Goal: Information Seeking & Learning: Learn about a topic

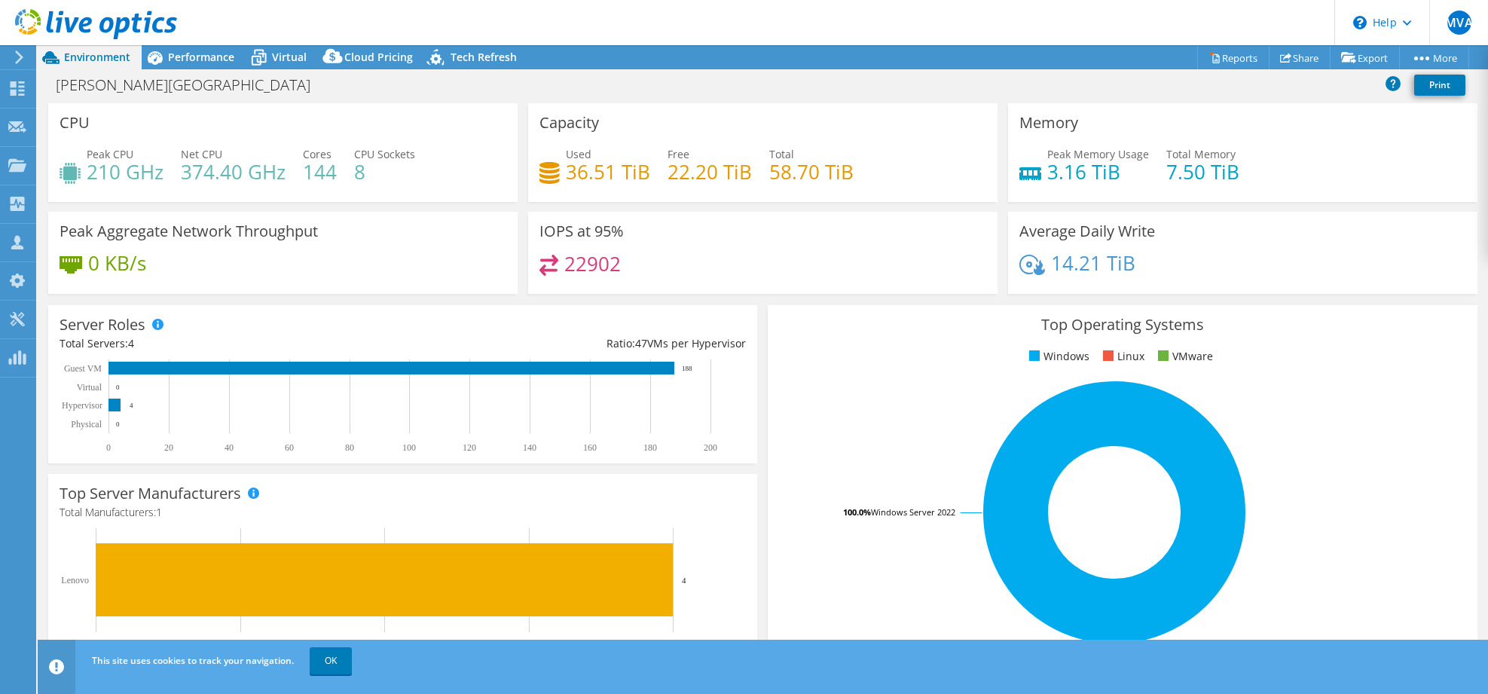
select select "USD"
click at [692, 53] on div "Project Actions Project Actions Reports Share Export vSAN ReadyNode Sizer" at bounding box center [763, 57] width 1450 height 24
click at [278, 50] on span "Virtual" at bounding box center [289, 57] width 35 height 14
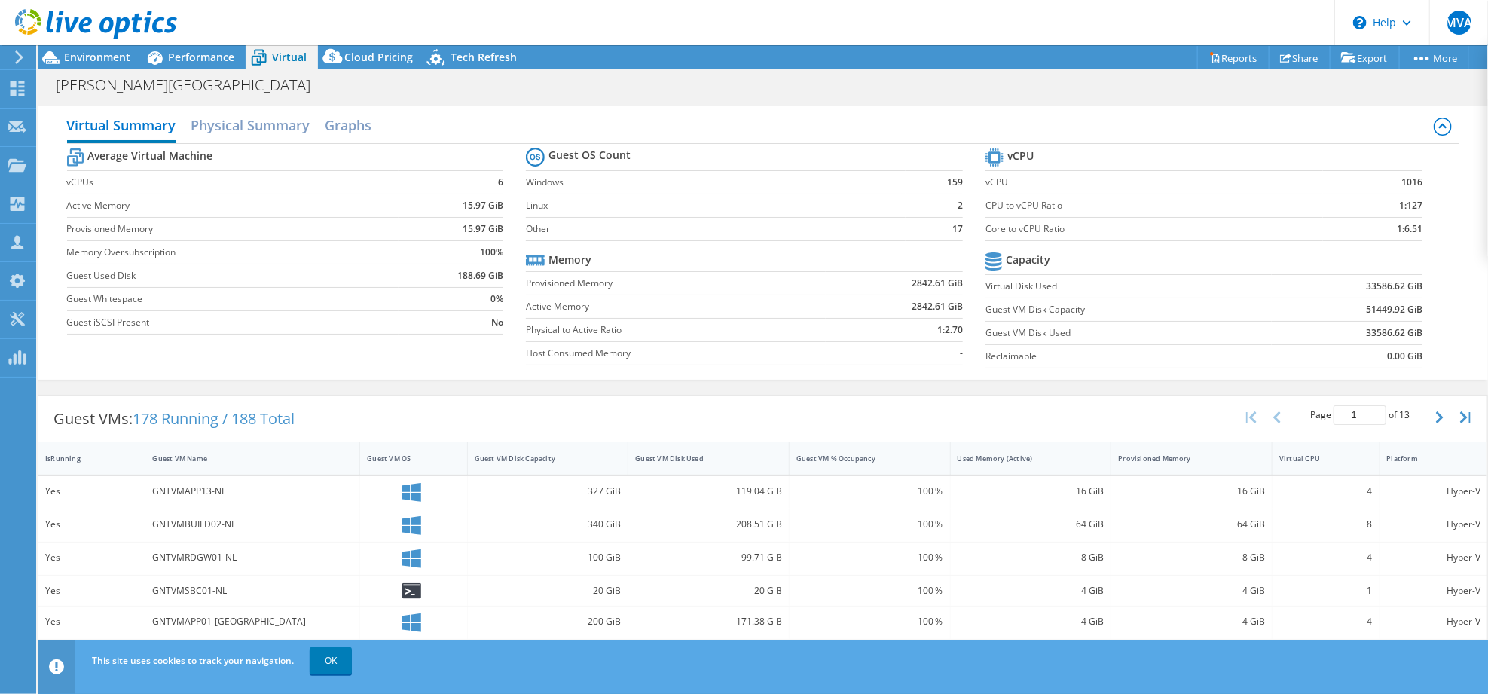
drag, startPoint x: 1385, startPoint y: 181, endPoint x: 1407, endPoint y: 182, distance: 22.6
click at [1407, 182] on section "vCPU vCPU 1016 CPU to vCPU Ratio 1:127 Core to vCPU Ratio 1:6.51 Capacity Virtu…" at bounding box center [1215, 260] width 460 height 231
click at [646, 357] on label "Host Consumed Memory" at bounding box center [676, 353] width 300 height 15
click at [222, 66] on div "Performance" at bounding box center [194, 57] width 104 height 24
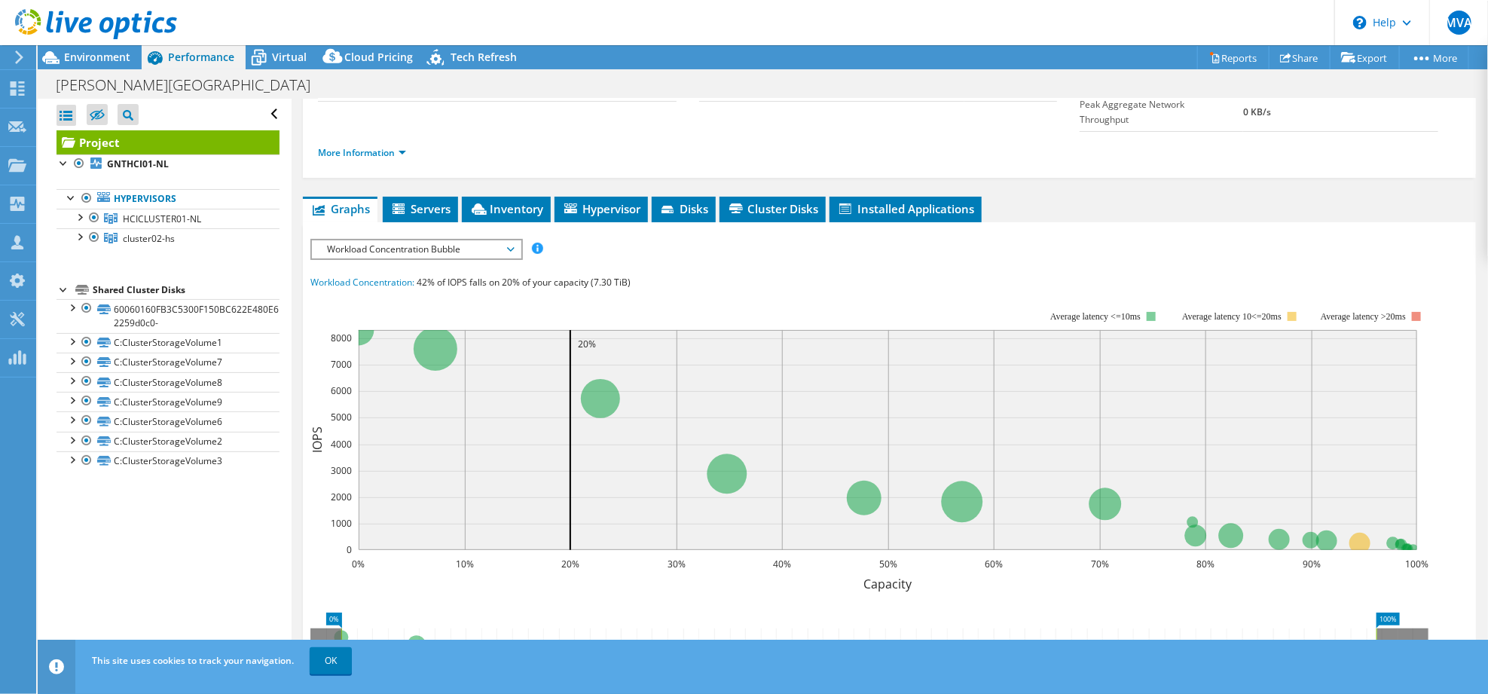
click at [220, 64] on span "Performance" at bounding box center [201, 57] width 66 height 14
click at [351, 240] on span "Workload Concentration Bubble" at bounding box center [416, 249] width 194 height 18
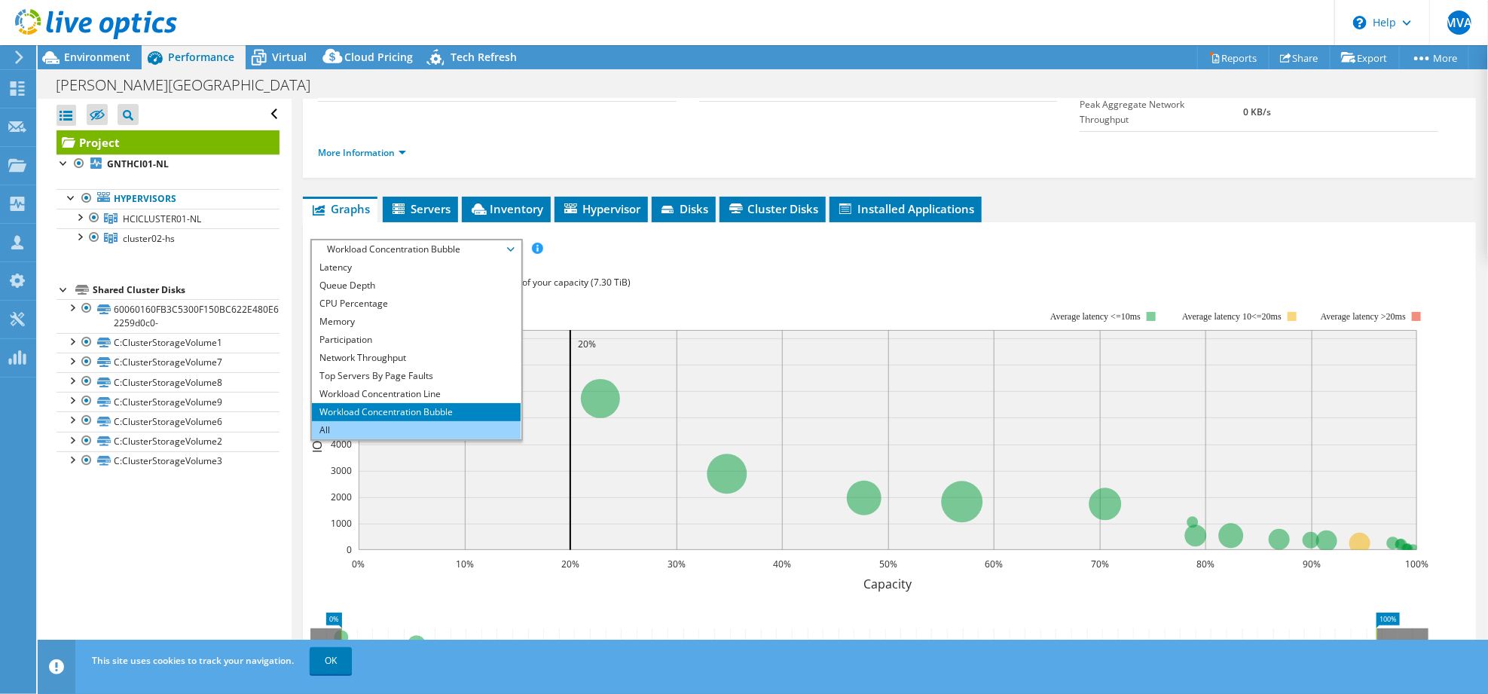
scroll to position [0, 0]
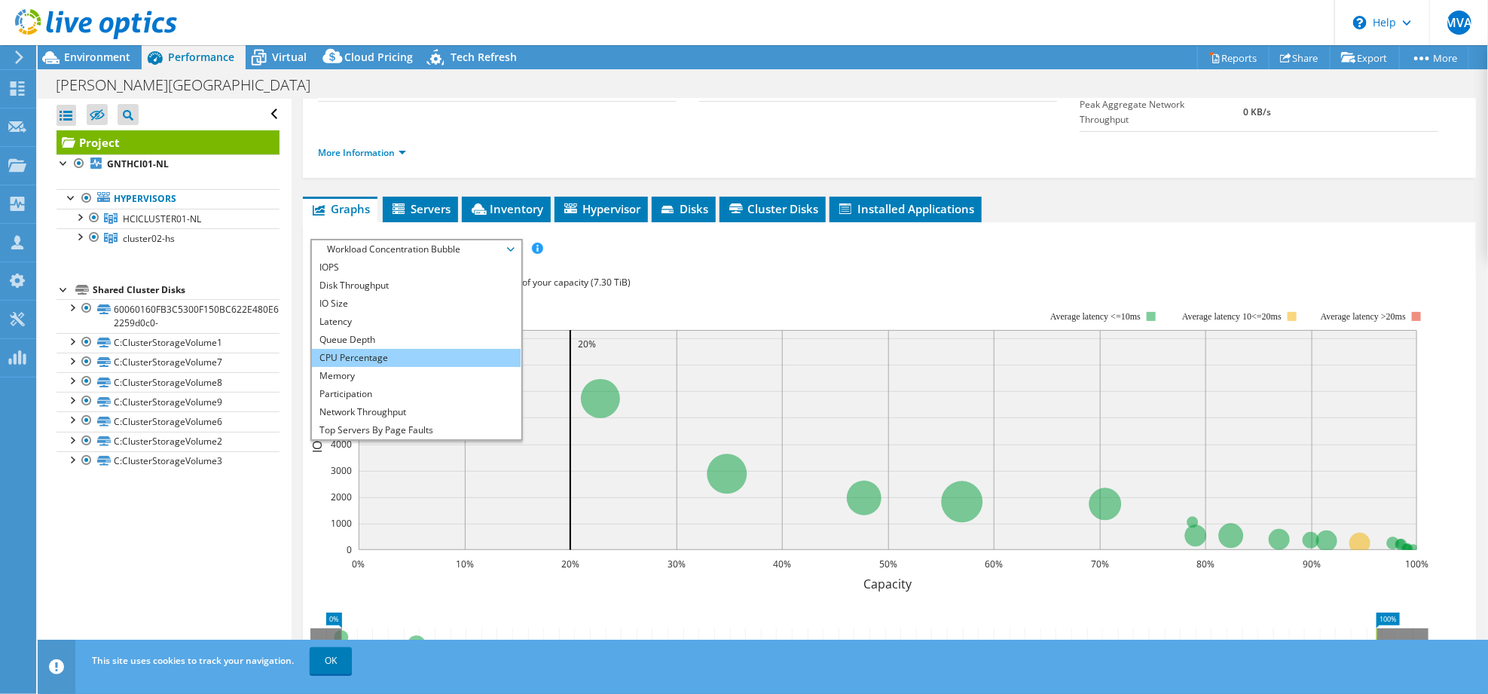
click at [376, 349] on li "CPU Percentage" at bounding box center [416, 358] width 209 height 18
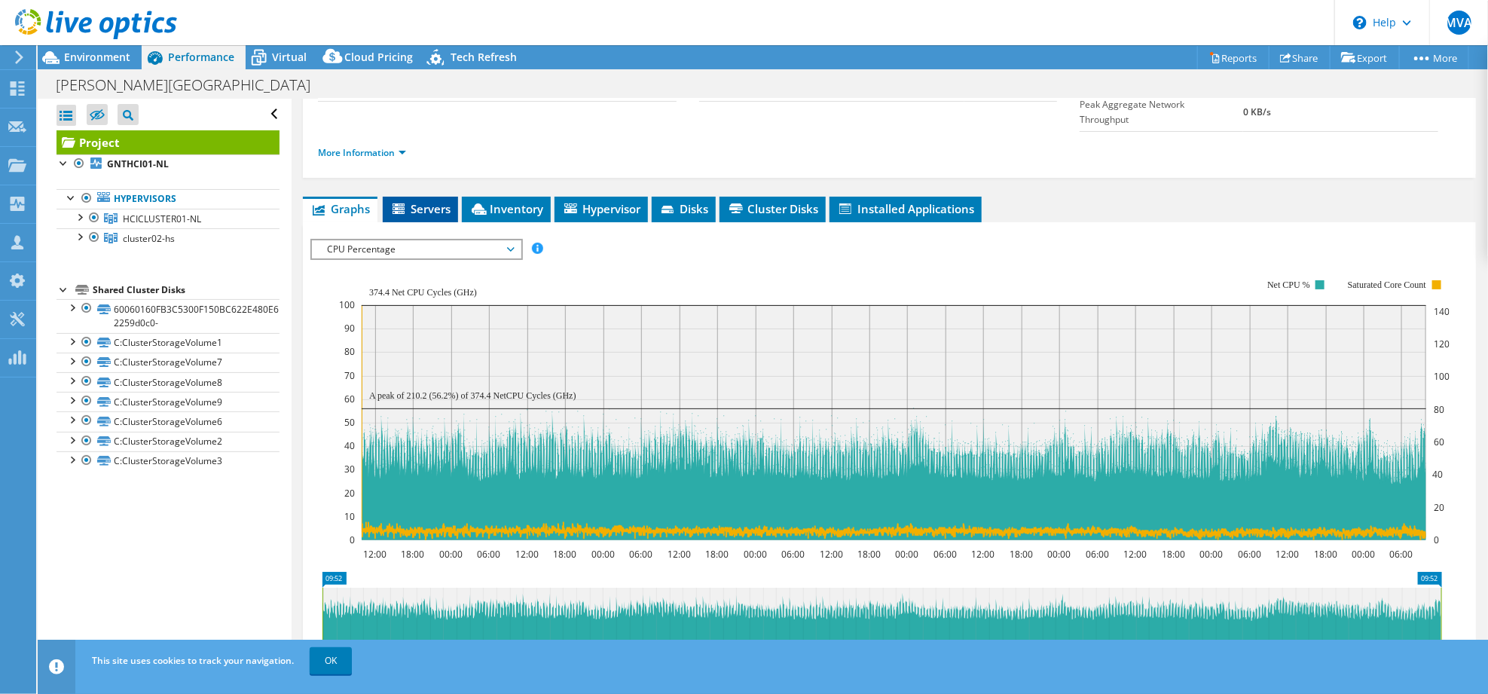
click at [427, 201] on span "Servers" at bounding box center [420, 208] width 60 height 15
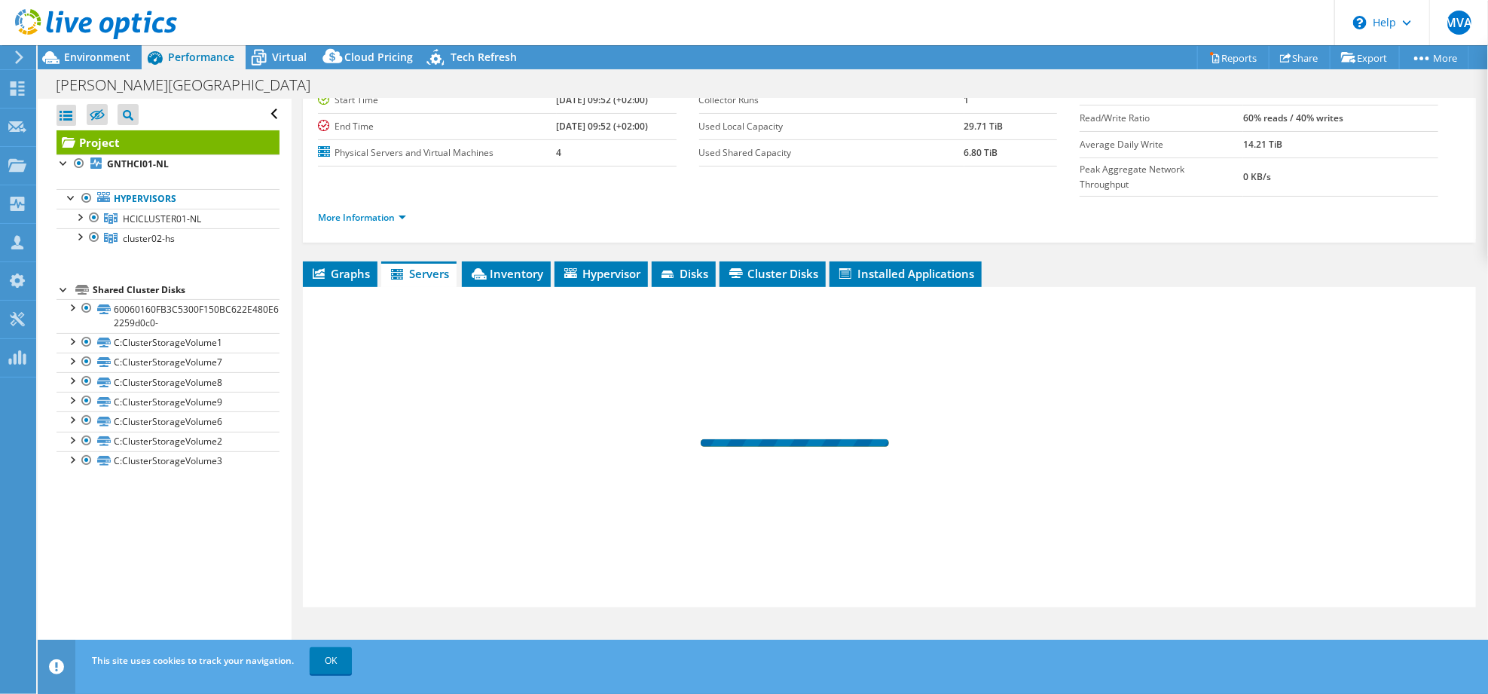
scroll to position [104, 0]
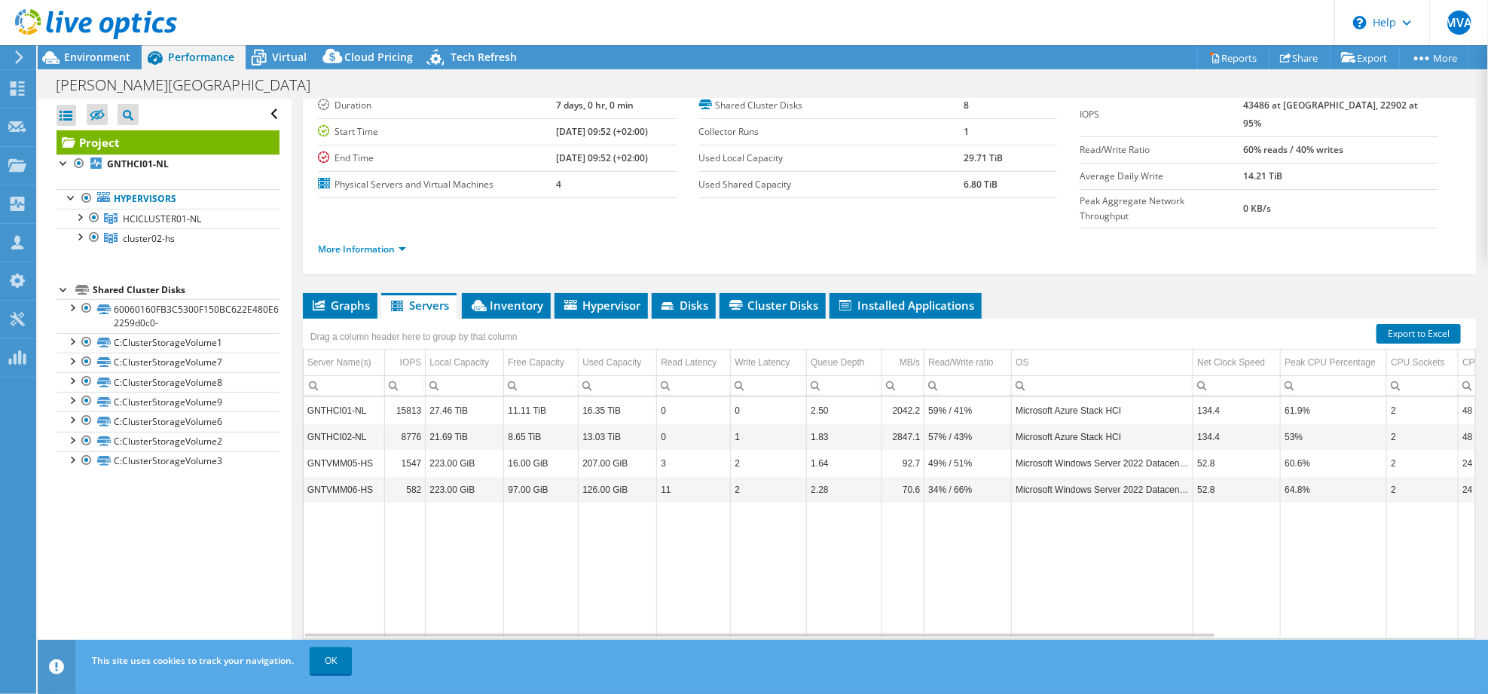
click at [344, 298] on span "Graphs" at bounding box center [340, 305] width 60 height 15
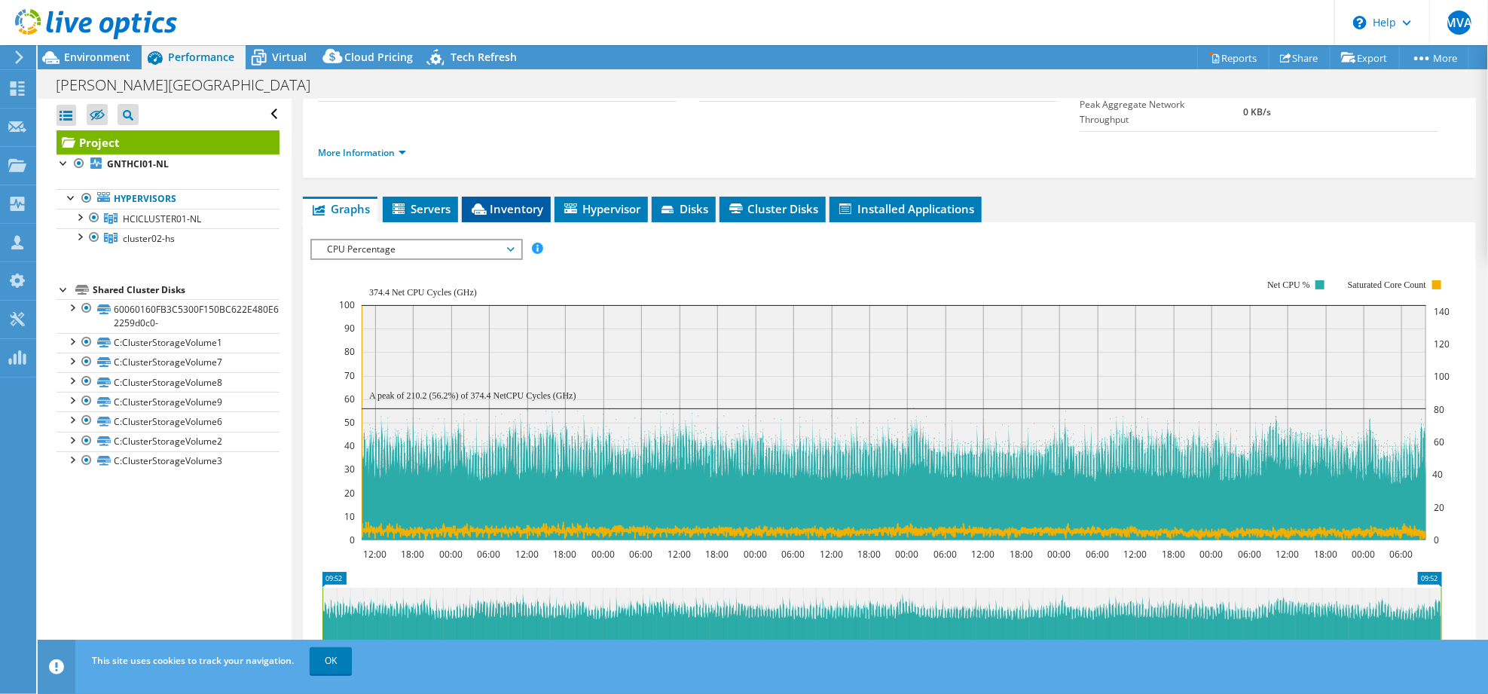
click at [490, 197] on li "Inventory" at bounding box center [506, 210] width 89 height 26
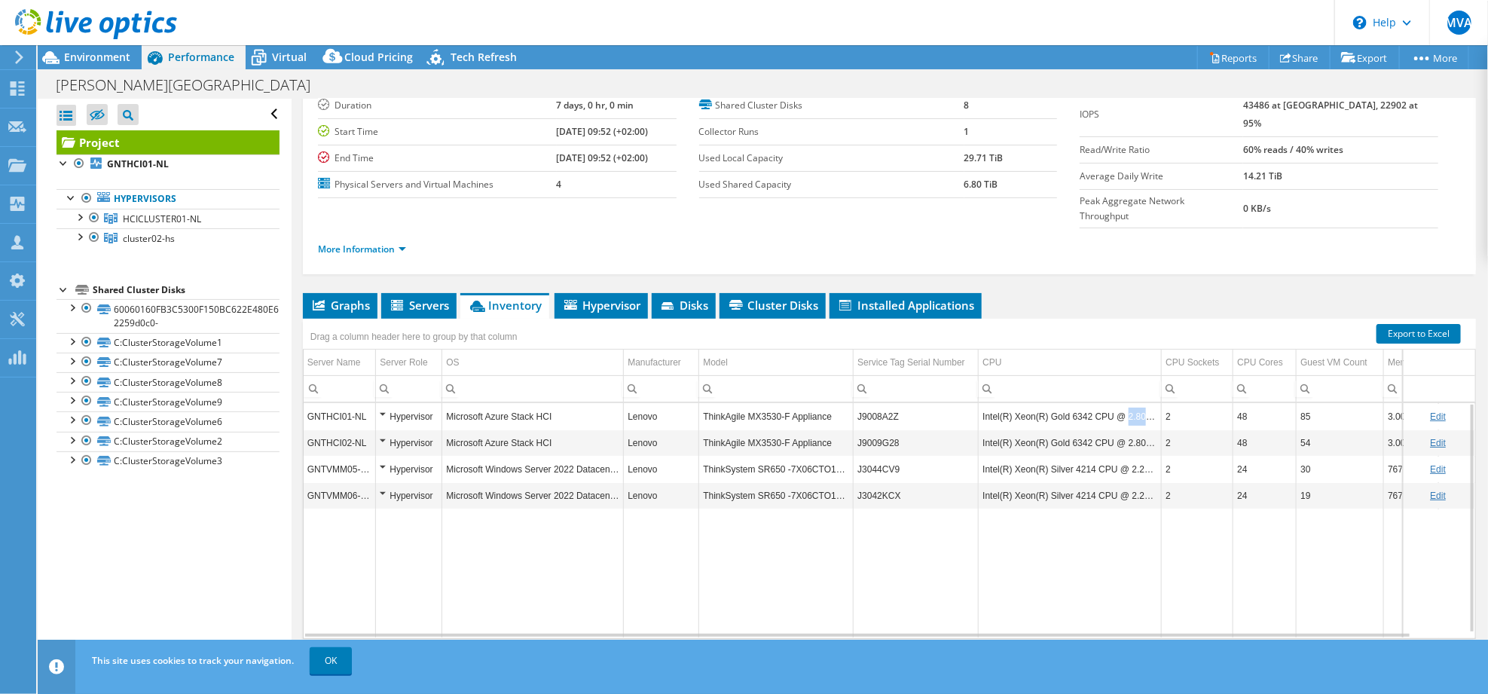
drag, startPoint x: 1122, startPoint y: 391, endPoint x: 1160, endPoint y: 383, distance: 39.2
click at [1160, 403] on td "Intel(R) Xeon(R) Gold 6342 CPU @ 2.80GHz" at bounding box center [1070, 416] width 183 height 26
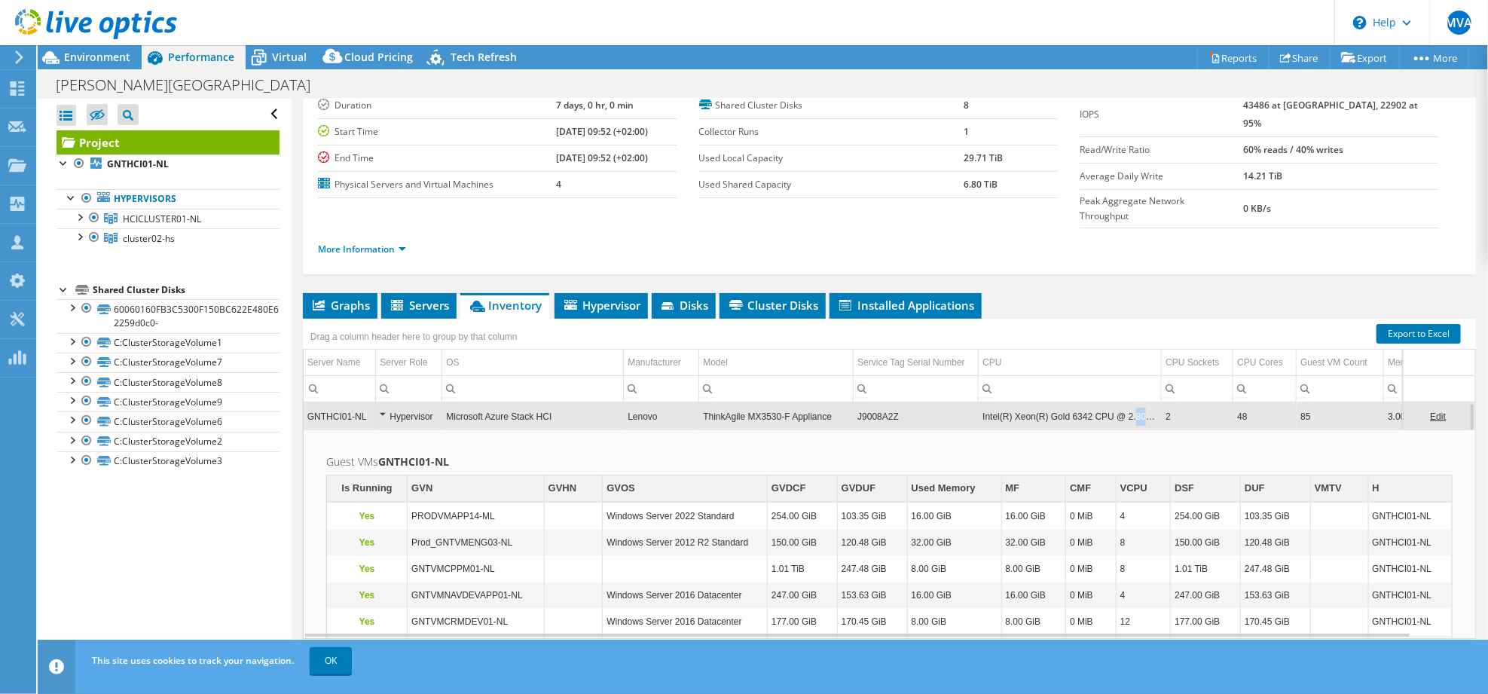
drag, startPoint x: 1128, startPoint y: 384, endPoint x: 1144, endPoint y: 383, distance: 15.8
click at [1144, 403] on td "Intel(R) Xeon(R) Gold 6342 CPU @ 2.80GHz" at bounding box center [1070, 416] width 183 height 26
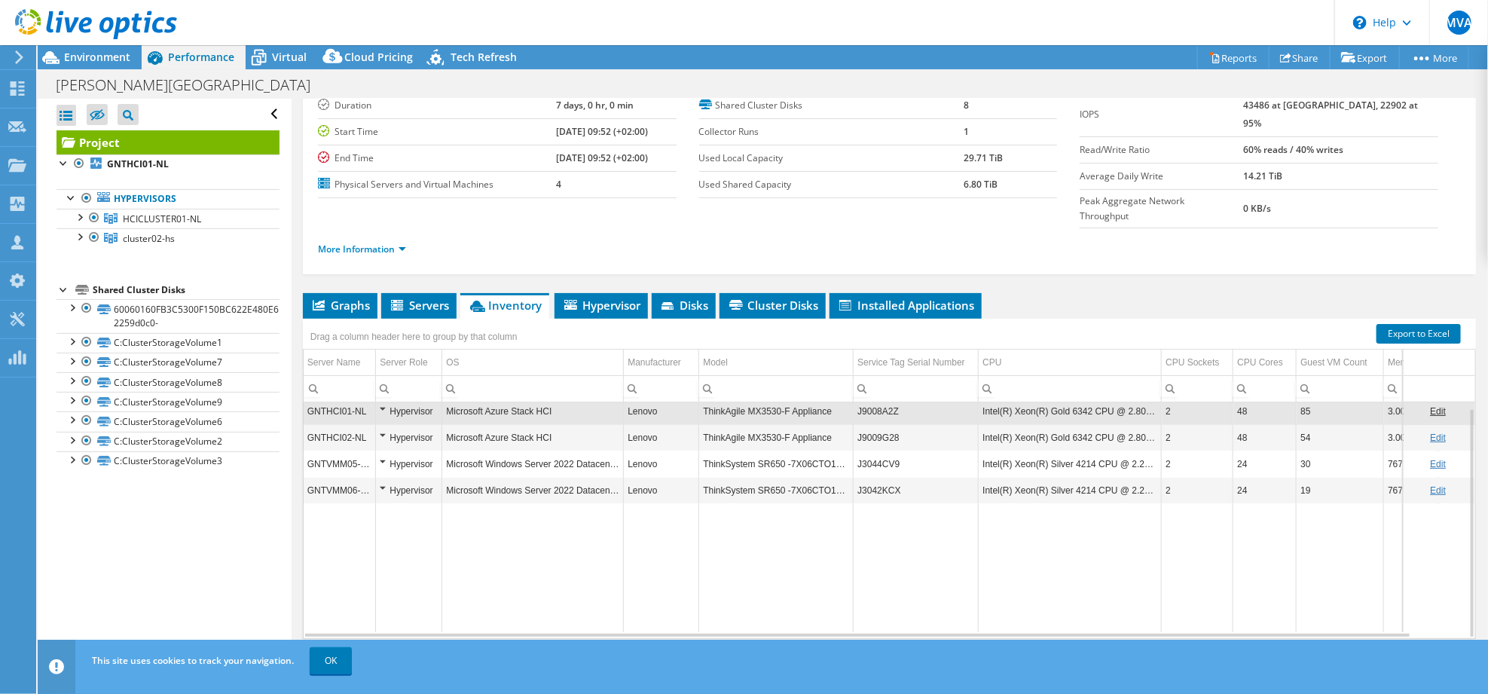
click at [1104, 398] on td "Intel(R) Xeon(R) Gold 6342 CPU @ 2.80GHz" at bounding box center [1070, 411] width 183 height 26
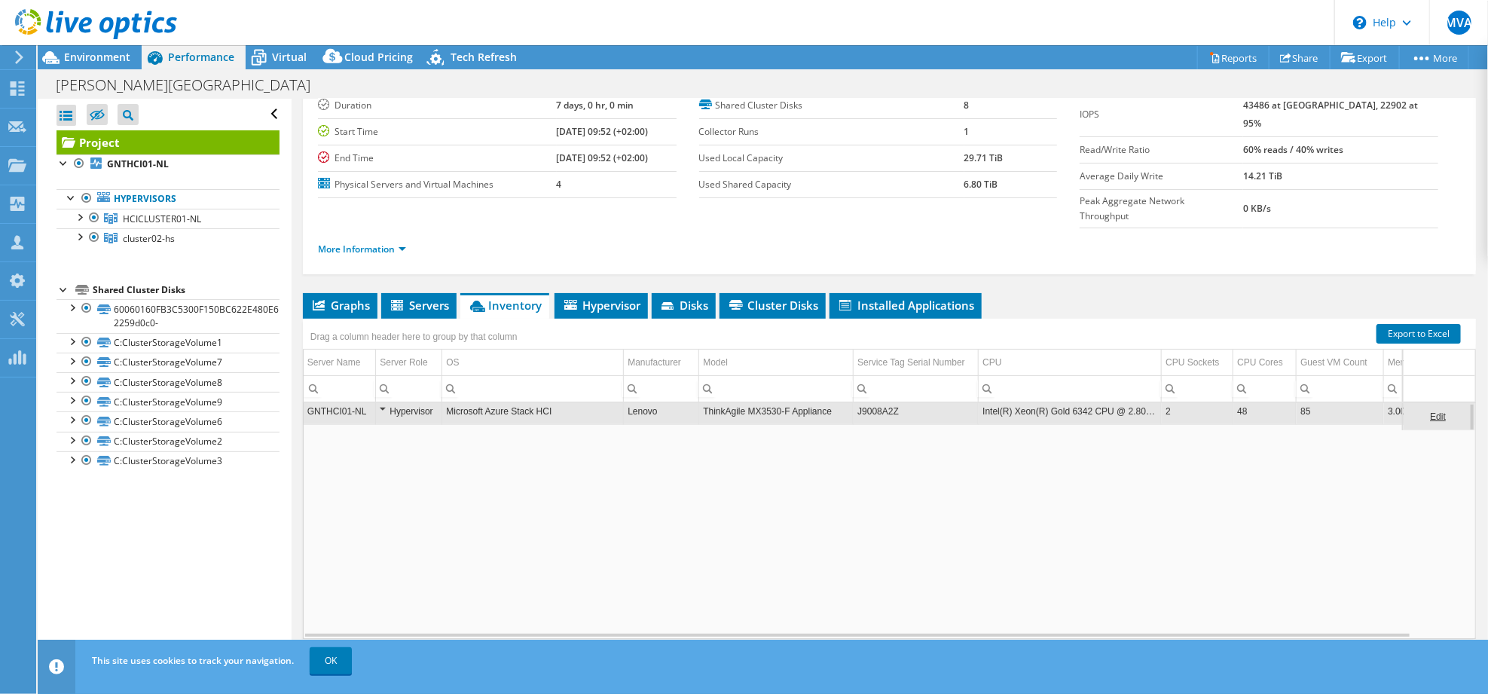
scroll to position [0, 0]
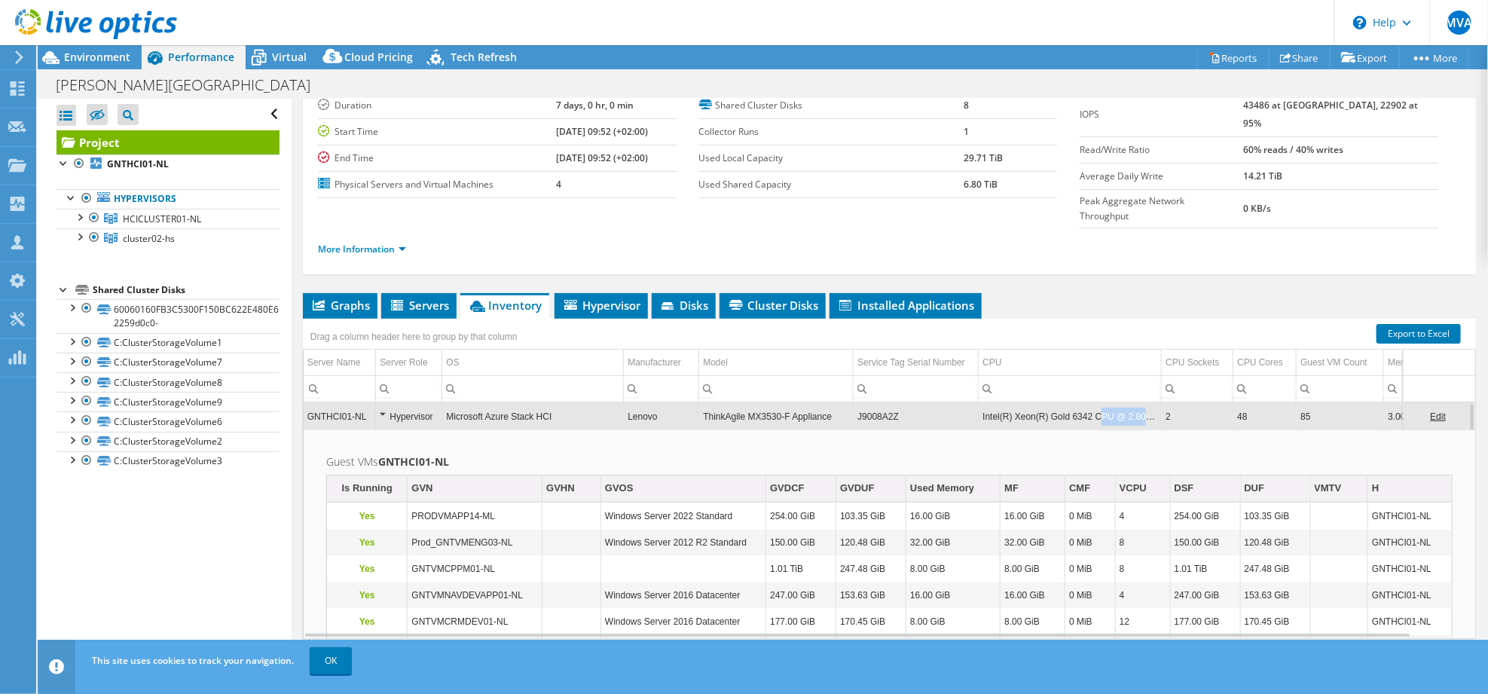
drag, startPoint x: 1095, startPoint y: 383, endPoint x: 1148, endPoint y: 386, distance: 52.9
click at [1148, 403] on td "Intel(R) Xeon(R) Gold 6342 CPU @ 2.80GHz" at bounding box center [1070, 416] width 183 height 26
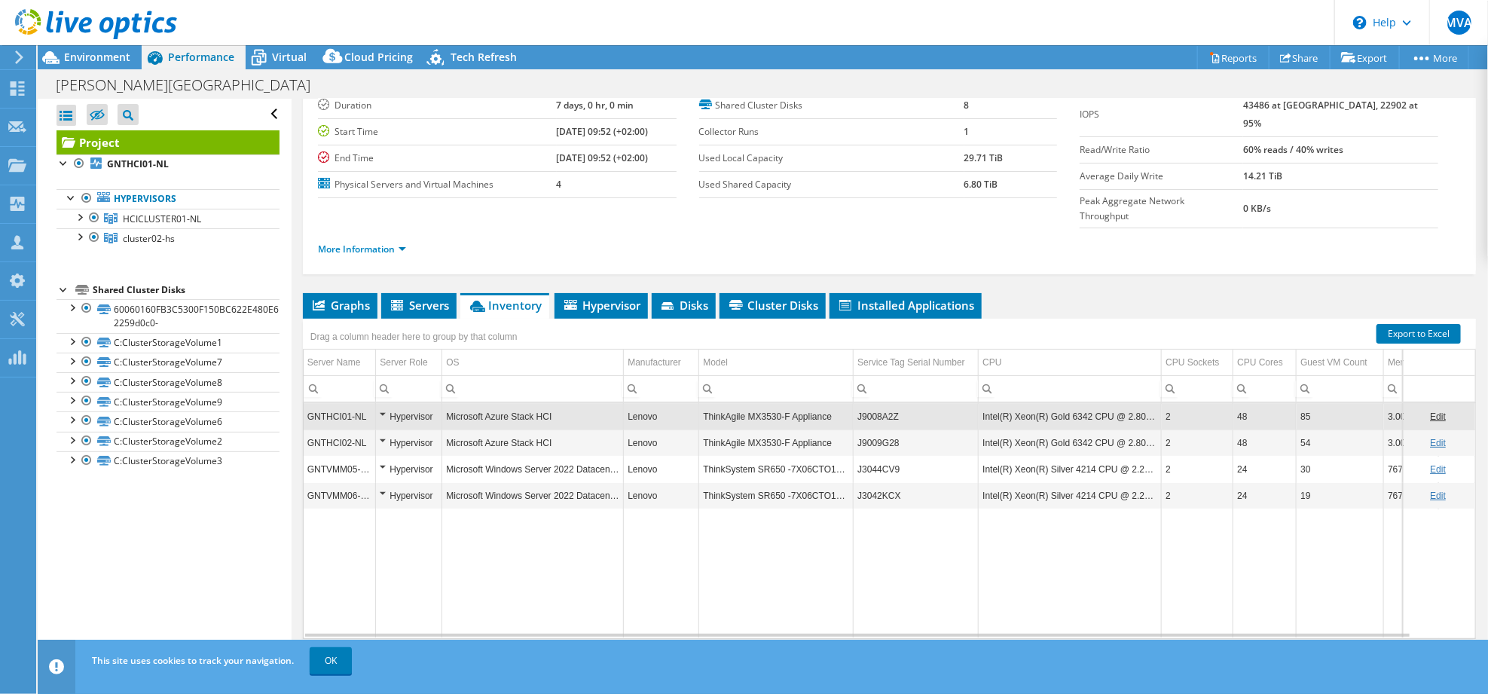
click at [1114, 248] on div "Project Details Prepared for: [PERSON_NAME], [EMAIL_ADDRESS][DOMAIN_NAME] Accou…" at bounding box center [890, 345] width 1196 height 701
click at [353, 298] on span "Graphs" at bounding box center [340, 305] width 60 height 15
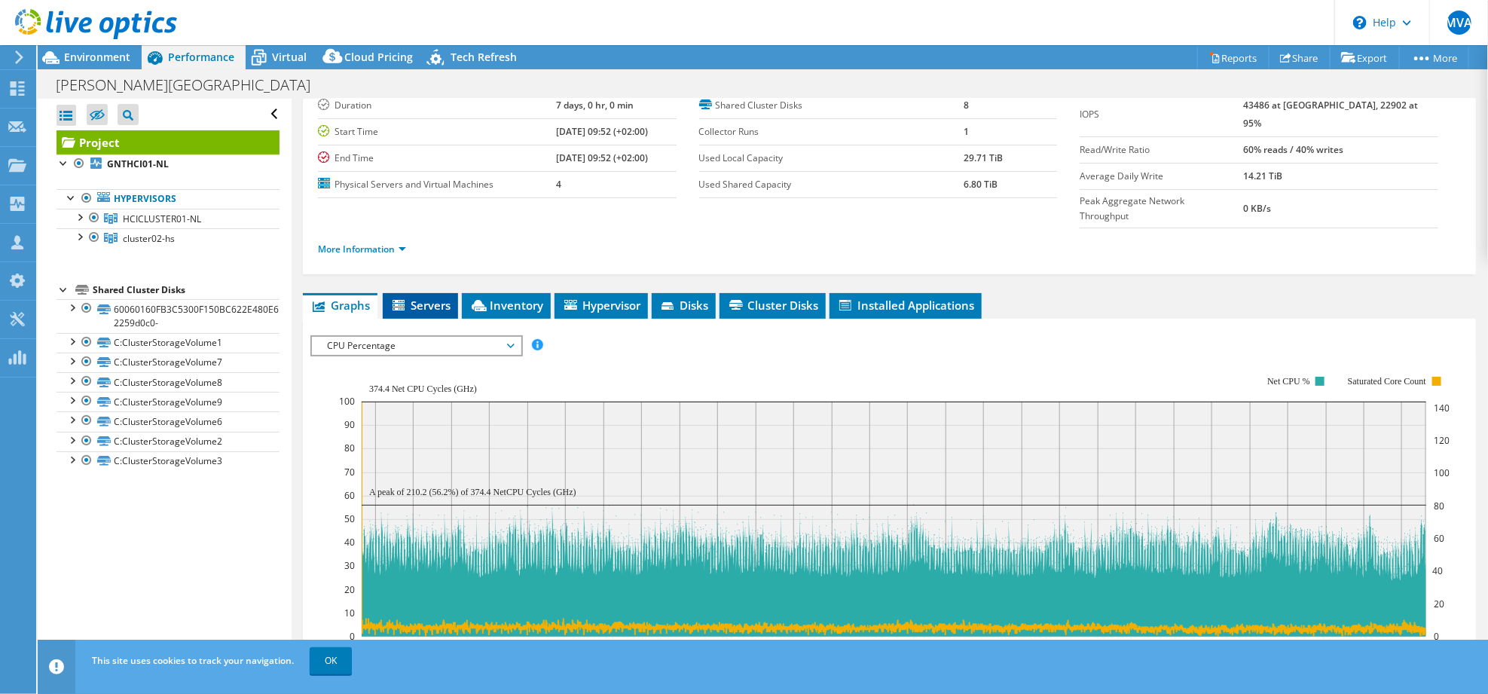
click at [423, 298] on span "Servers" at bounding box center [420, 305] width 60 height 15
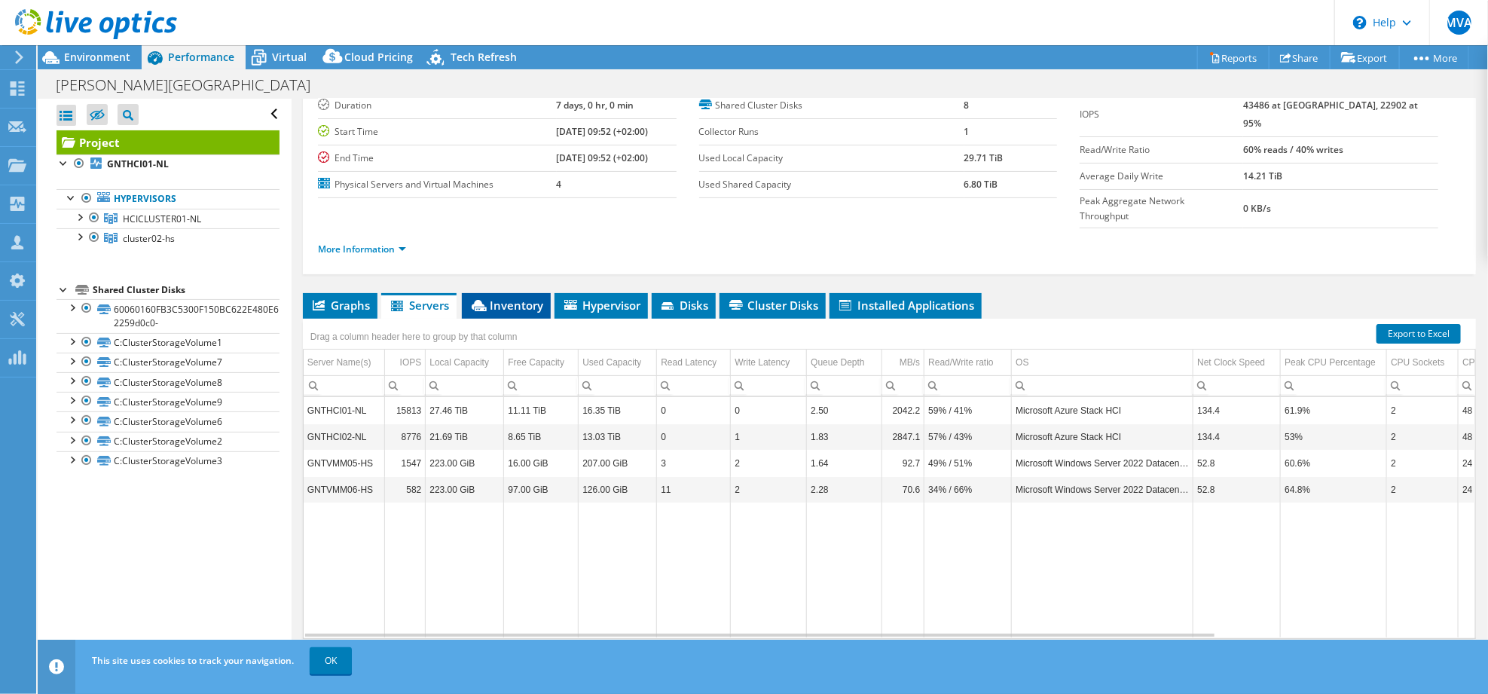
click at [494, 298] on span "Inventory" at bounding box center [506, 305] width 74 height 15
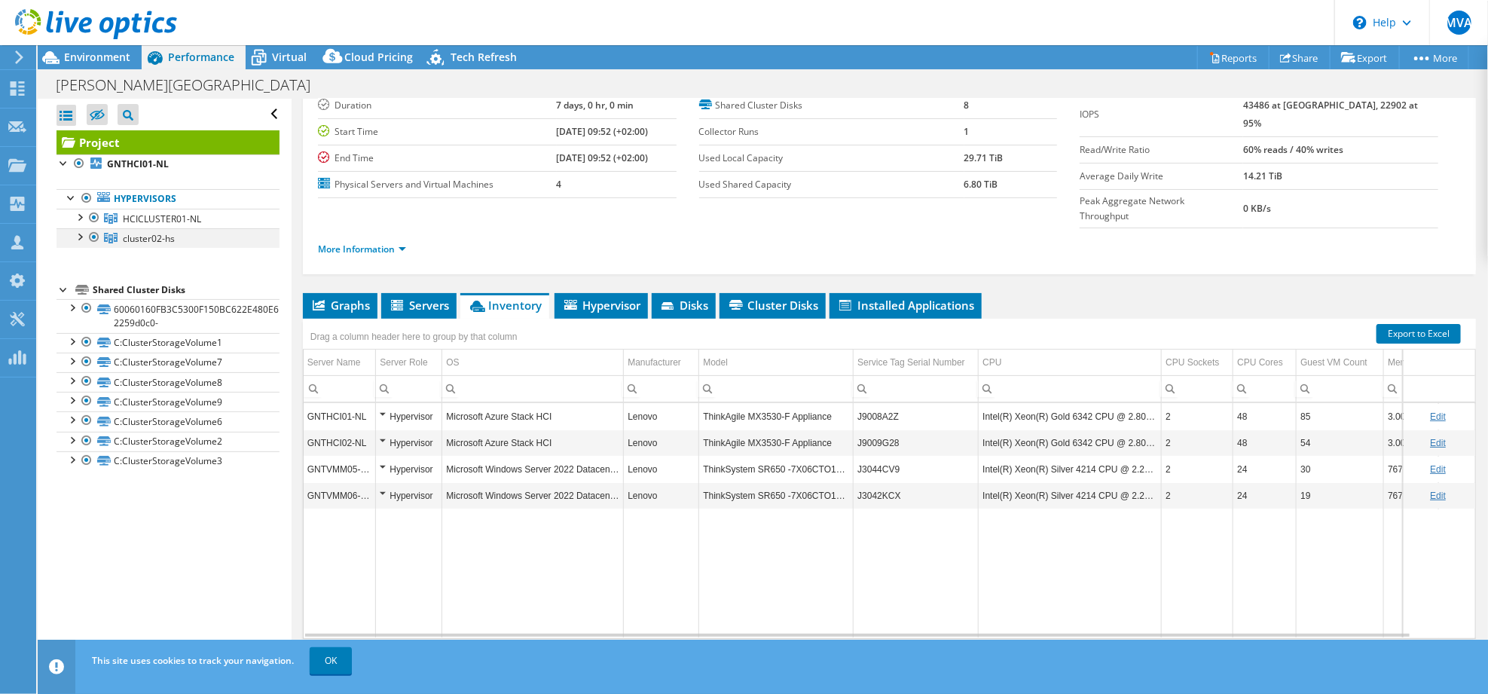
click at [92, 237] on div at bounding box center [94, 237] width 15 height 18
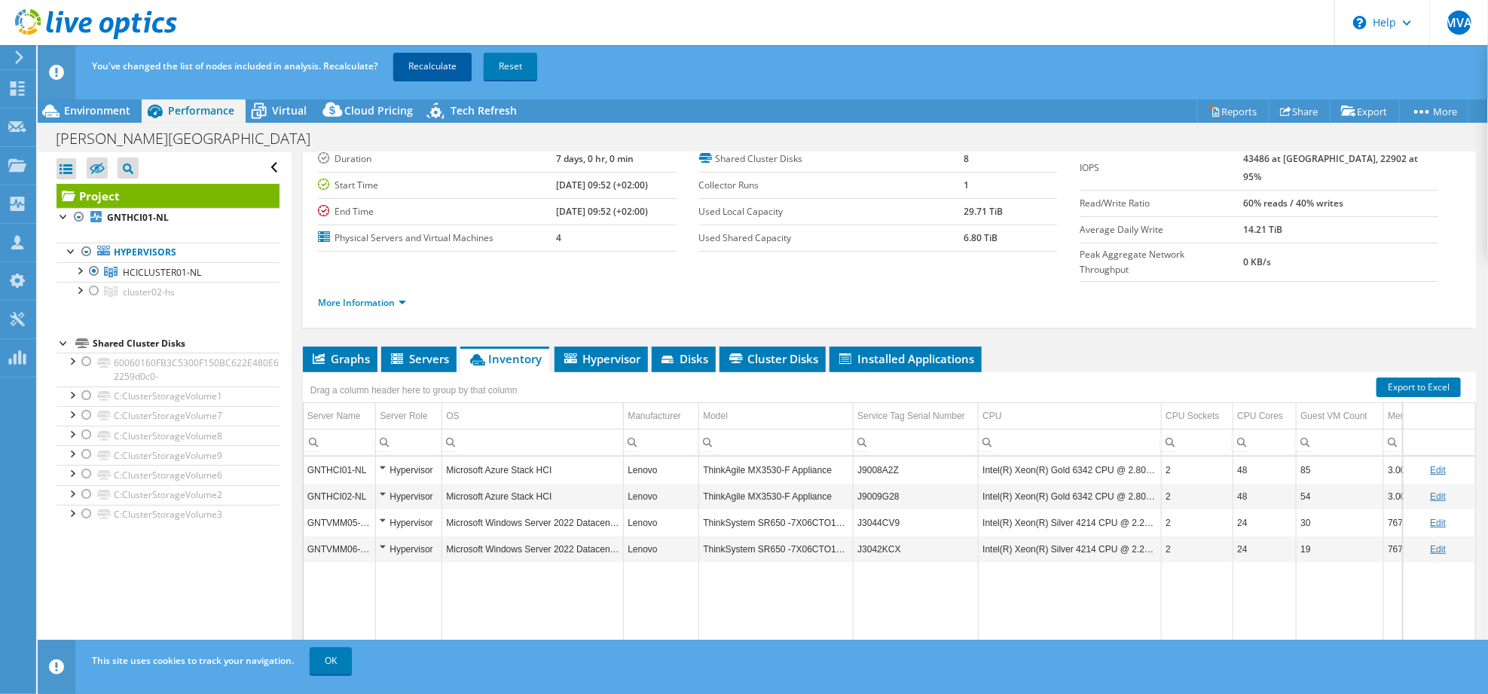
click at [440, 66] on link "Recalculate" at bounding box center [432, 66] width 78 height 27
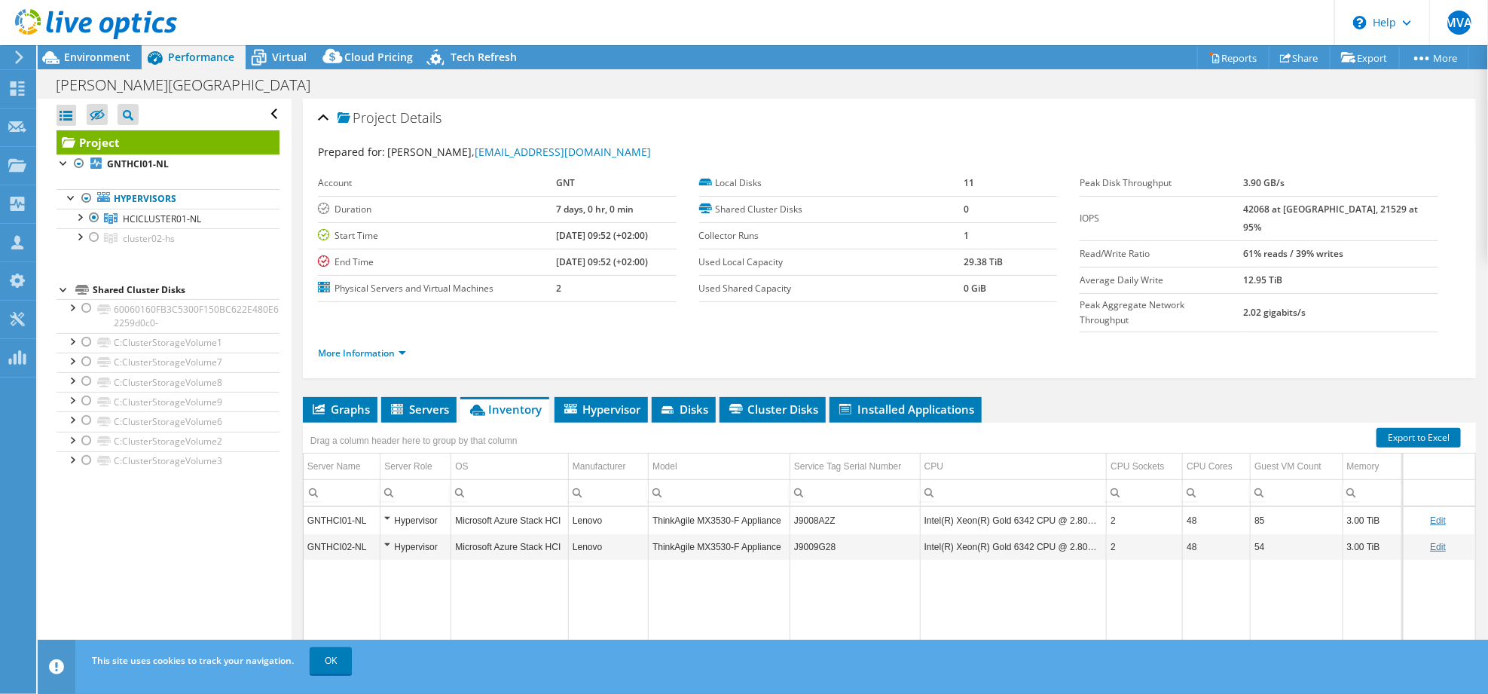
click at [95, 47] on div at bounding box center [88, 25] width 177 height 50
click at [90, 54] on span "Environment" at bounding box center [97, 57] width 66 height 14
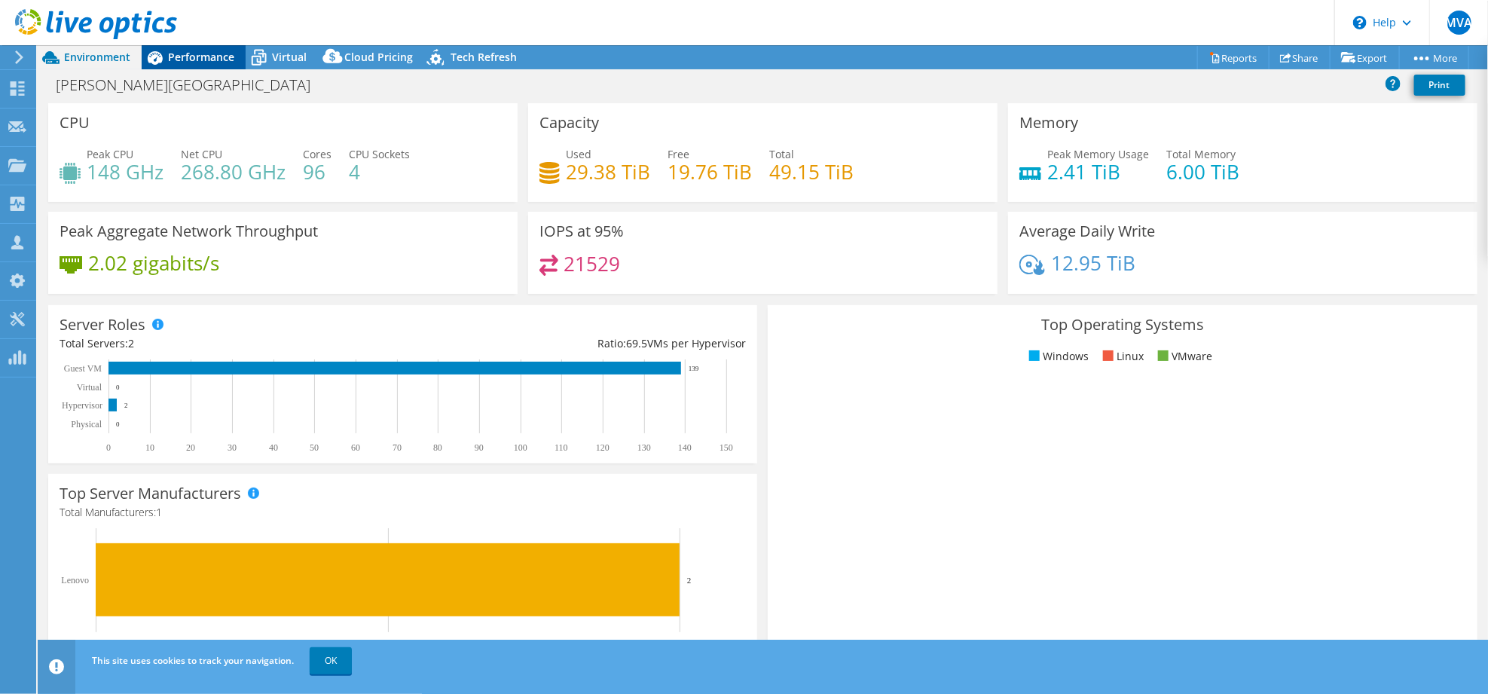
click at [198, 51] on span "Performance" at bounding box center [201, 57] width 66 height 14
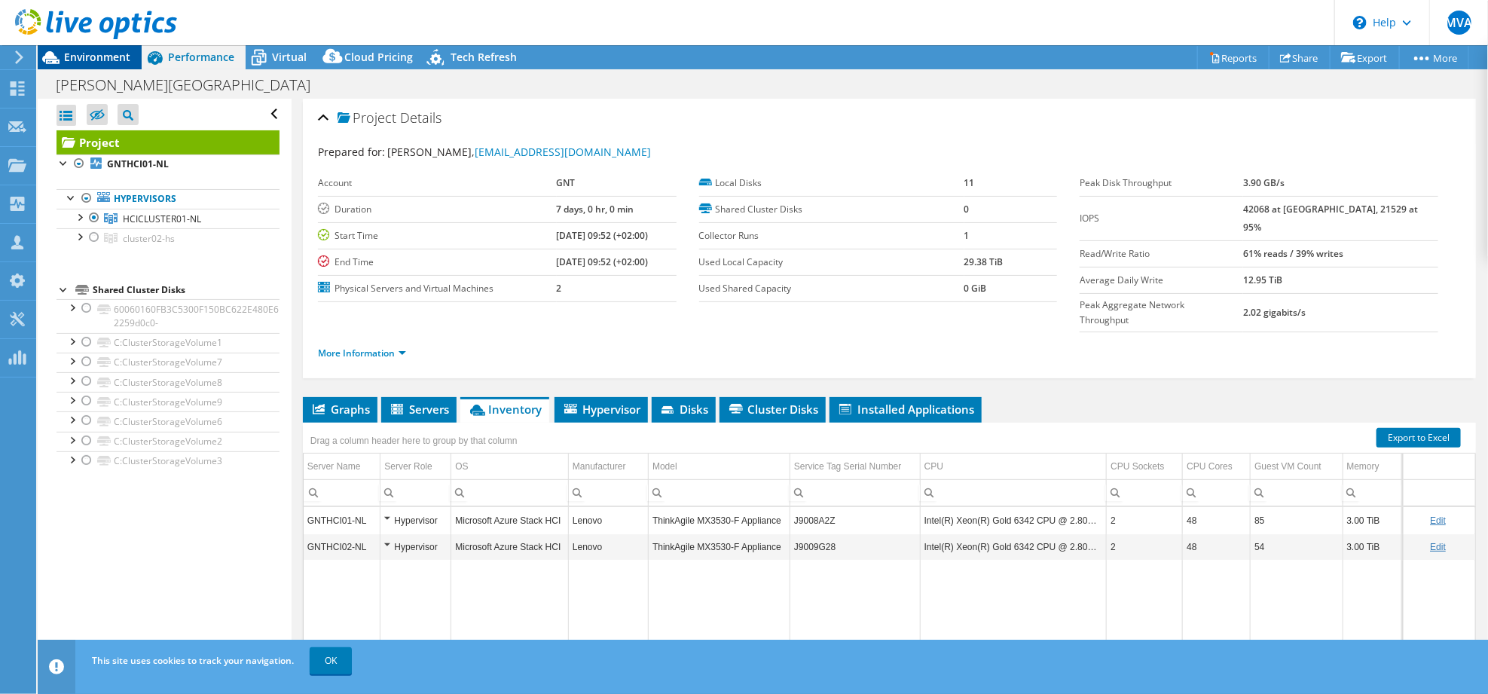
click at [97, 57] on span "Environment" at bounding box center [97, 57] width 66 height 14
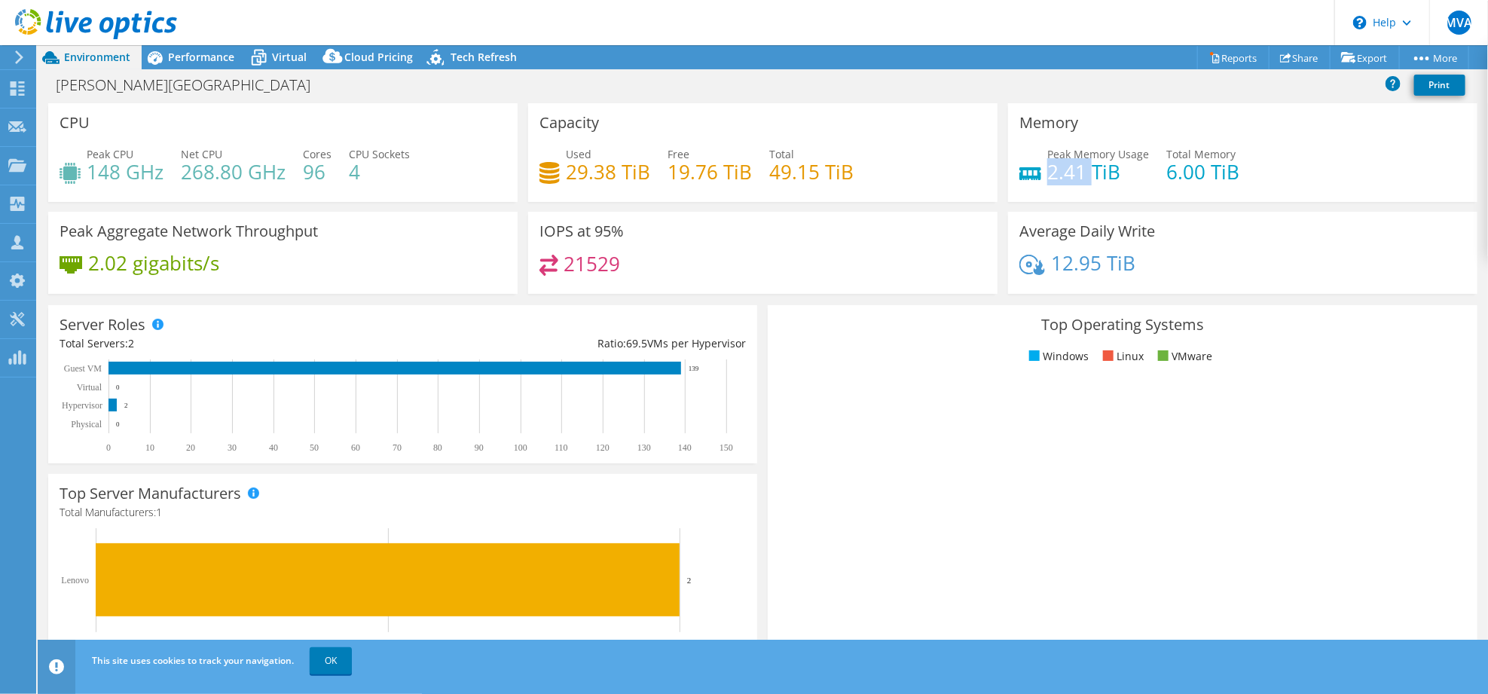
drag, startPoint x: 1043, startPoint y: 173, endPoint x: 1083, endPoint y: 175, distance: 40.0
click at [1083, 175] on h4 "2.41 TiB" at bounding box center [1098, 171] width 102 height 17
click at [1083, 170] on h4 "2.41 TiB" at bounding box center [1098, 171] width 102 height 17
drag, startPoint x: 1121, startPoint y: 174, endPoint x: 1019, endPoint y: 168, distance: 102.6
click at [1019, 168] on div "Peak Memory Usage 2.41 TiB" at bounding box center [1084, 163] width 130 height 34
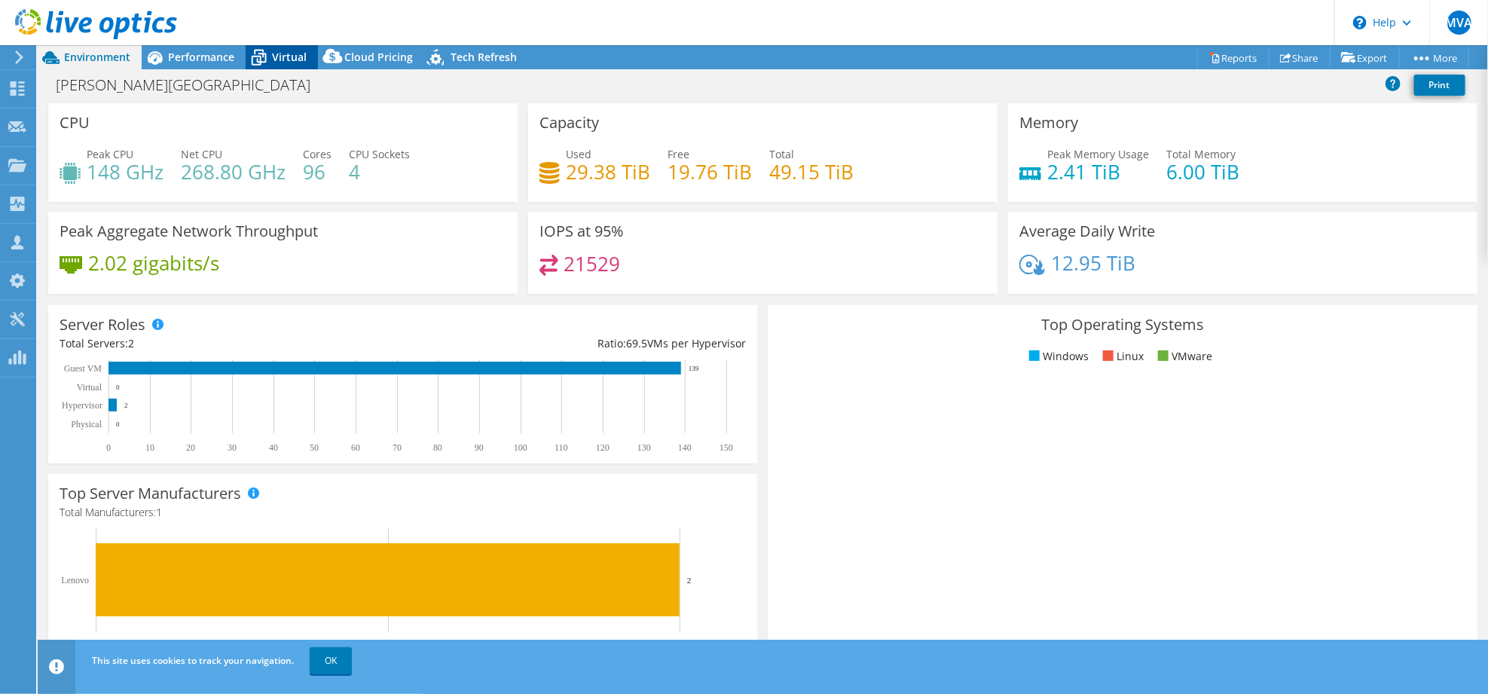
click at [291, 55] on span "Virtual" at bounding box center [289, 57] width 35 height 14
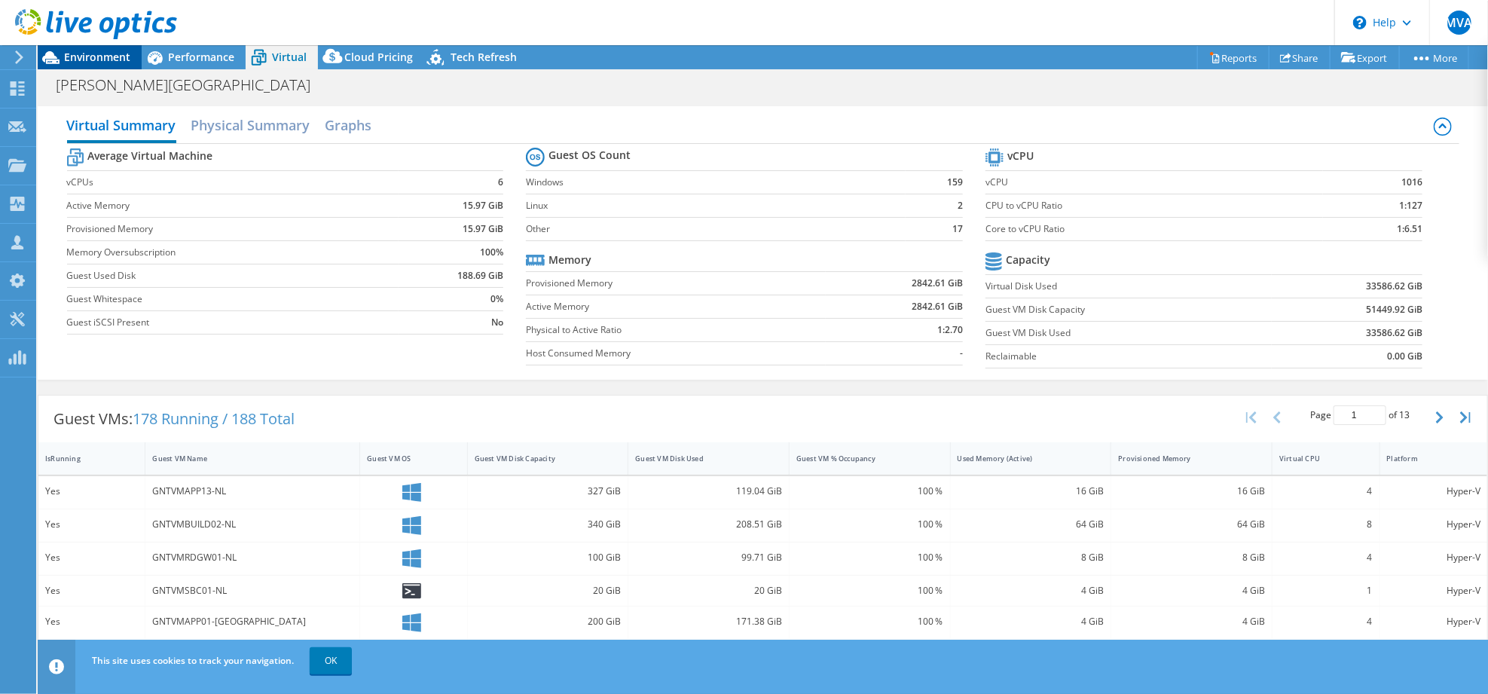
click at [68, 58] on span "Environment" at bounding box center [97, 57] width 66 height 14
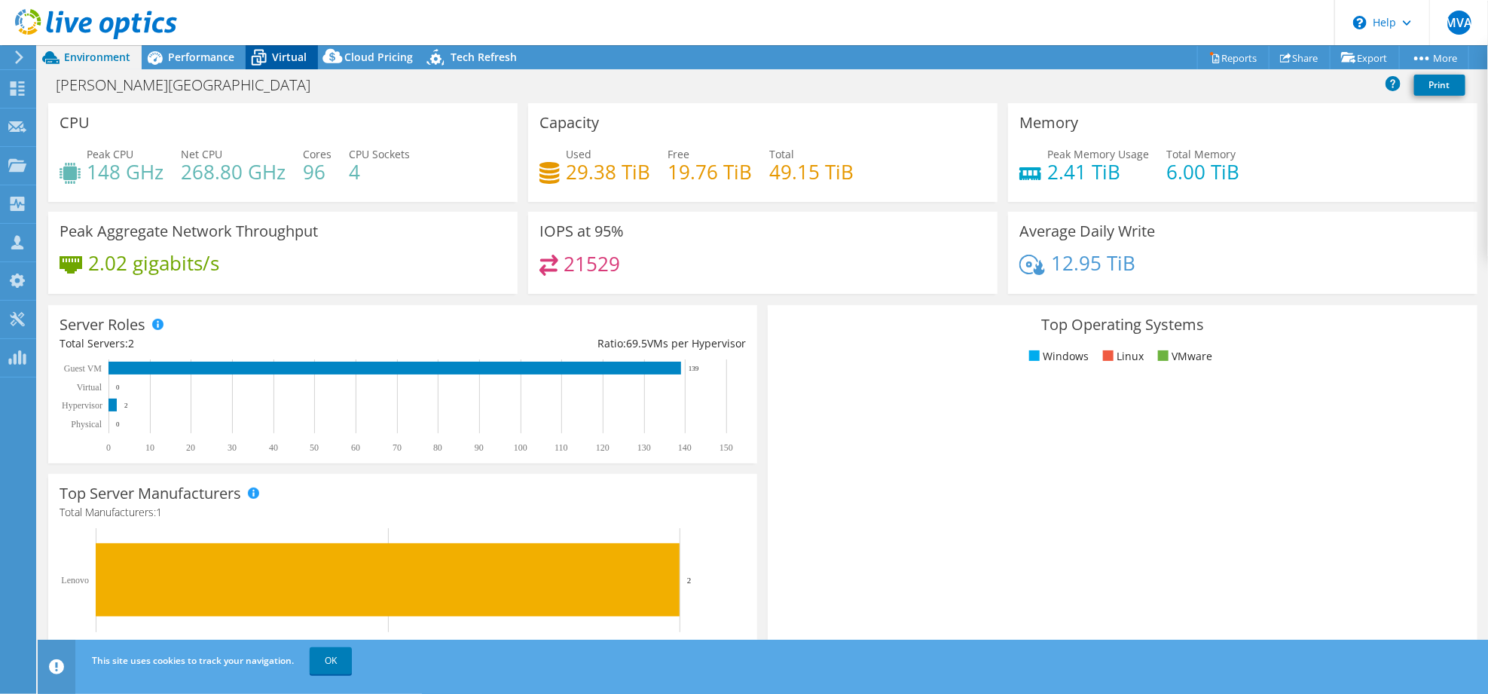
click at [294, 54] on span "Virtual" at bounding box center [289, 57] width 35 height 14
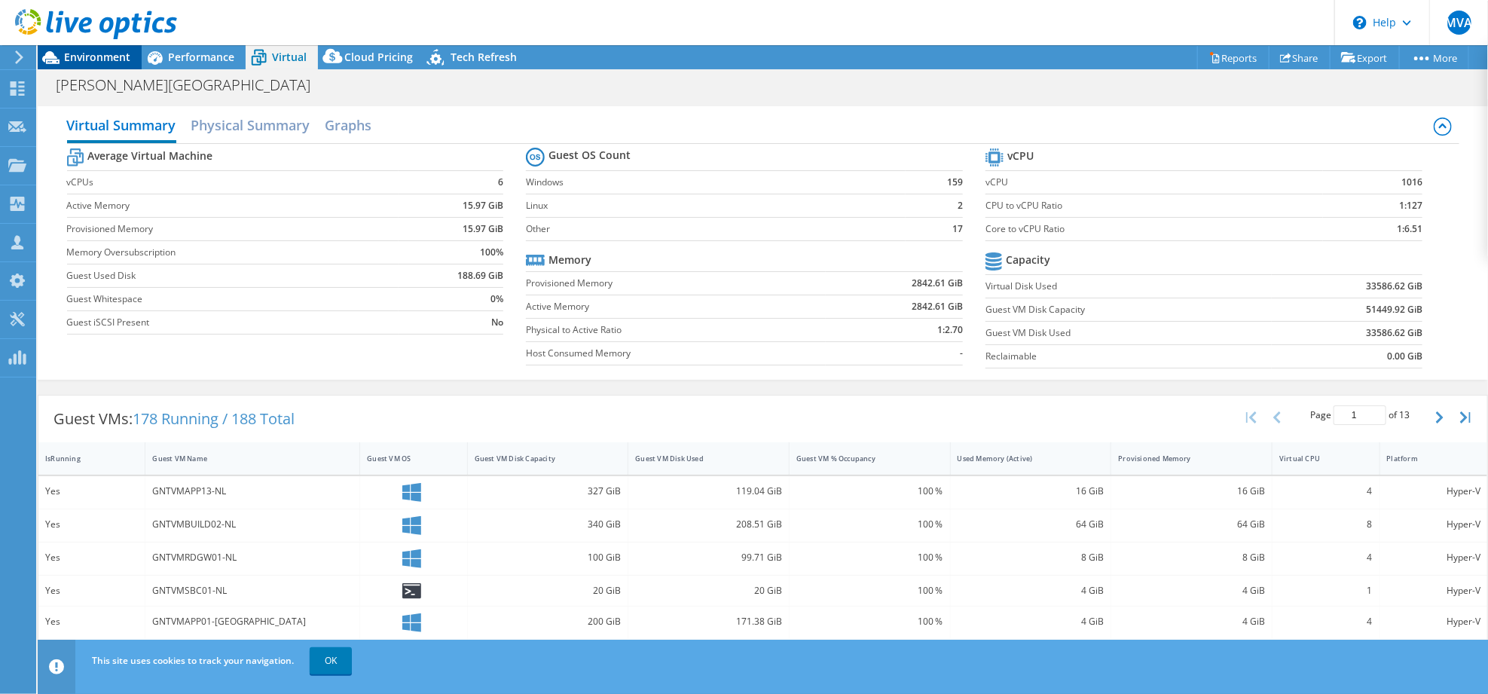
click at [91, 65] on div "Environment" at bounding box center [90, 57] width 104 height 24
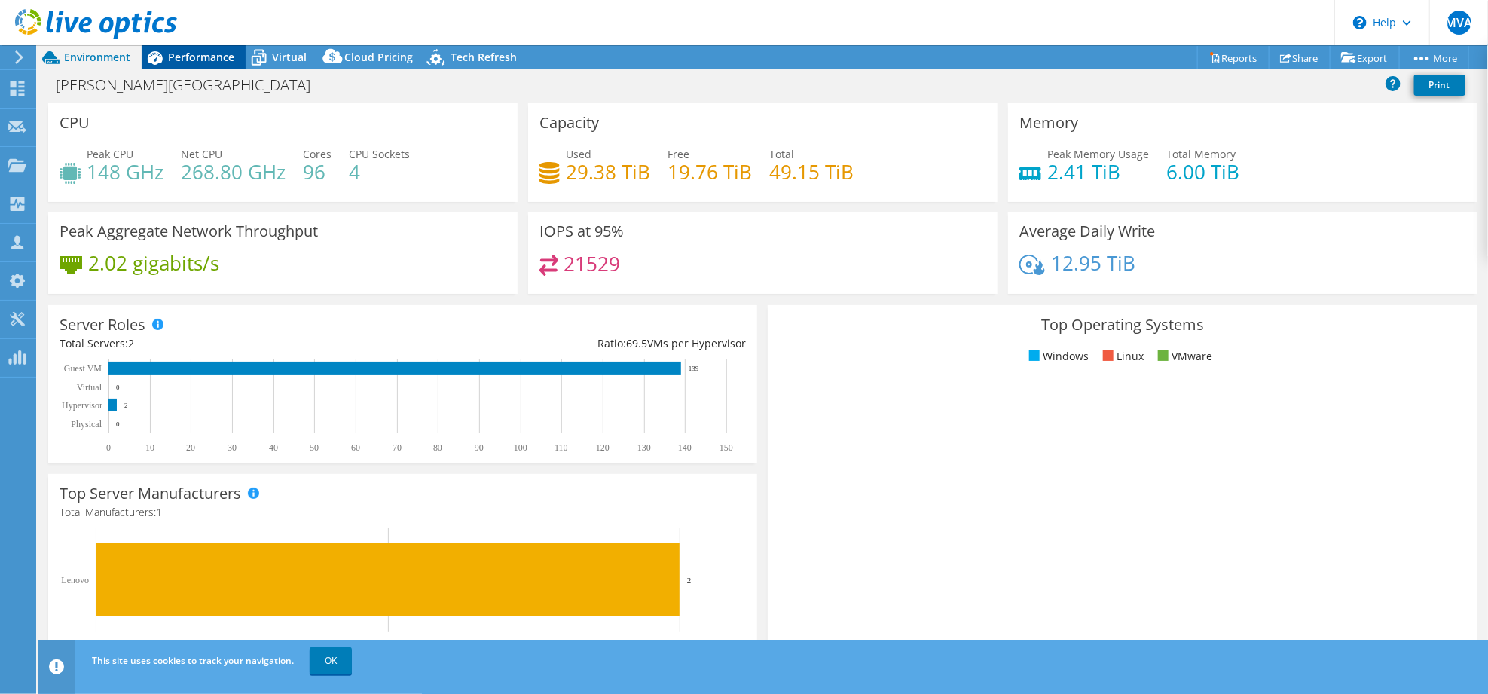
click at [159, 65] on icon at bounding box center [155, 57] width 26 height 26
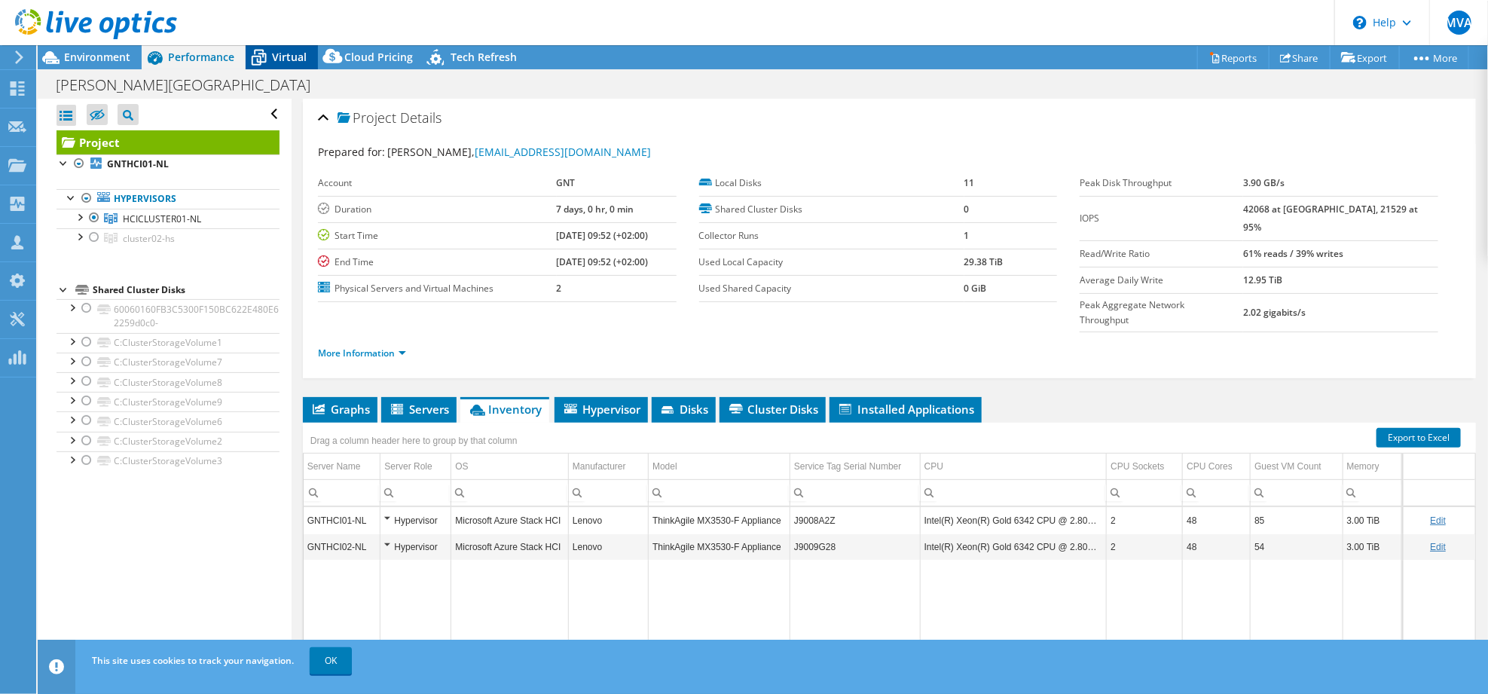
click at [262, 54] on icon at bounding box center [259, 59] width 15 height 12
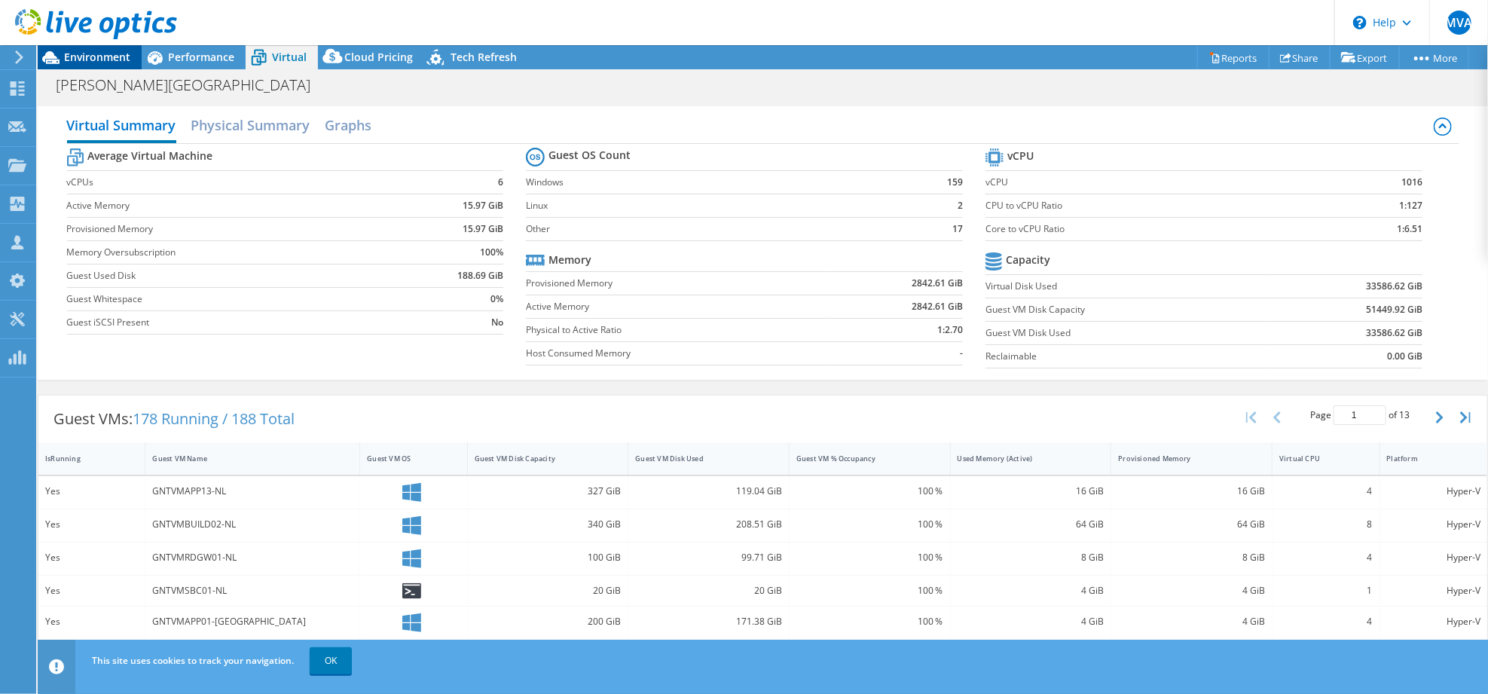
click at [79, 61] on span "Environment" at bounding box center [97, 57] width 66 height 14
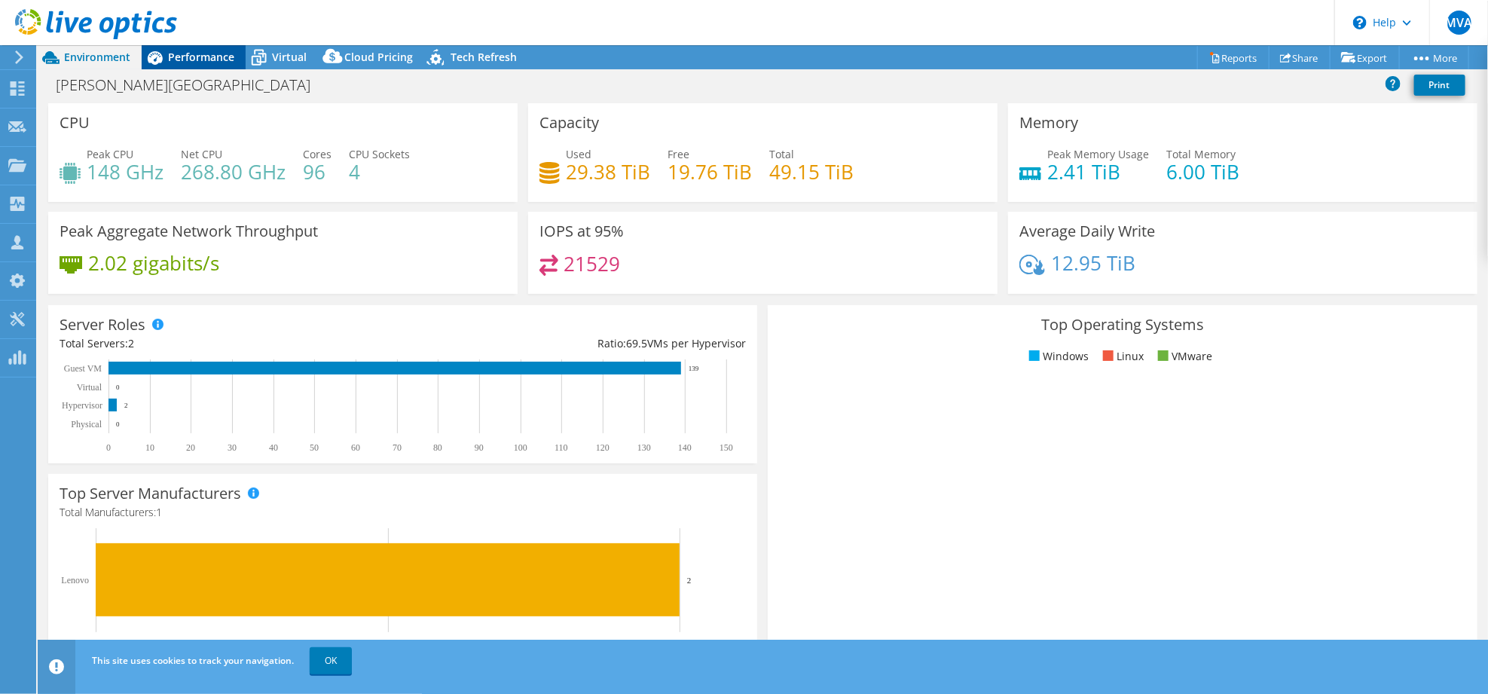
click at [172, 57] on span "Performance" at bounding box center [201, 57] width 66 height 14
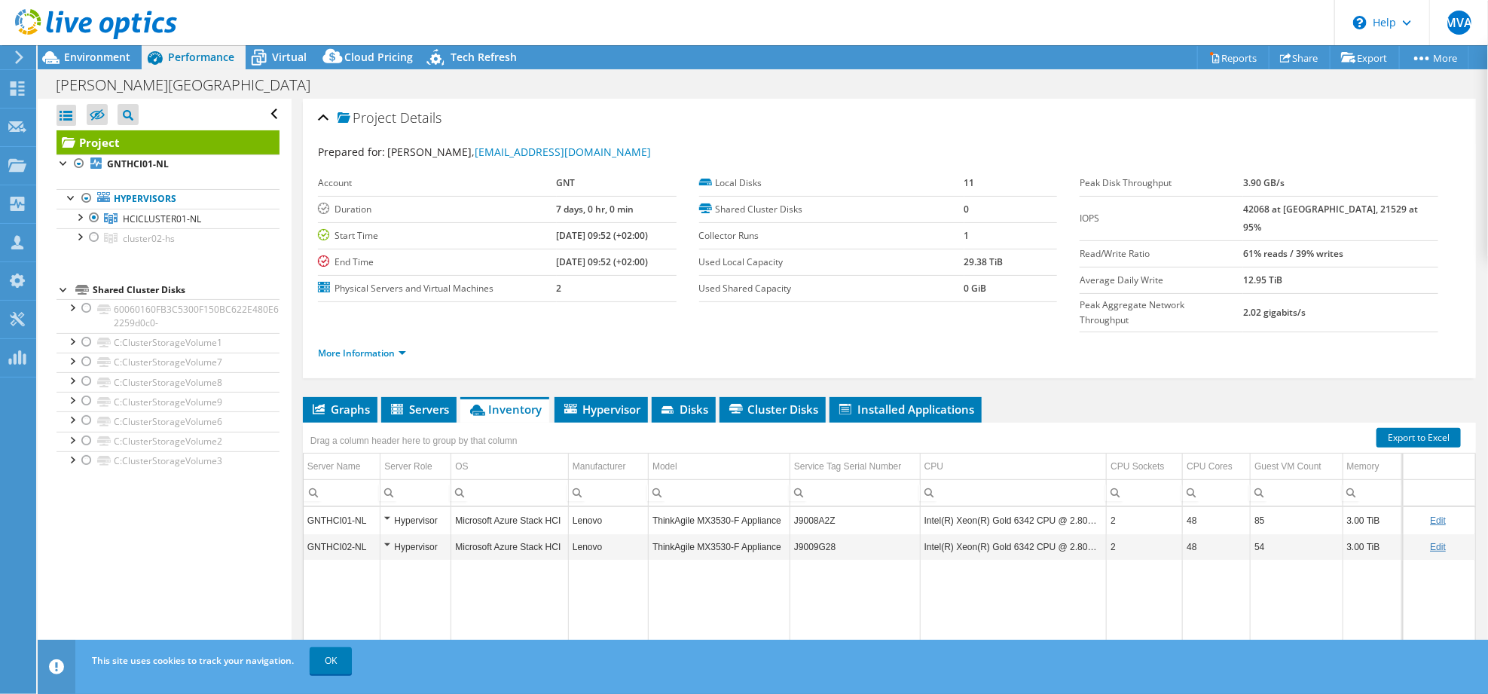
click at [268, 44] on header "MVA Partner Team Member [PERSON_NAME] [PERSON_NAME][EMAIL_ADDRESS][DOMAIN_NAME]…" at bounding box center [744, 22] width 1488 height 45
click at [273, 60] on span "Virtual" at bounding box center [289, 57] width 35 height 14
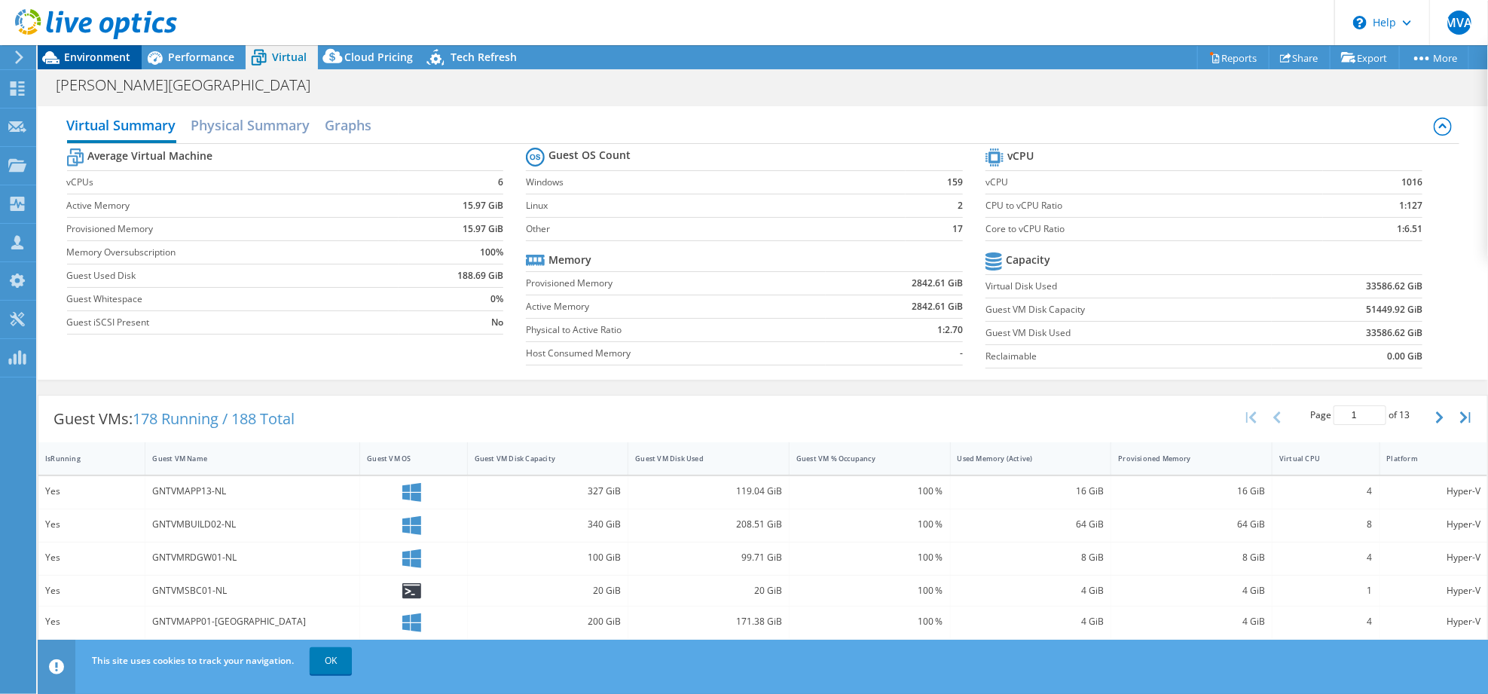
click at [52, 51] on icon at bounding box center [51, 57] width 26 height 26
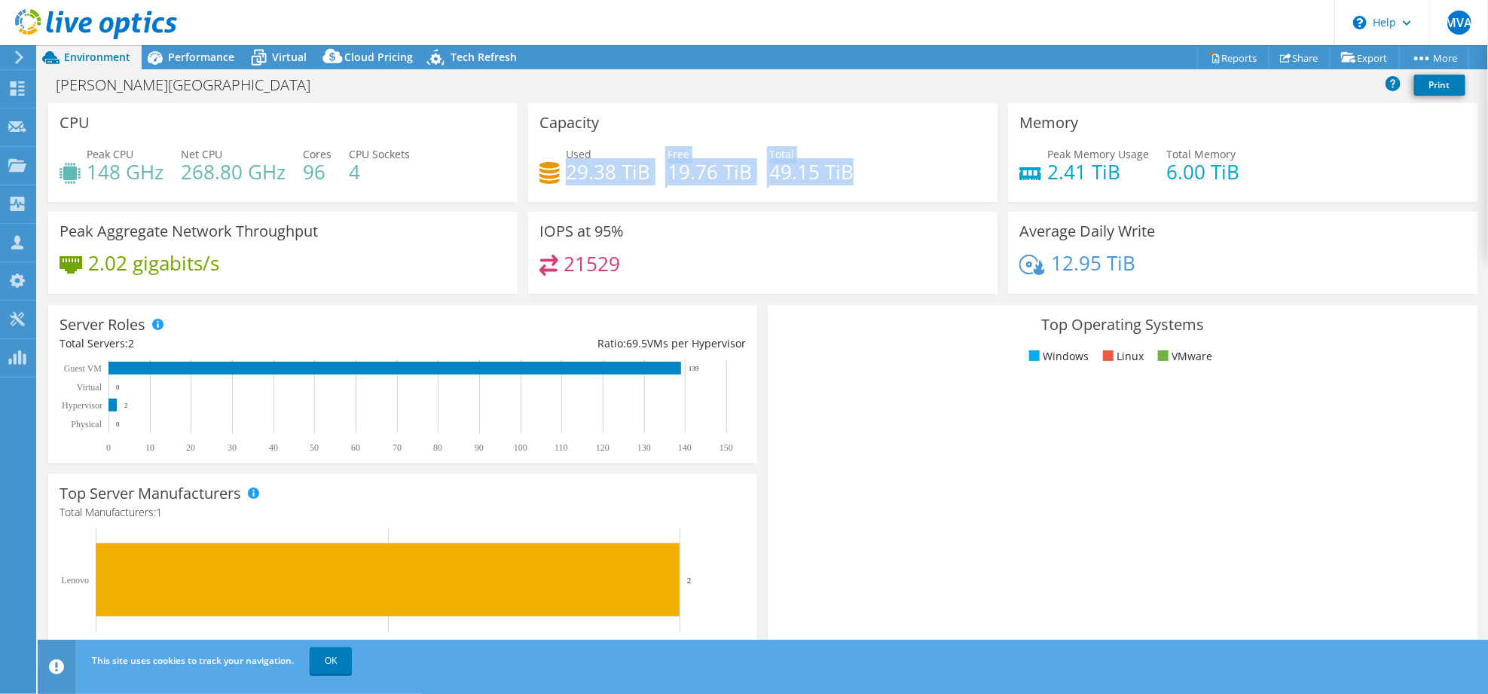
drag, startPoint x: 565, startPoint y: 173, endPoint x: 872, endPoint y: 180, distance: 306.7
click at [872, 180] on div "Used 29.38 TiB Free 19.76 TiB Total 49.15 TiB" at bounding box center [762, 170] width 447 height 49
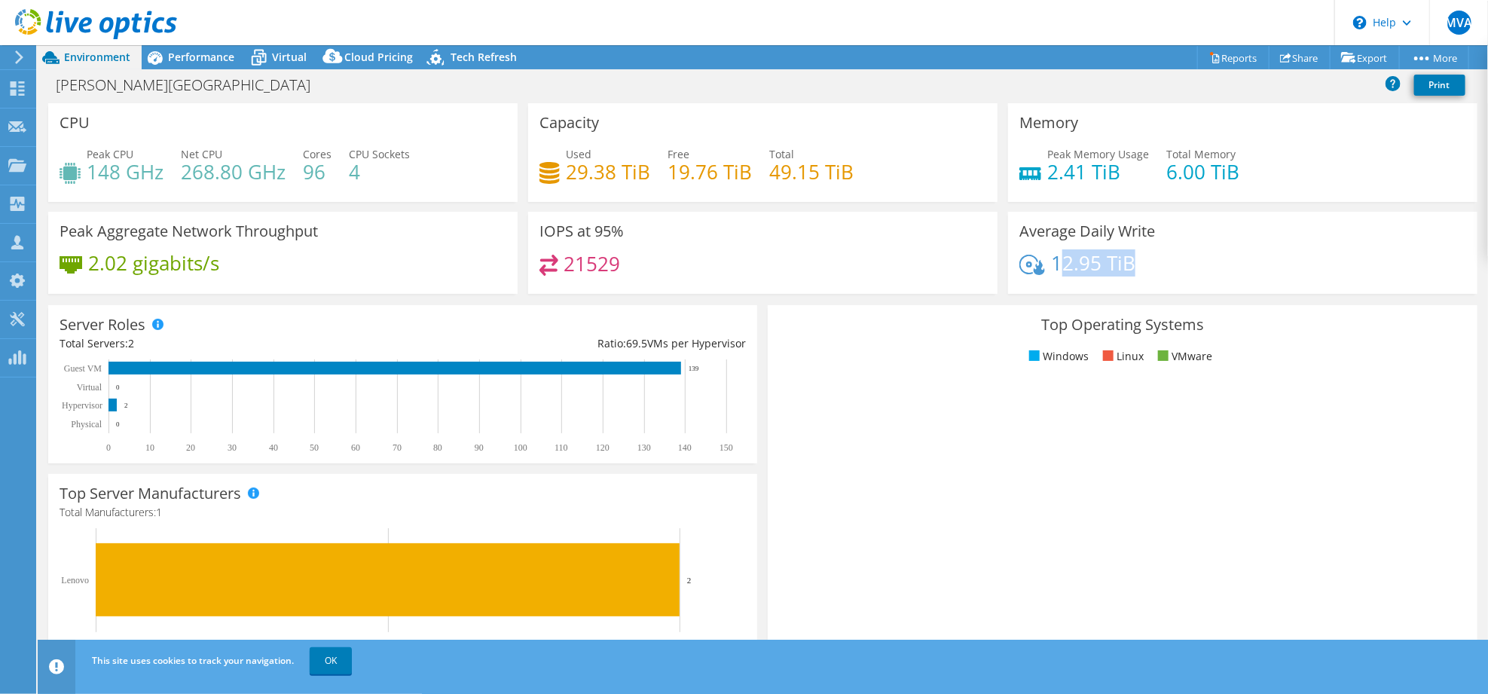
drag, startPoint x: 1051, startPoint y: 264, endPoint x: 1146, endPoint y: 274, distance: 95.5
click at [1146, 274] on div "12.95 TiB" at bounding box center [1242, 271] width 447 height 32
click at [1141, 267] on div "12.95 TiB" at bounding box center [1242, 271] width 447 height 32
drag, startPoint x: 1141, startPoint y: 267, endPoint x: 1044, endPoint y: 261, distance: 96.6
click at [1044, 261] on div "12.95 TiB" at bounding box center [1242, 271] width 447 height 32
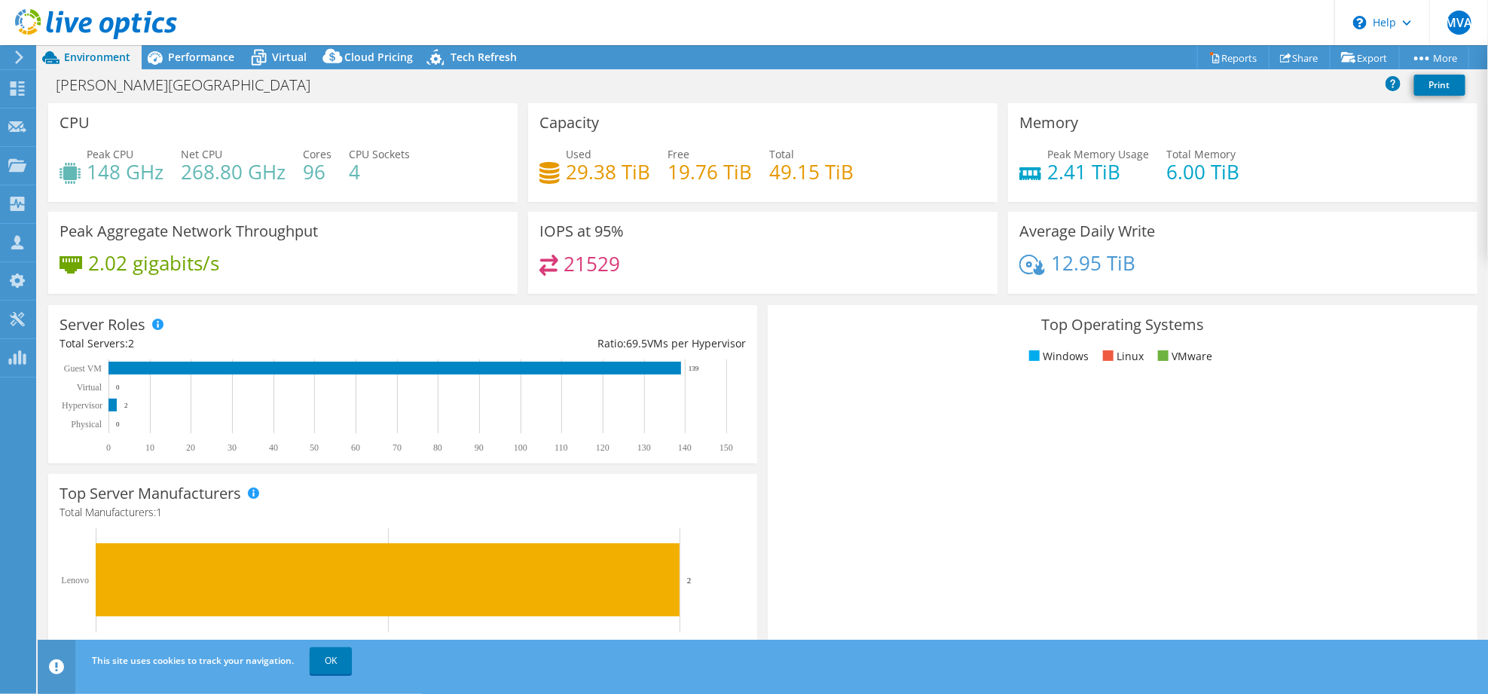
click at [84, 55] on span "Environment" at bounding box center [97, 57] width 66 height 14
click at [1226, 55] on link "Reports" at bounding box center [1233, 57] width 72 height 23
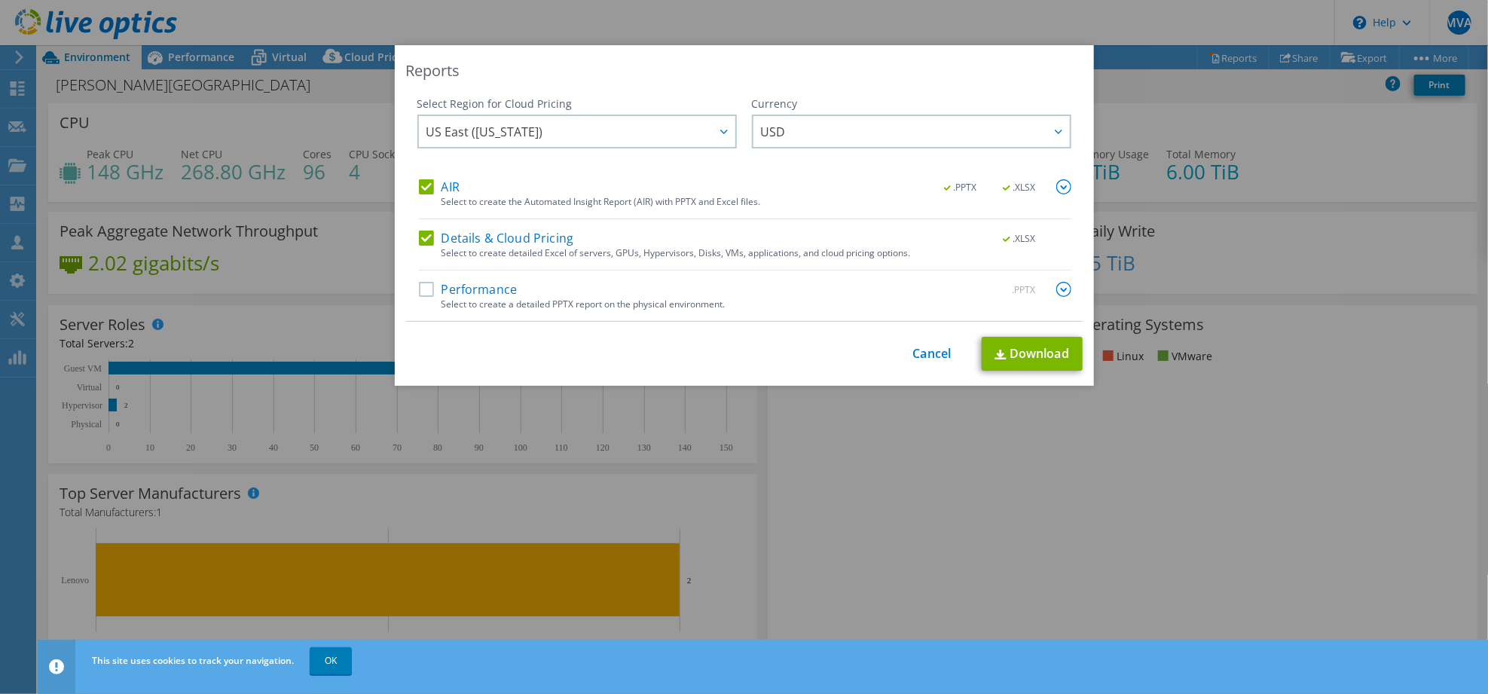
click at [419, 282] on label "Performance" at bounding box center [468, 289] width 99 height 15
click at [0, 0] on input "Performance" at bounding box center [0, 0] width 0 height 0
click at [1011, 353] on link "Download" at bounding box center [1032, 354] width 101 height 34
click at [726, 70] on div "Reports" at bounding box center [744, 70] width 677 height 21
click at [923, 351] on link "Cancel" at bounding box center [932, 354] width 38 height 14
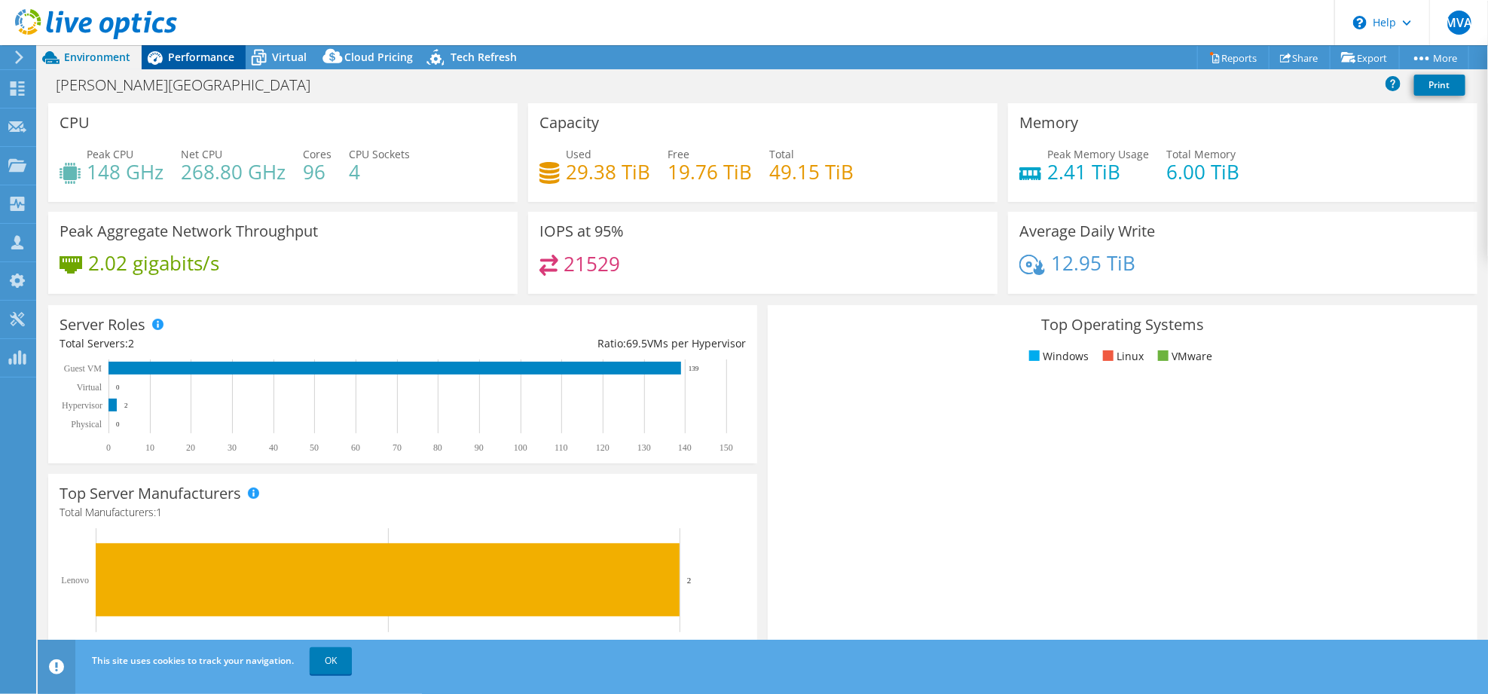
click at [168, 53] on span "Performance" at bounding box center [201, 57] width 66 height 14
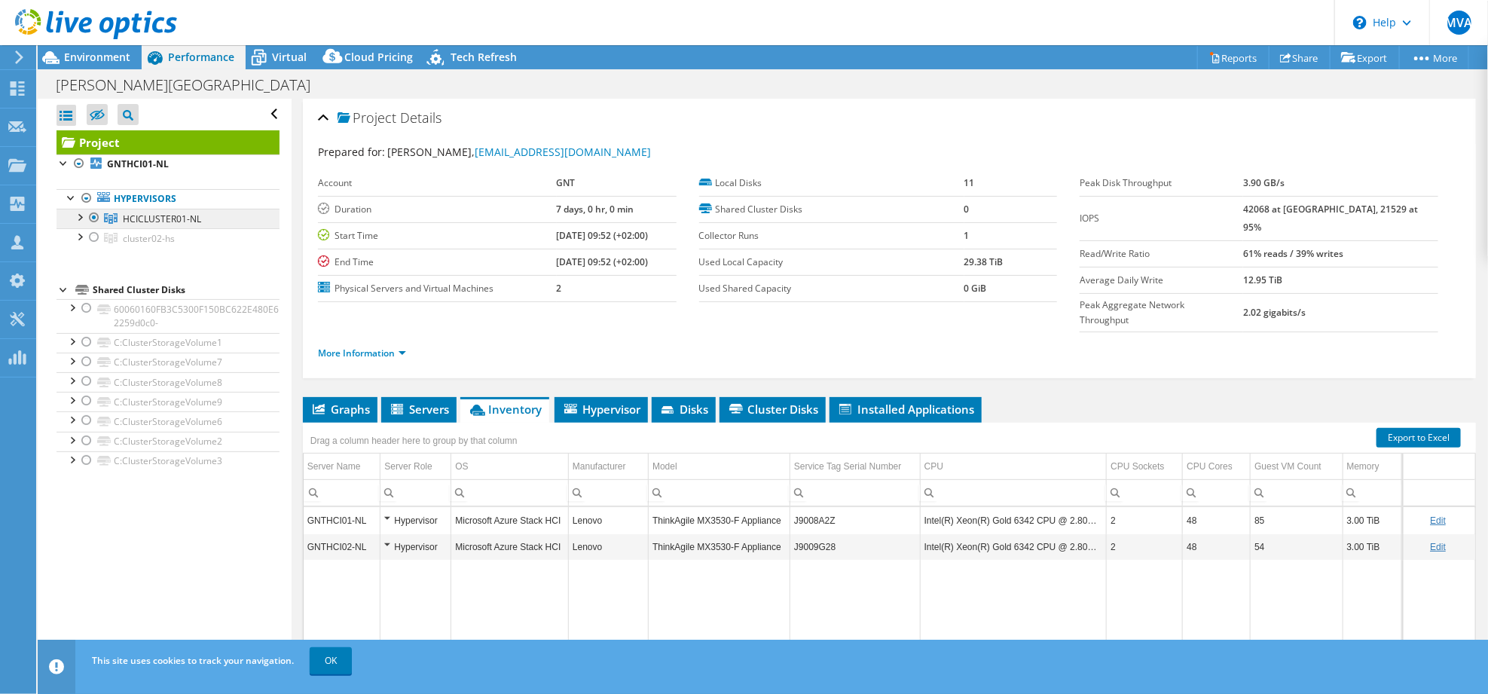
click at [142, 217] on span "HCICLUSTER01-NL" at bounding box center [162, 218] width 78 height 13
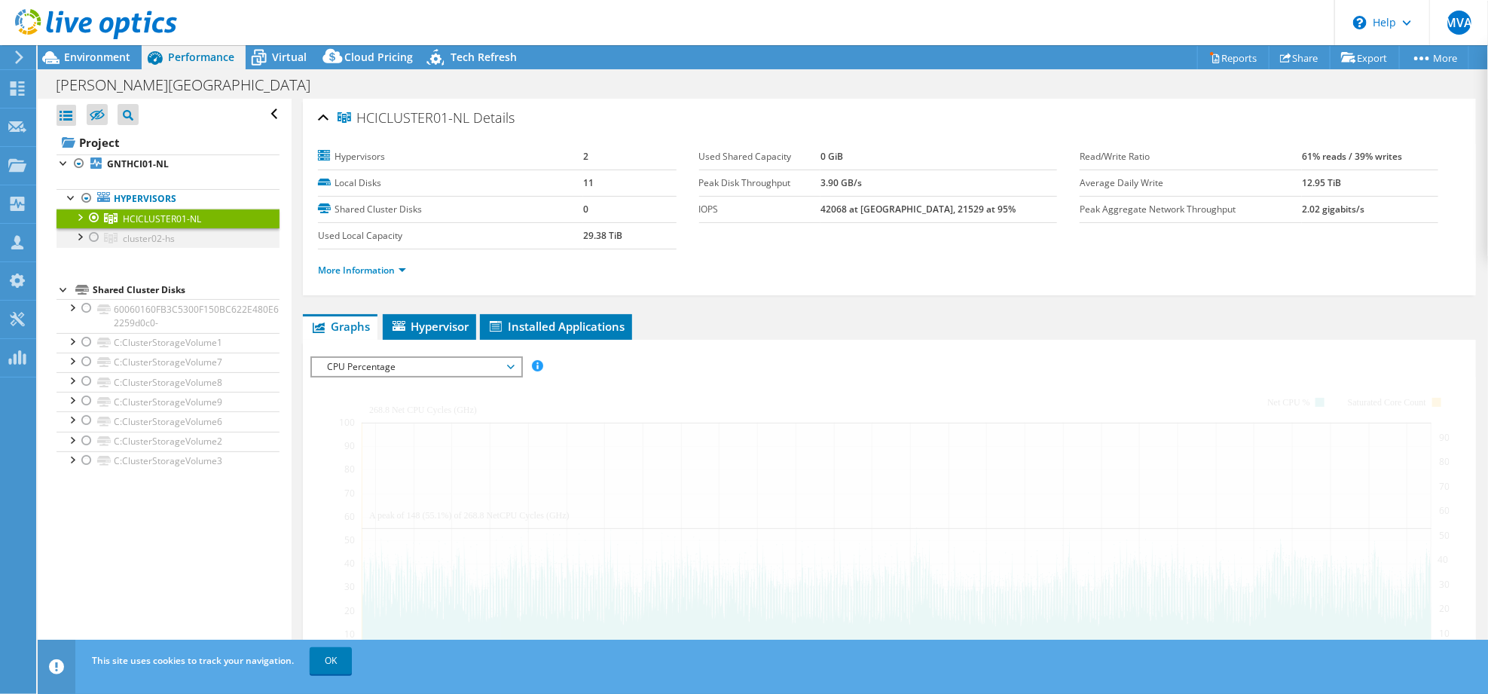
click at [89, 234] on div at bounding box center [94, 237] width 15 height 18
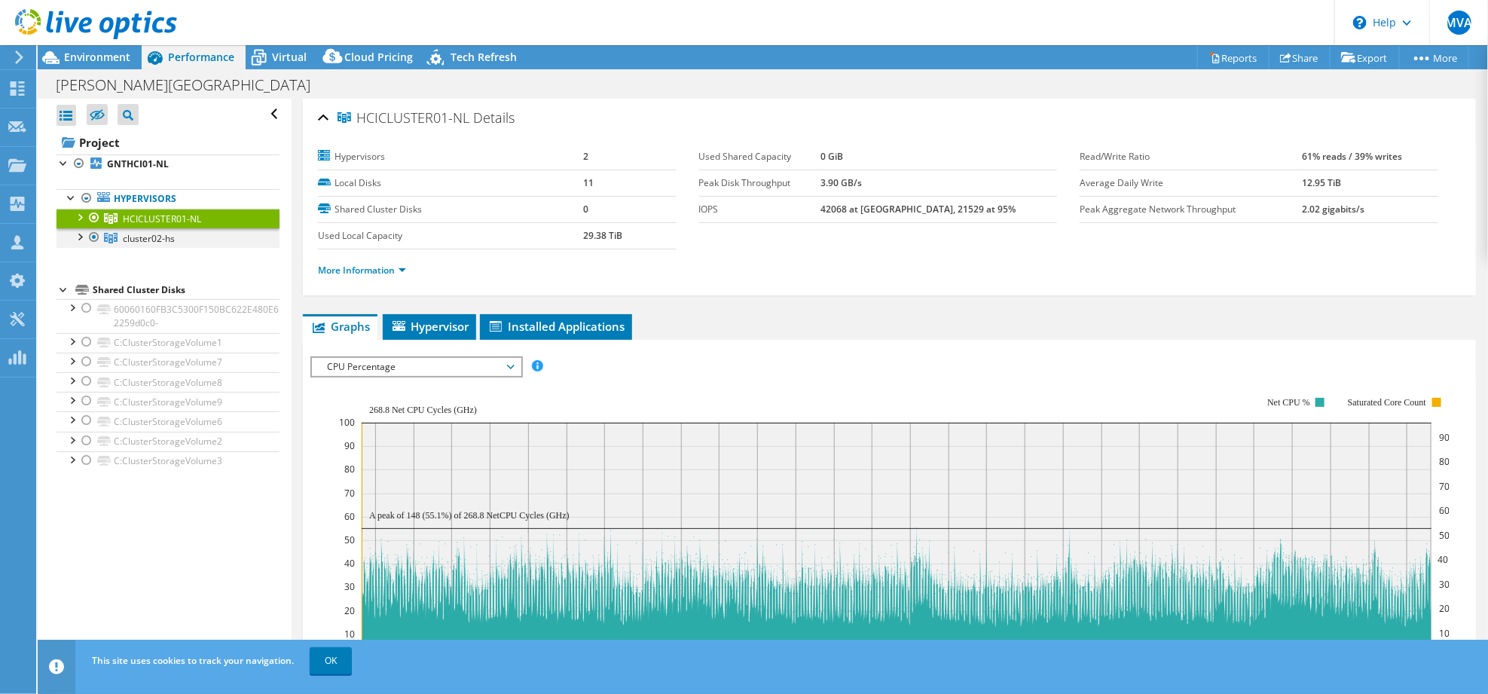
click at [93, 236] on div at bounding box center [94, 237] width 15 height 18
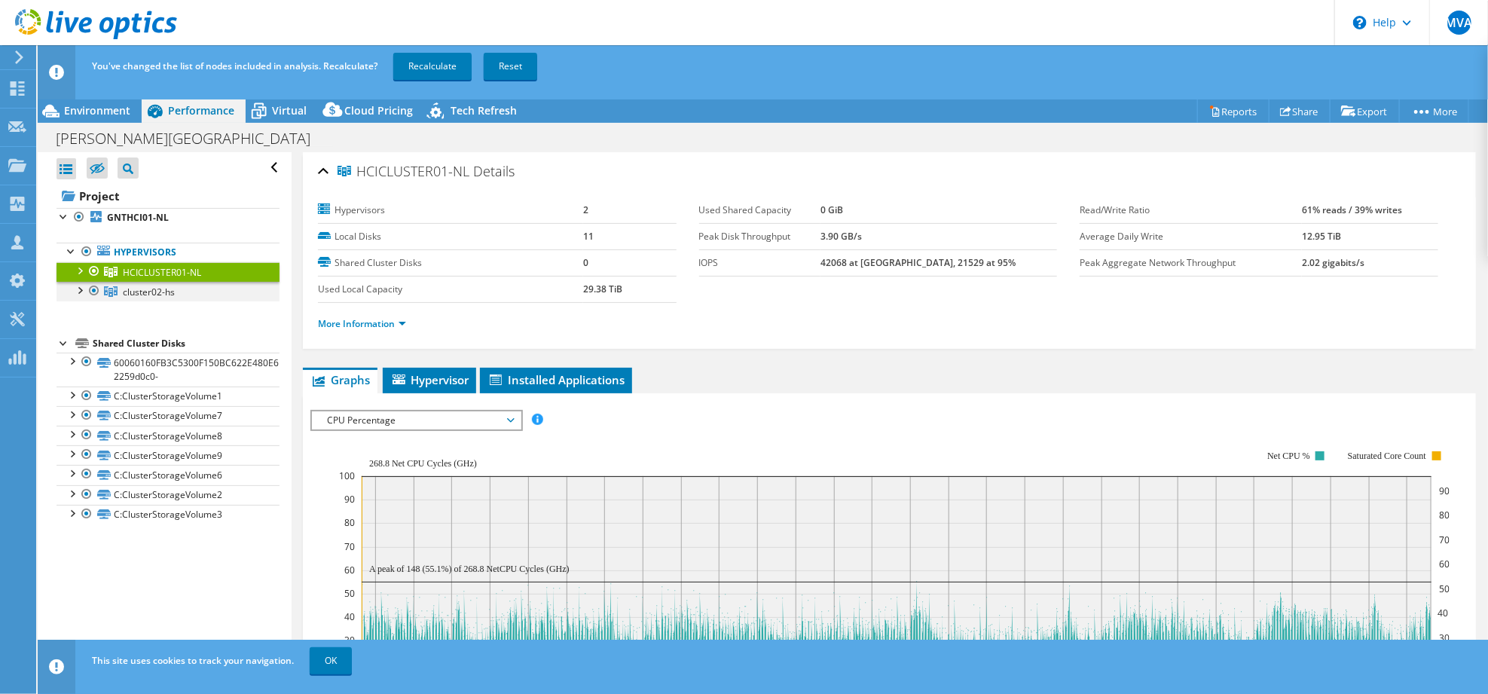
click at [92, 236] on ul "Hypervisors HCICLUSTER01-NL GNTHCI01-NL" at bounding box center [168, 273] width 223 height 90
click at [96, 270] on div at bounding box center [94, 271] width 15 height 18
click at [419, 72] on link "Recalculate" at bounding box center [432, 66] width 78 height 27
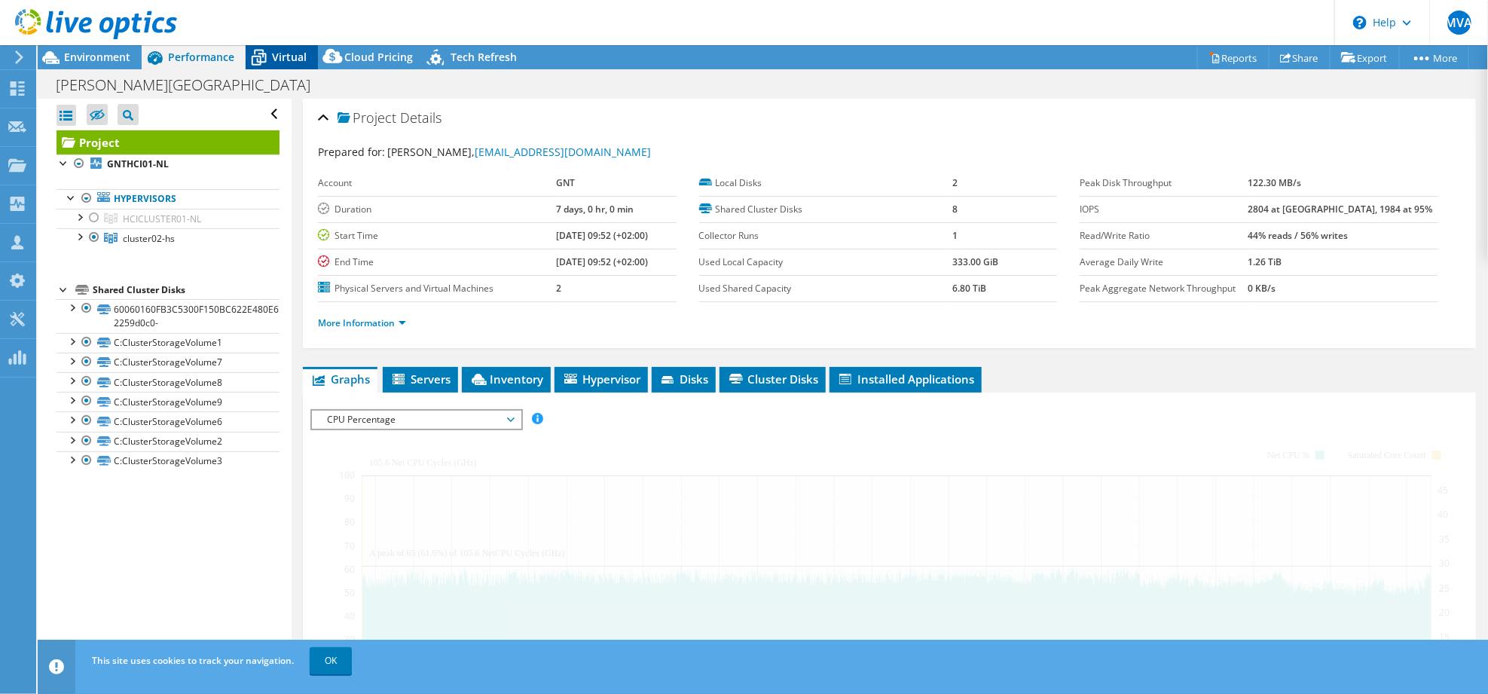
click at [286, 58] on span "Virtual" at bounding box center [289, 57] width 35 height 14
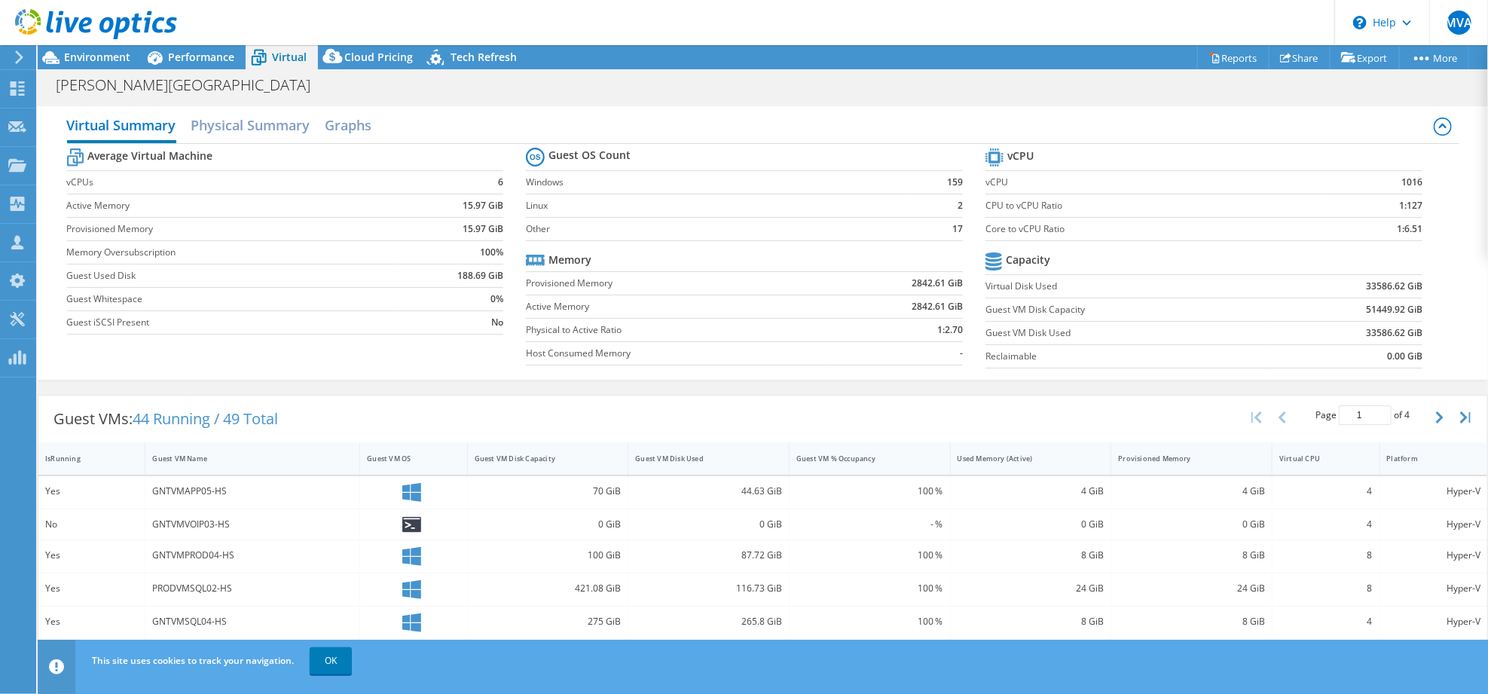
click at [286, 58] on span "Virtual" at bounding box center [289, 57] width 35 height 14
click at [272, 60] on span "Virtual" at bounding box center [289, 57] width 35 height 14
drag, startPoint x: 1393, startPoint y: 179, endPoint x: 1406, endPoint y: 180, distance: 12.9
click at [1407, 180] on b "234" at bounding box center [1415, 182] width 16 height 15
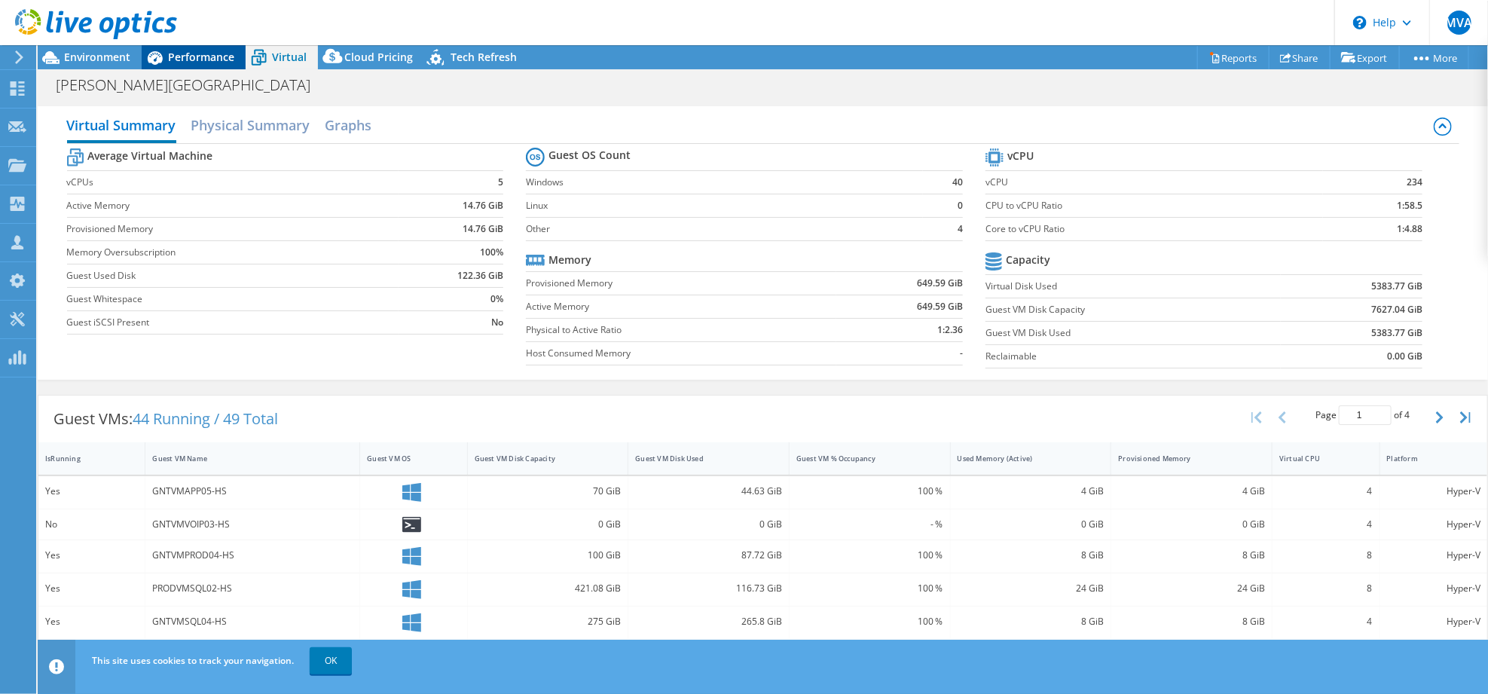
click at [194, 57] on span "Performance" at bounding box center [201, 57] width 66 height 14
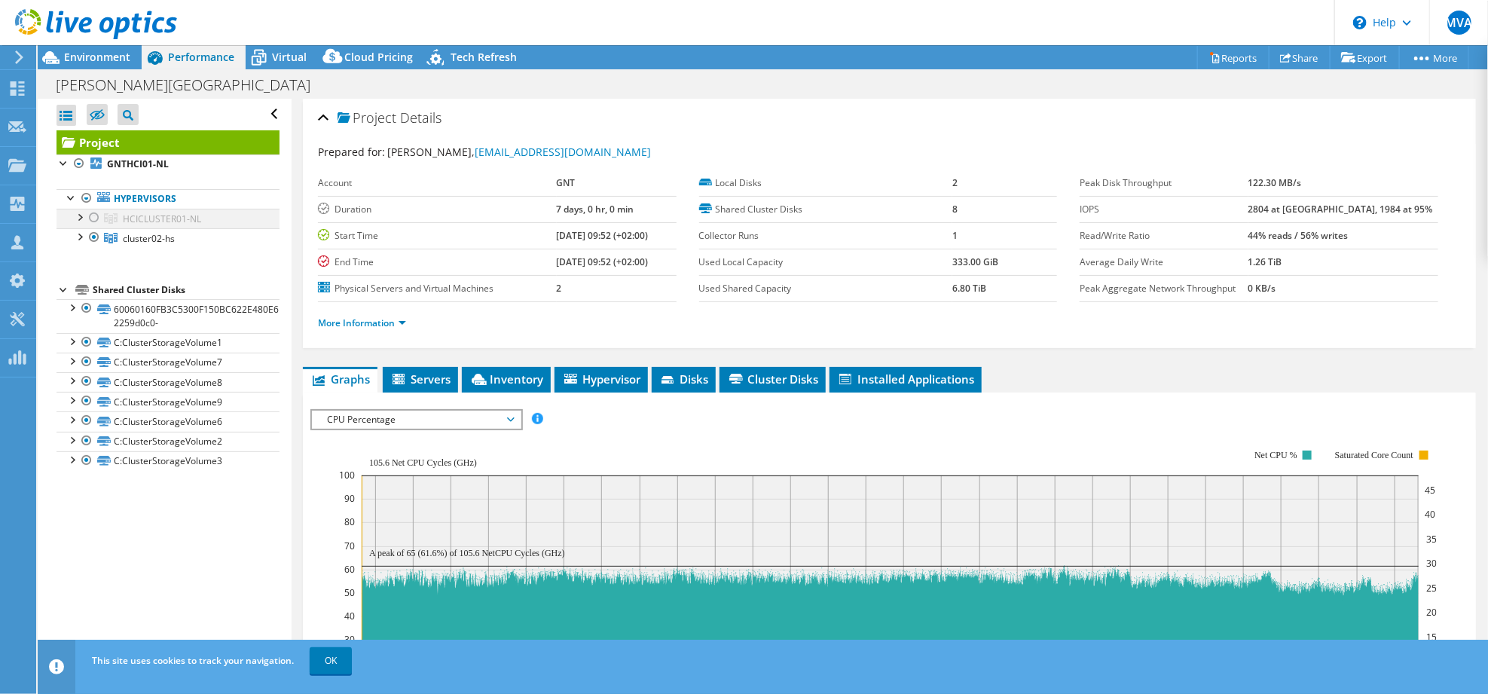
click at [91, 215] on div at bounding box center [94, 218] width 15 height 18
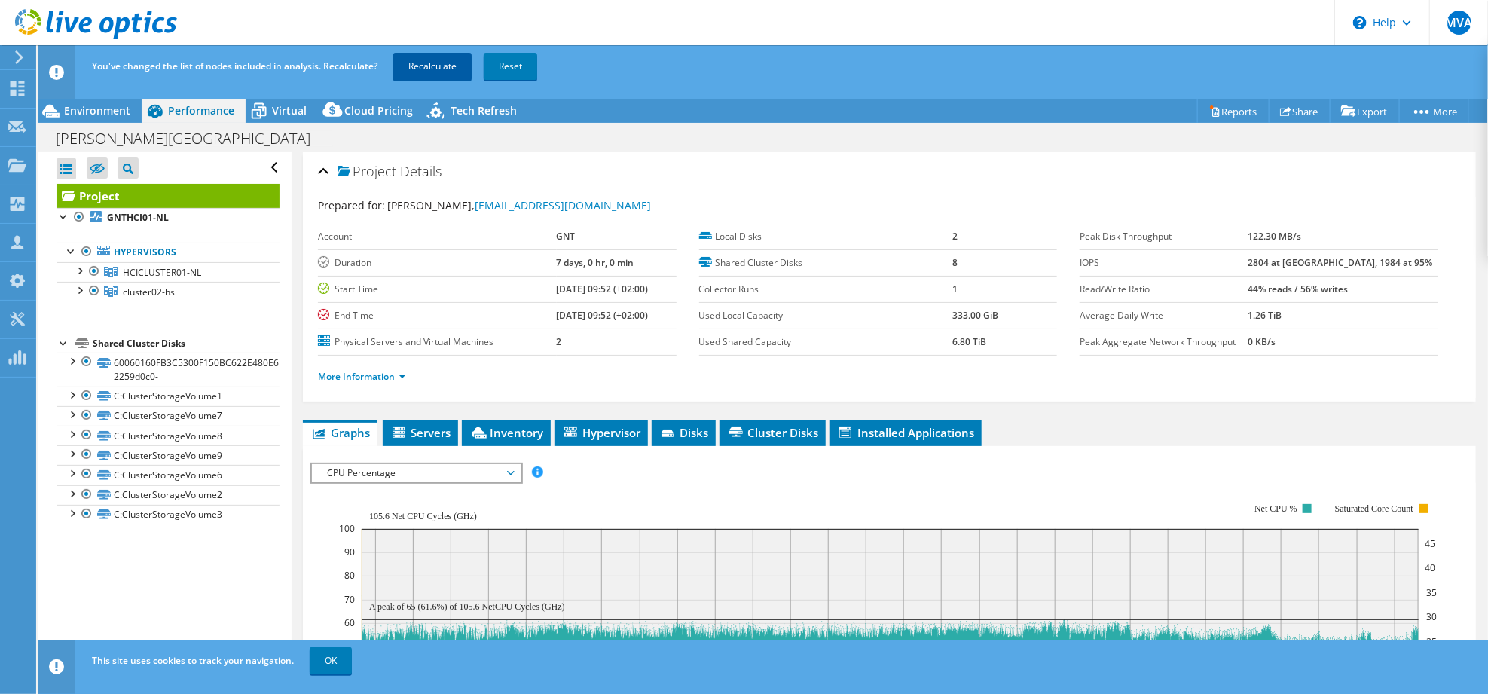
click at [435, 64] on link "Recalculate" at bounding box center [432, 66] width 78 height 27
click at [281, 112] on span "Virtual" at bounding box center [289, 110] width 35 height 14
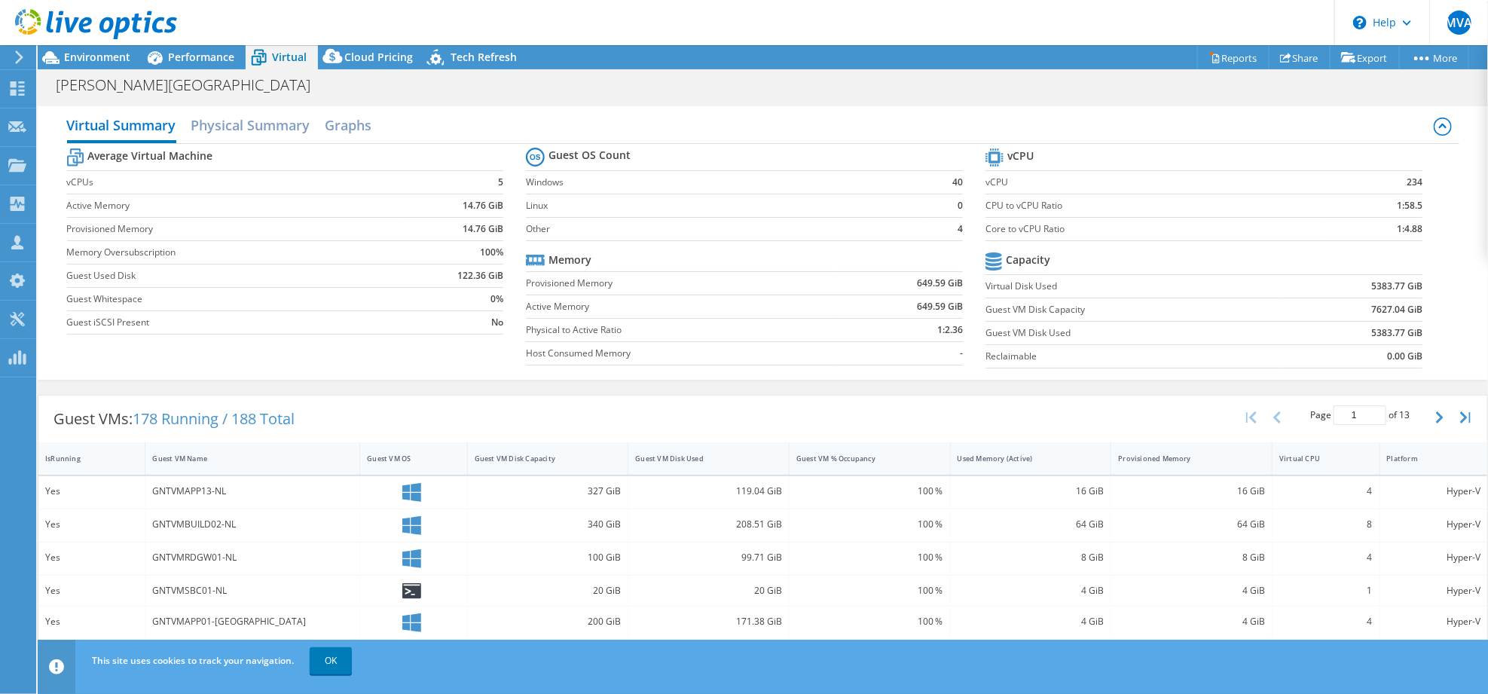
click at [1281, 266] on td at bounding box center [1352, 262] width 142 height 26
click at [68, 57] on span "Environment" at bounding box center [97, 57] width 66 height 14
click at [87, 57] on span "Environment" at bounding box center [97, 57] width 66 height 14
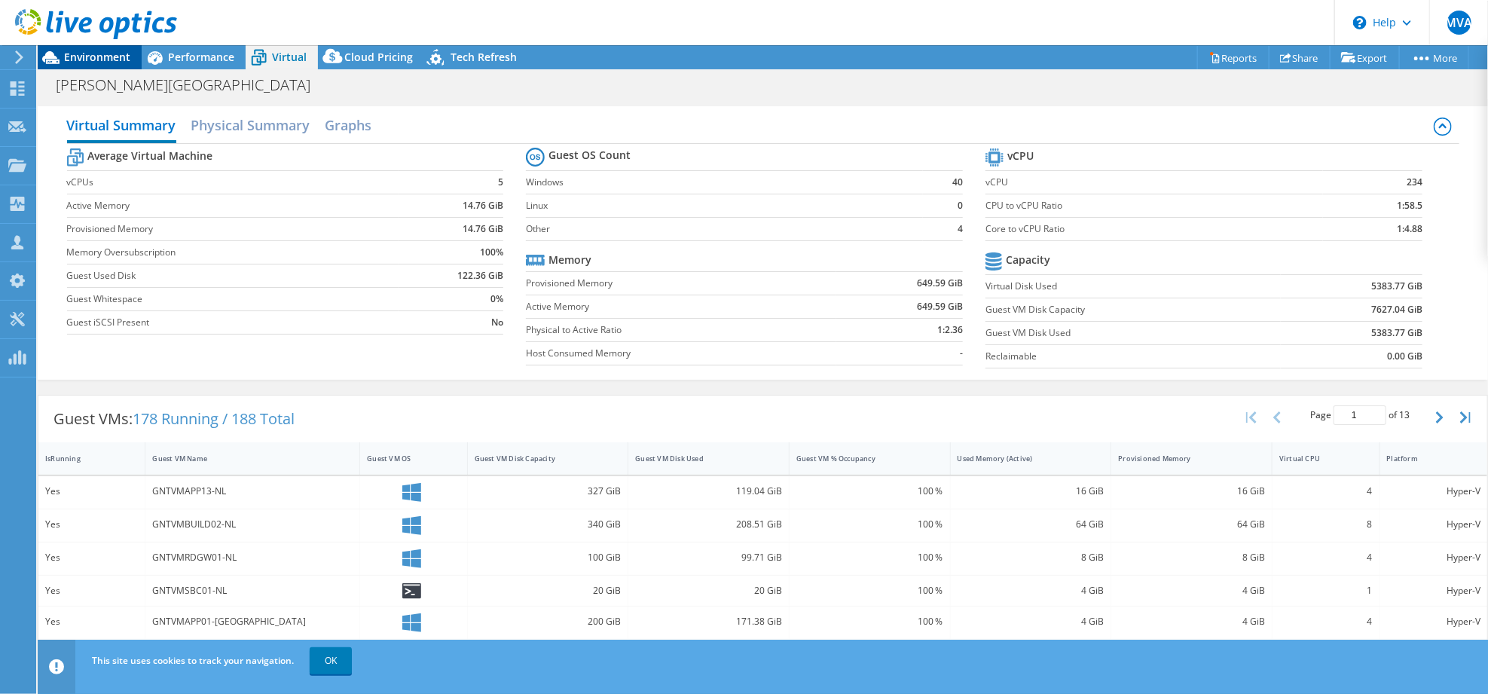
click at [87, 57] on span "Environment" at bounding box center [97, 57] width 66 height 14
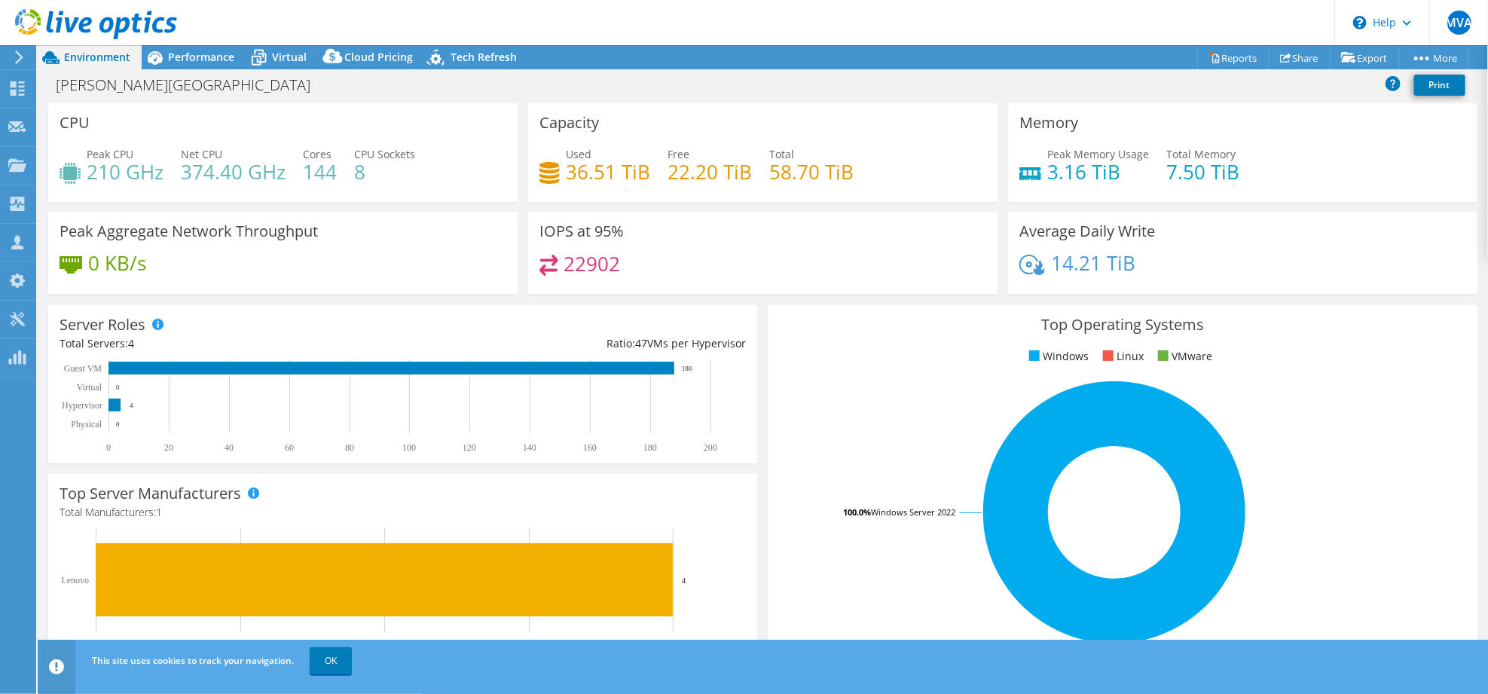
click at [87, 57] on span "Environment" at bounding box center [97, 57] width 66 height 14
click at [186, 53] on span "Performance" at bounding box center [201, 57] width 66 height 14
click at [272, 55] on span "Virtual" at bounding box center [289, 57] width 35 height 14
click at [239, 63] on div "Performance" at bounding box center [194, 57] width 104 height 24
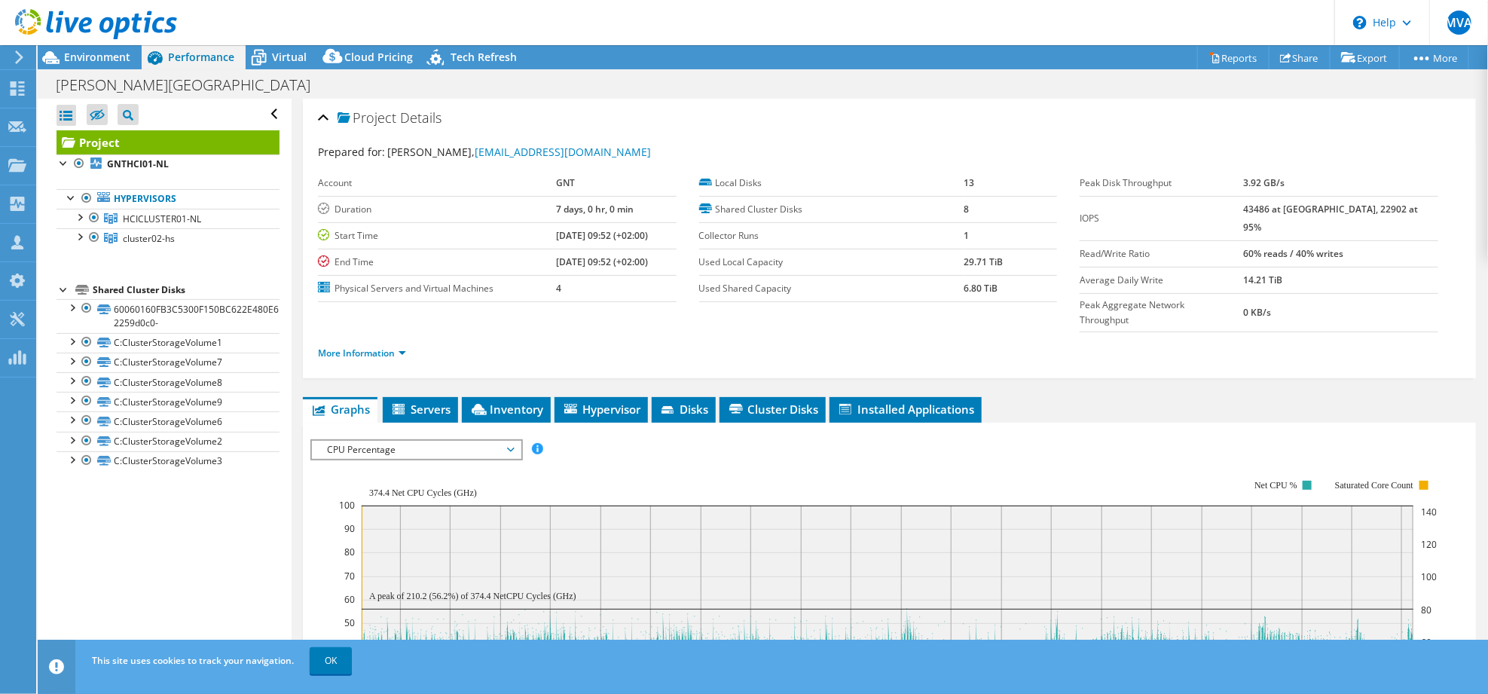
click at [273, 33] on header "MVA Partner Team Member [PERSON_NAME] [PERSON_NAME][EMAIL_ADDRESS][DOMAIN_NAME]…" at bounding box center [744, 22] width 1488 height 45
click at [270, 58] on icon at bounding box center [259, 57] width 26 height 26
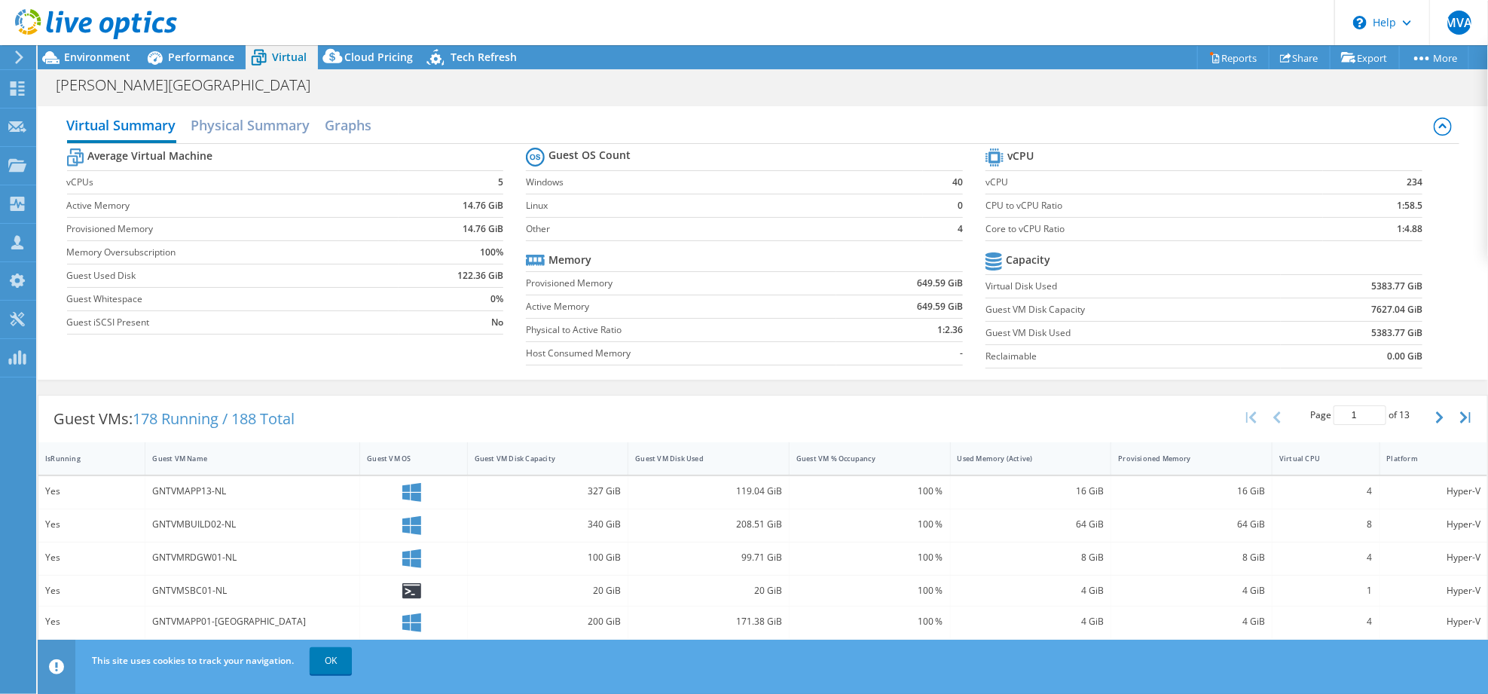
click at [270, 60] on icon at bounding box center [259, 57] width 26 height 26
click at [267, 56] on icon at bounding box center [259, 57] width 26 height 26
click at [63, 53] on icon at bounding box center [51, 57] width 26 height 26
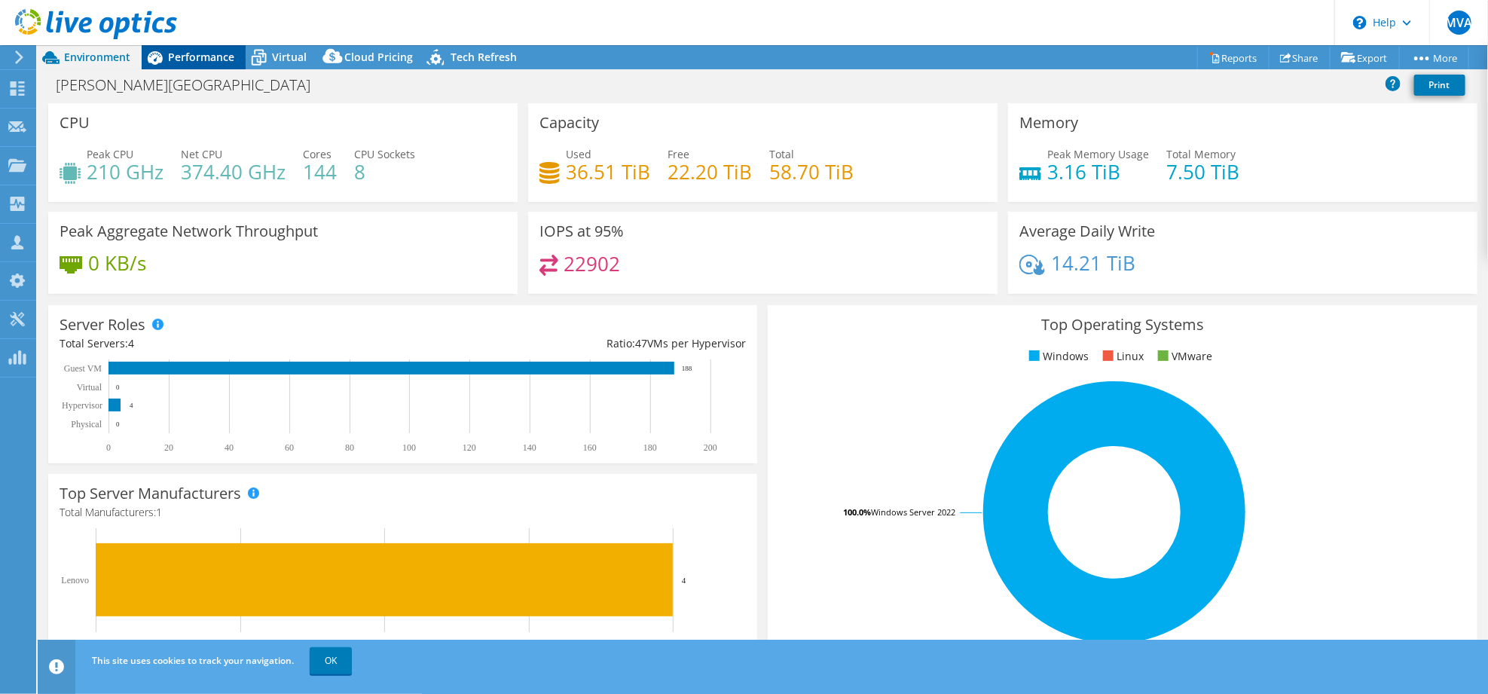
click at [163, 55] on icon at bounding box center [155, 57] width 26 height 26
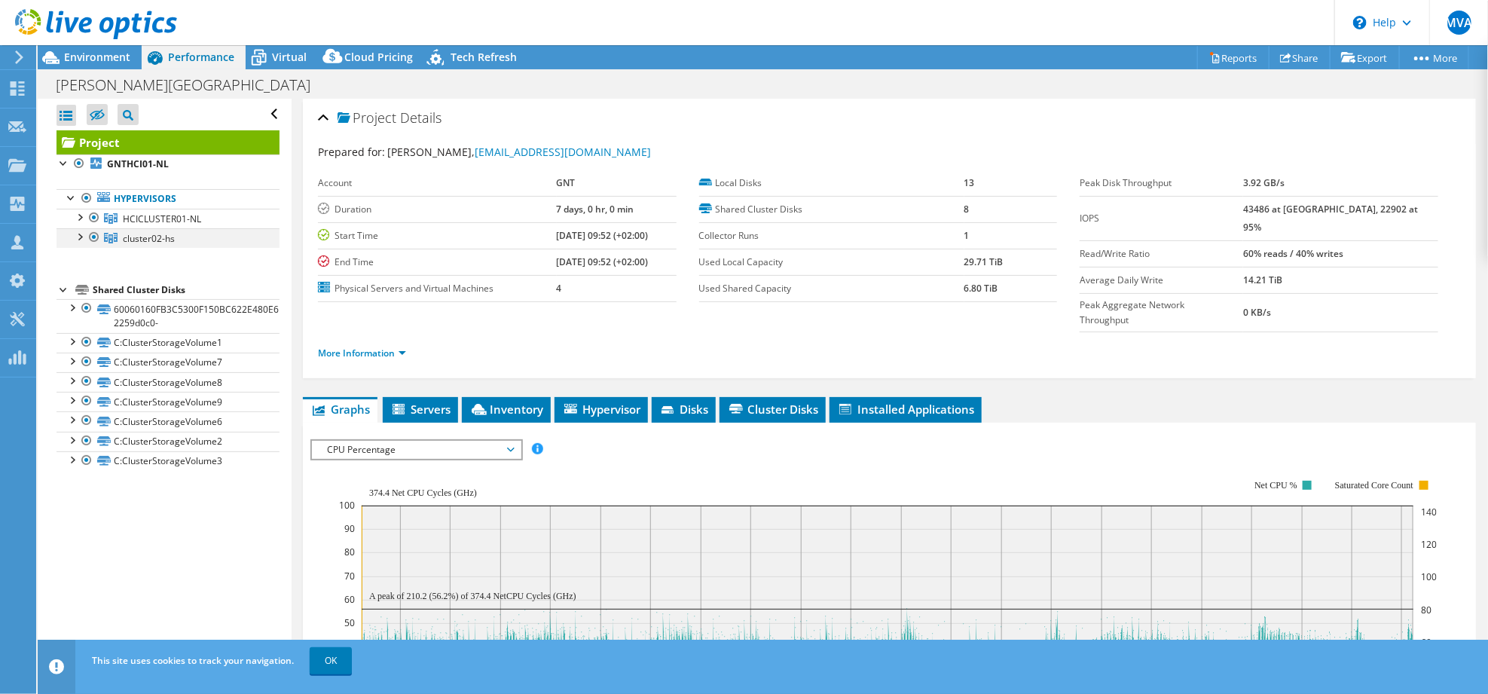
click at [90, 237] on div at bounding box center [94, 237] width 15 height 18
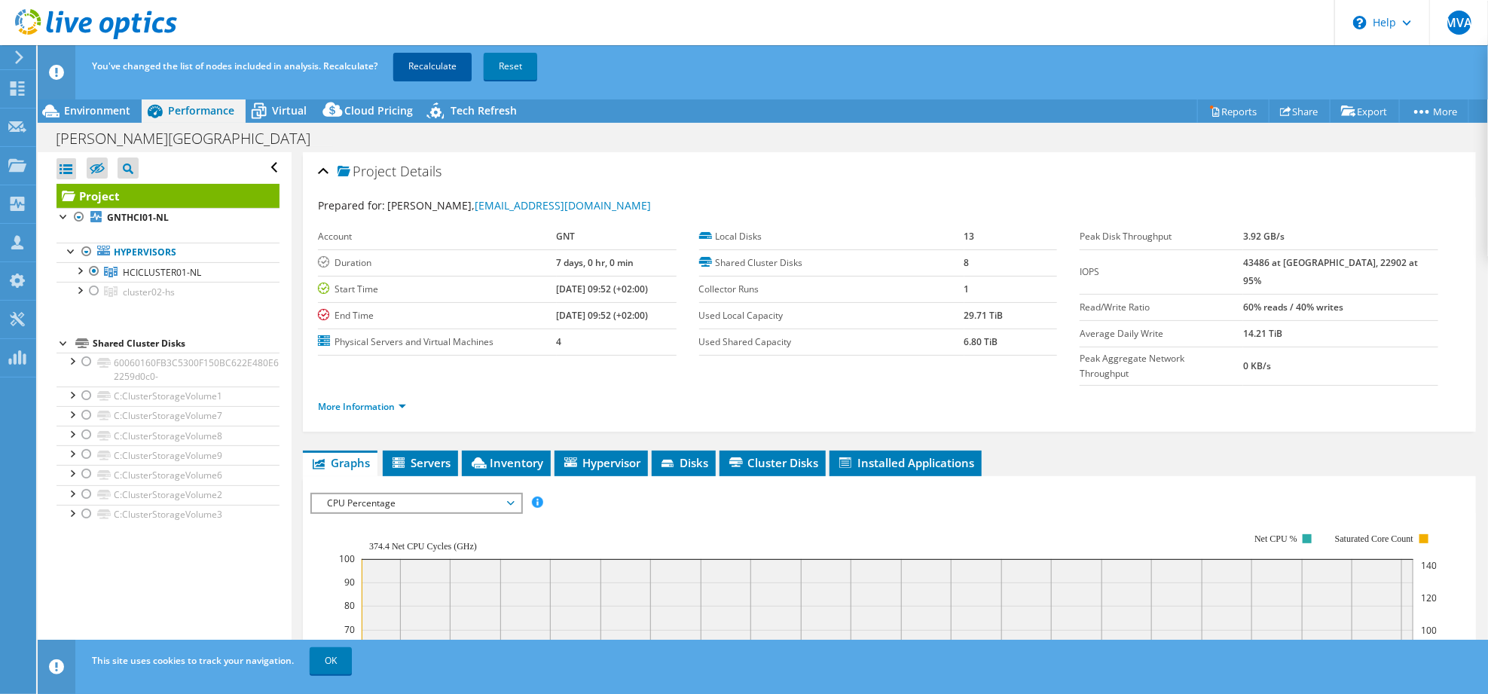
click at [416, 62] on link "Recalculate" at bounding box center [432, 66] width 78 height 27
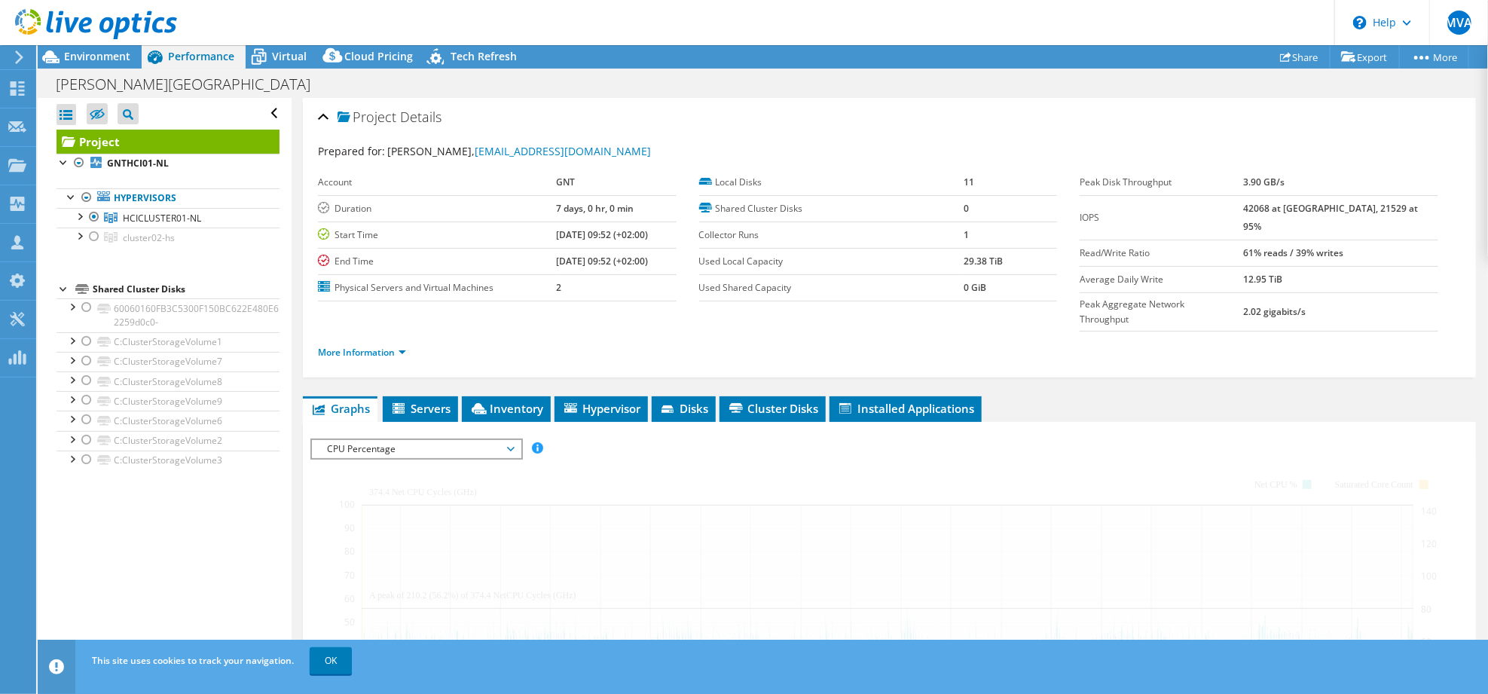
click at [267, 110] on div "Open All Close All Hide Excluded Nodes Project Tree Filter" at bounding box center [164, 381] width 253 height 566
click at [280, 93] on div "[PERSON_NAME][GEOGRAPHIC_DATA] Print" at bounding box center [763, 84] width 1450 height 28
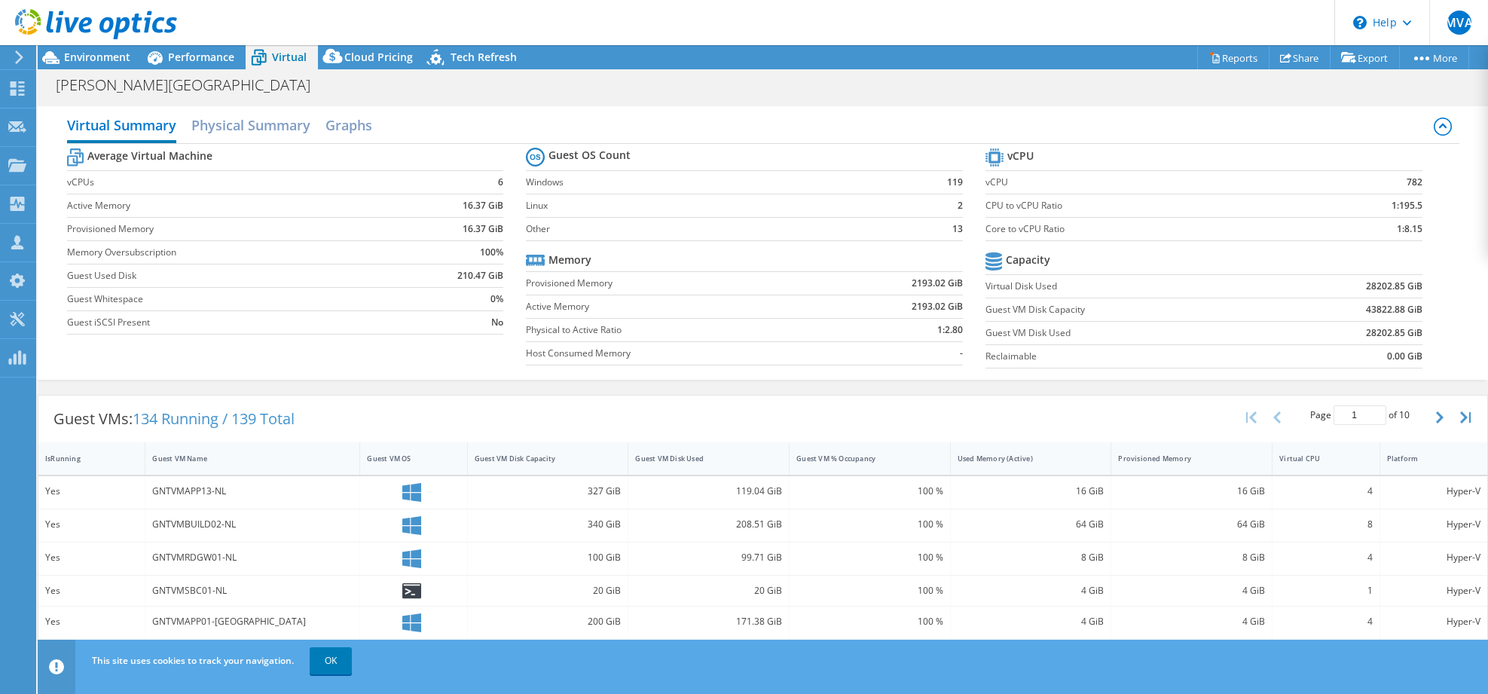
select select "USD"
click at [212, 51] on span "Performance" at bounding box center [201, 57] width 66 height 14
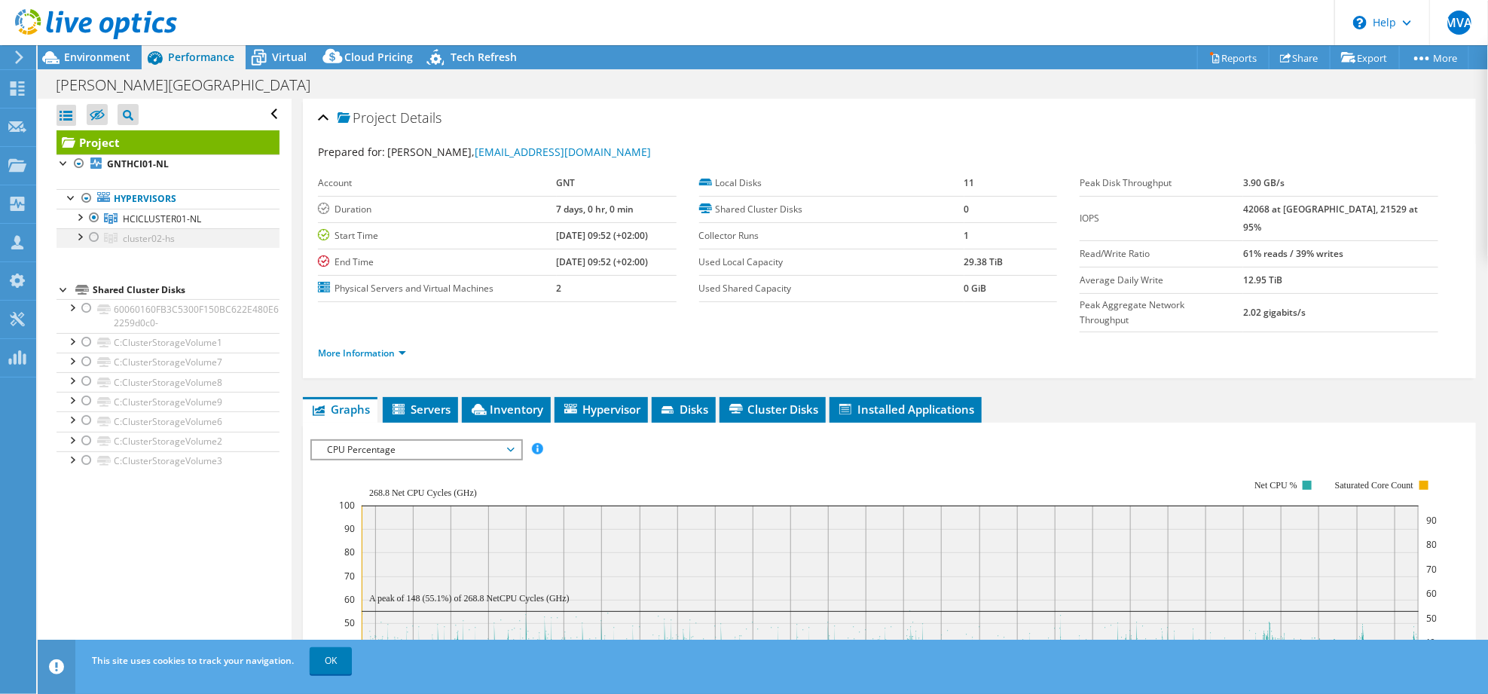
click at [88, 234] on div at bounding box center [94, 237] width 15 height 18
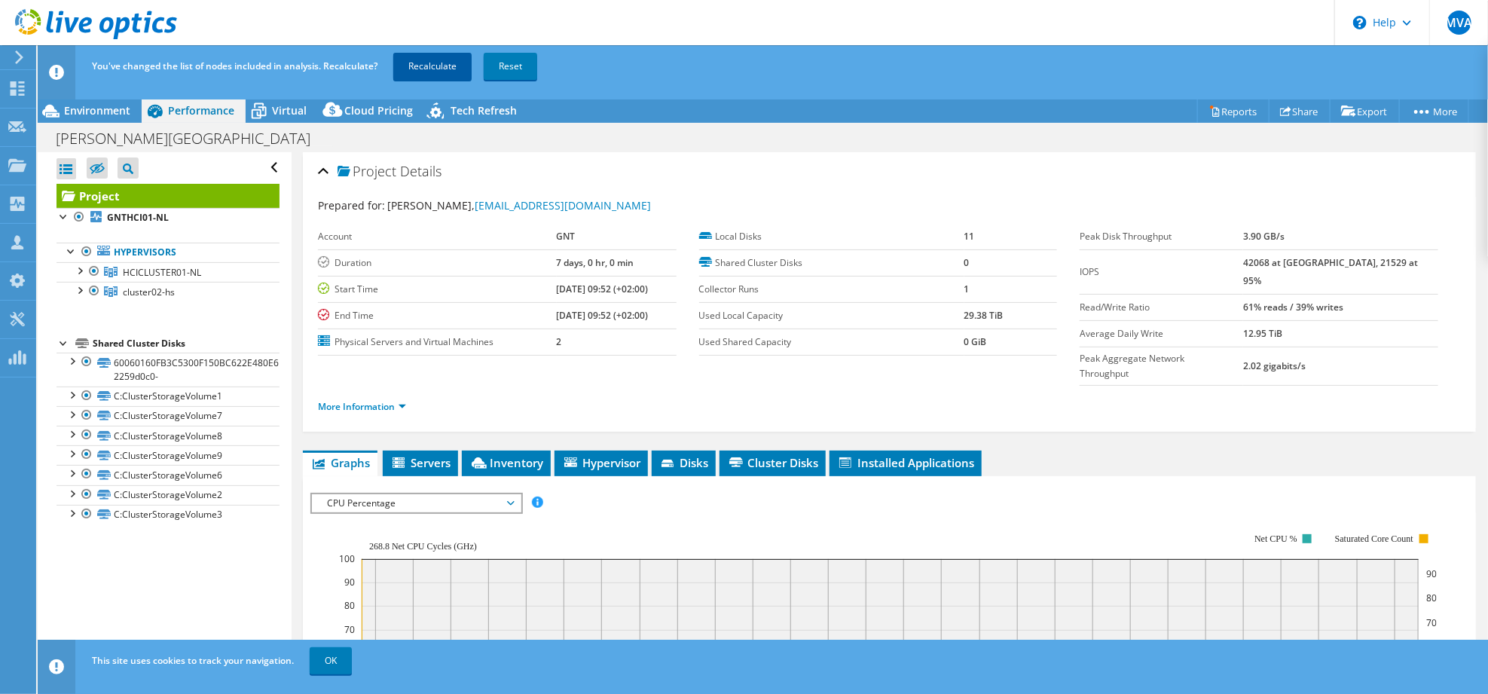
click at [425, 66] on link "Recalculate" at bounding box center [432, 66] width 78 height 27
click at [301, 107] on span "Virtual" at bounding box center [289, 110] width 35 height 14
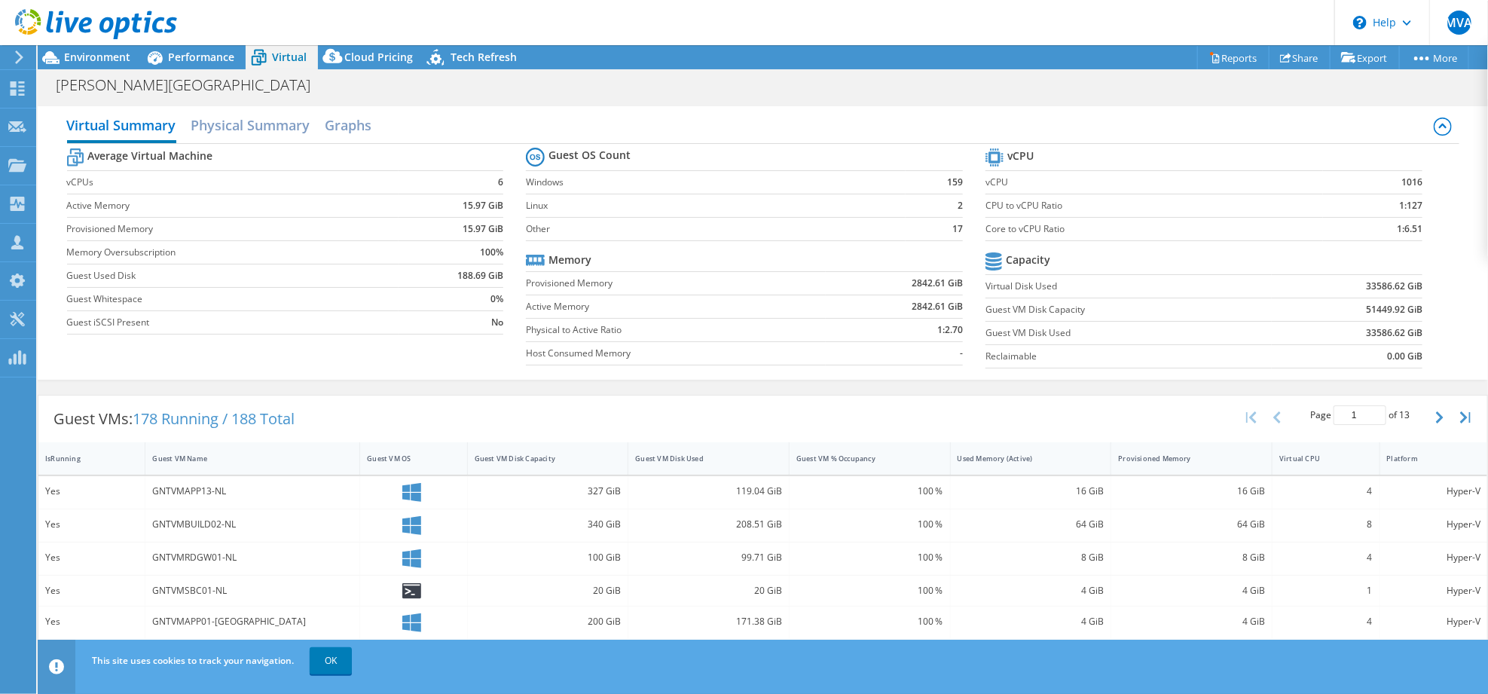
drag, startPoint x: 195, startPoint y: 58, endPoint x: 241, endPoint y: 278, distance: 224.7
click at [194, 57] on span "Performance" at bounding box center [201, 57] width 66 height 14
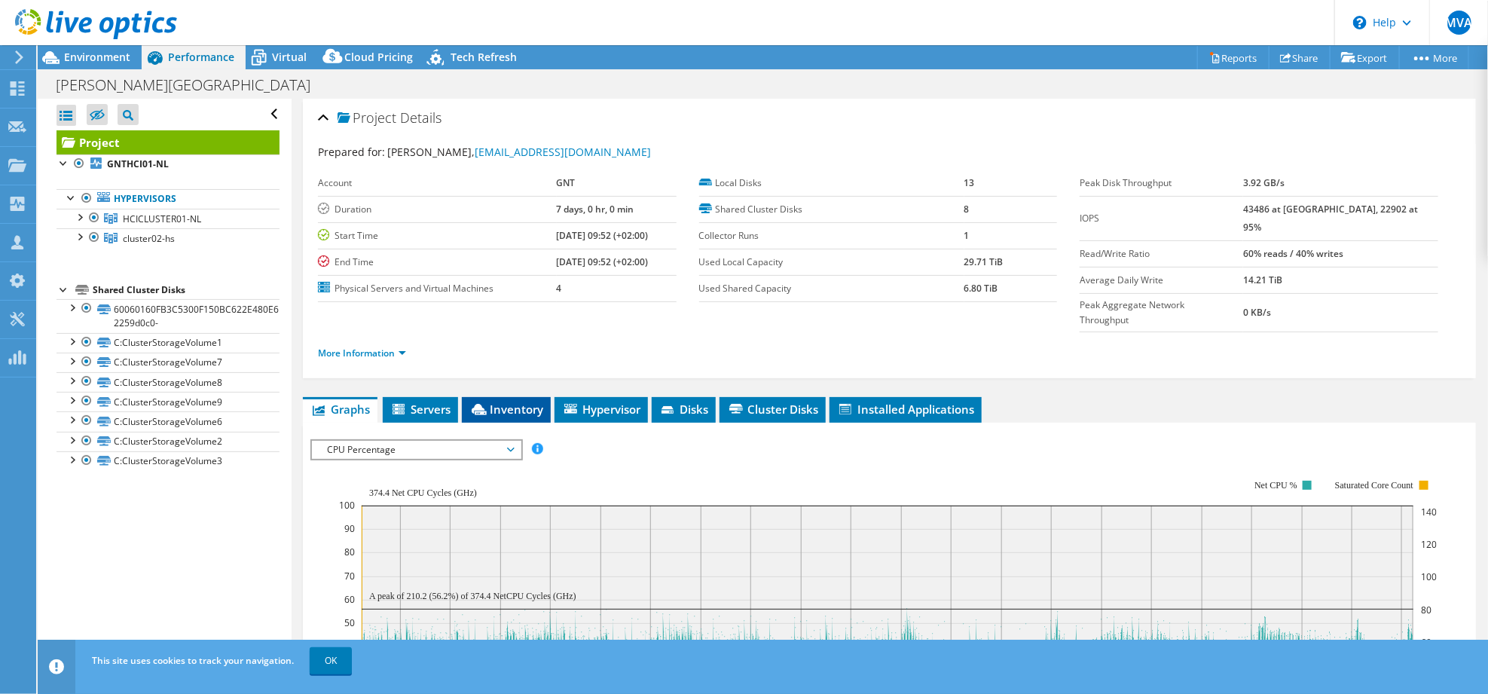
click at [506, 402] on span "Inventory" at bounding box center [506, 409] width 74 height 15
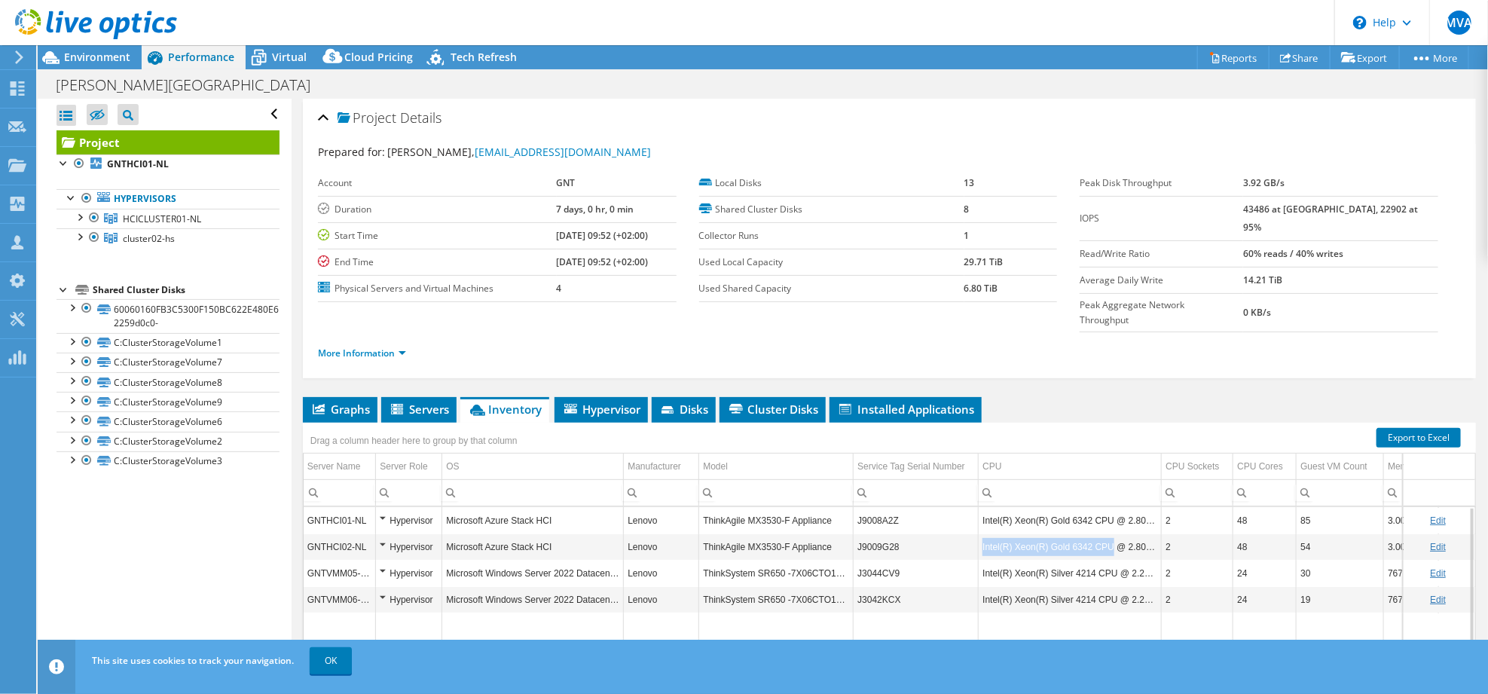
drag, startPoint x: 1105, startPoint y: 512, endPoint x: 980, endPoint y: 517, distance: 125.1
click at [980, 533] on td "Intel(R) Xeon(R) Gold 6342 CPU @ 2.80GHz" at bounding box center [1070, 546] width 183 height 26
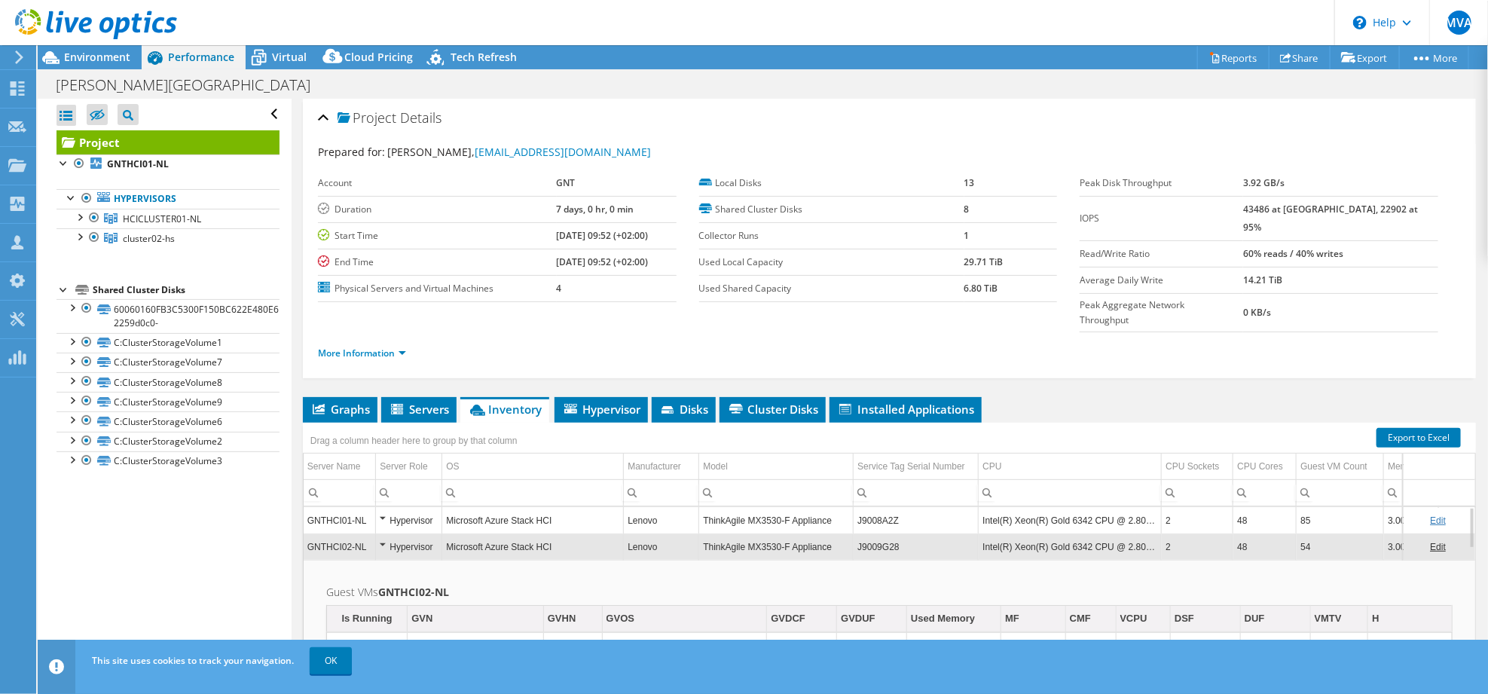
click at [1121, 533] on td "Intel(R) Xeon(R) Gold 6342 CPU @ 2.80GHz" at bounding box center [1070, 546] width 183 height 26
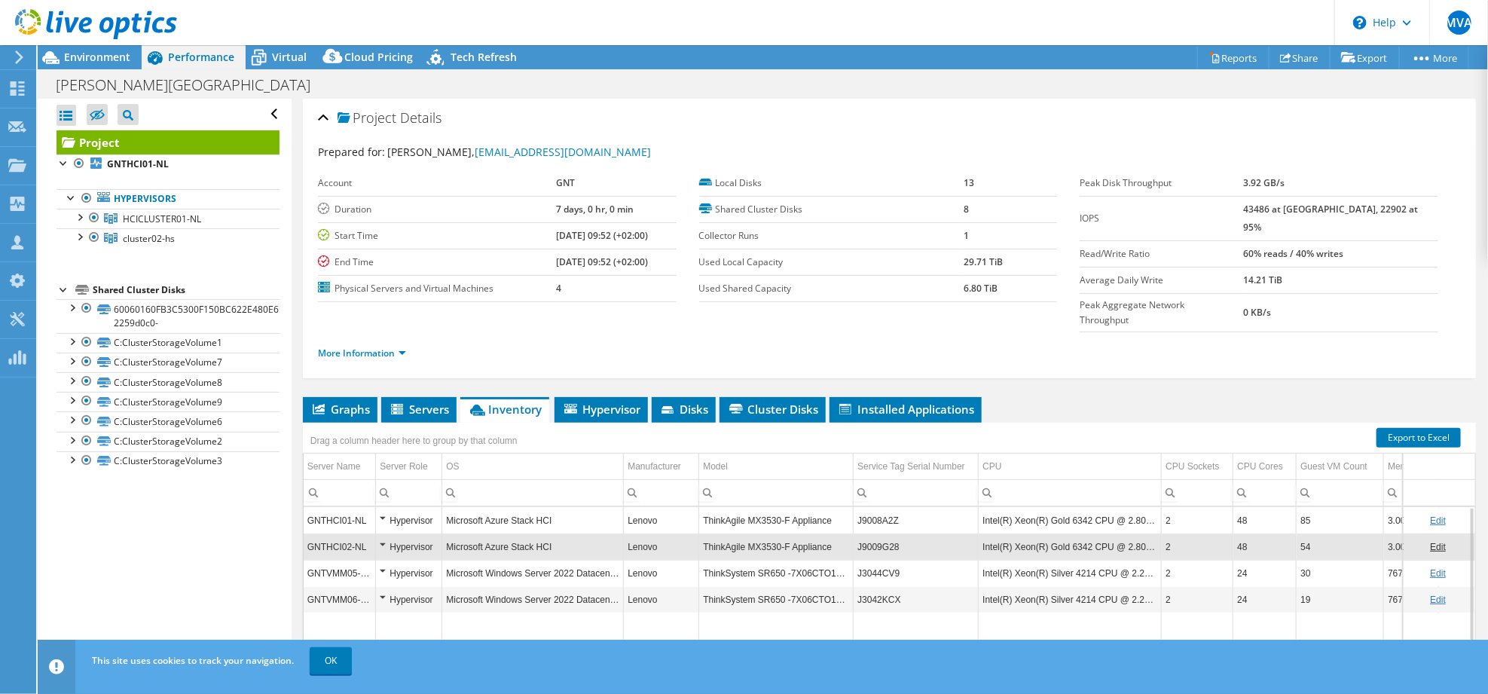
click at [1106, 533] on td "Intel(R) Xeon(R) Gold 6342 CPU @ 2.80GHz" at bounding box center [1070, 546] width 183 height 26
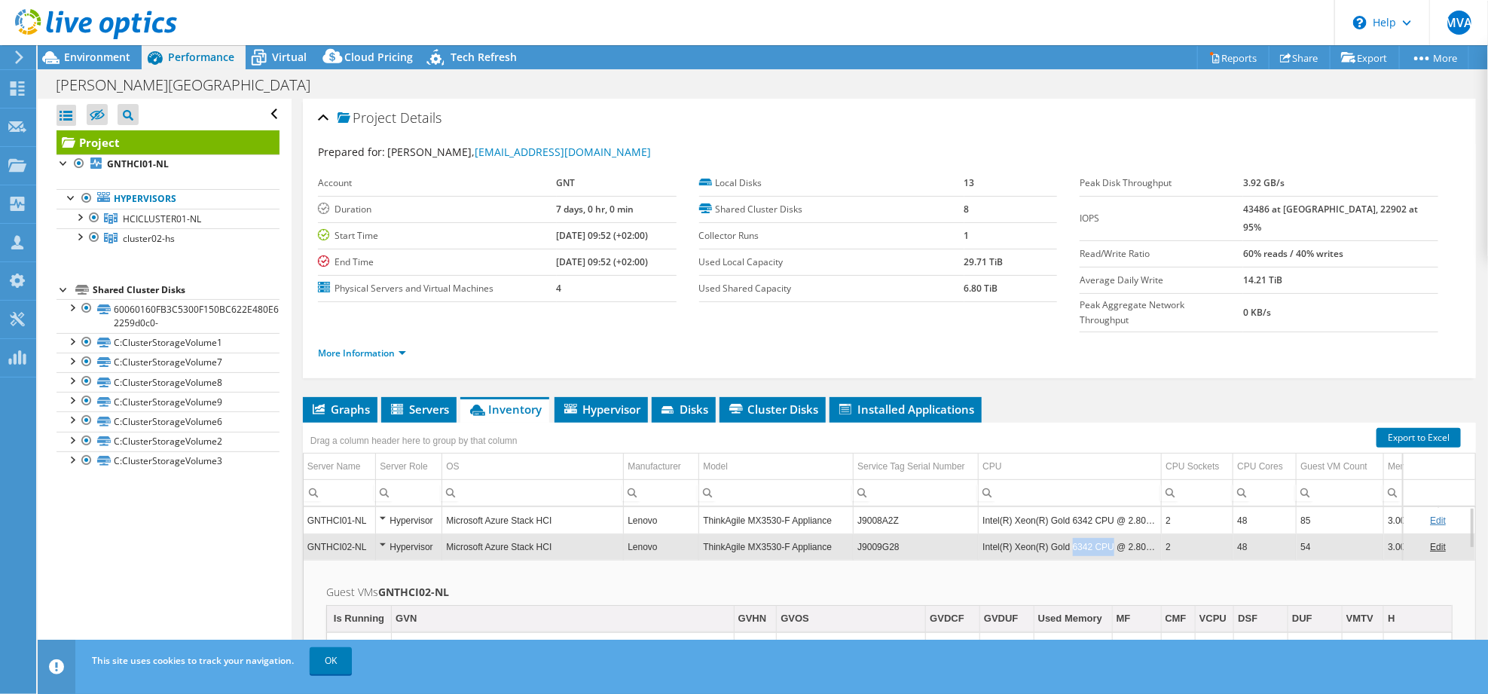
drag, startPoint x: 1106, startPoint y: 516, endPoint x: 1068, endPoint y: 514, distance: 38.5
click at [1068, 533] on td "Intel(R) Xeon(R) Gold 6342 CPU @ 2.80GHz" at bounding box center [1070, 546] width 183 height 26
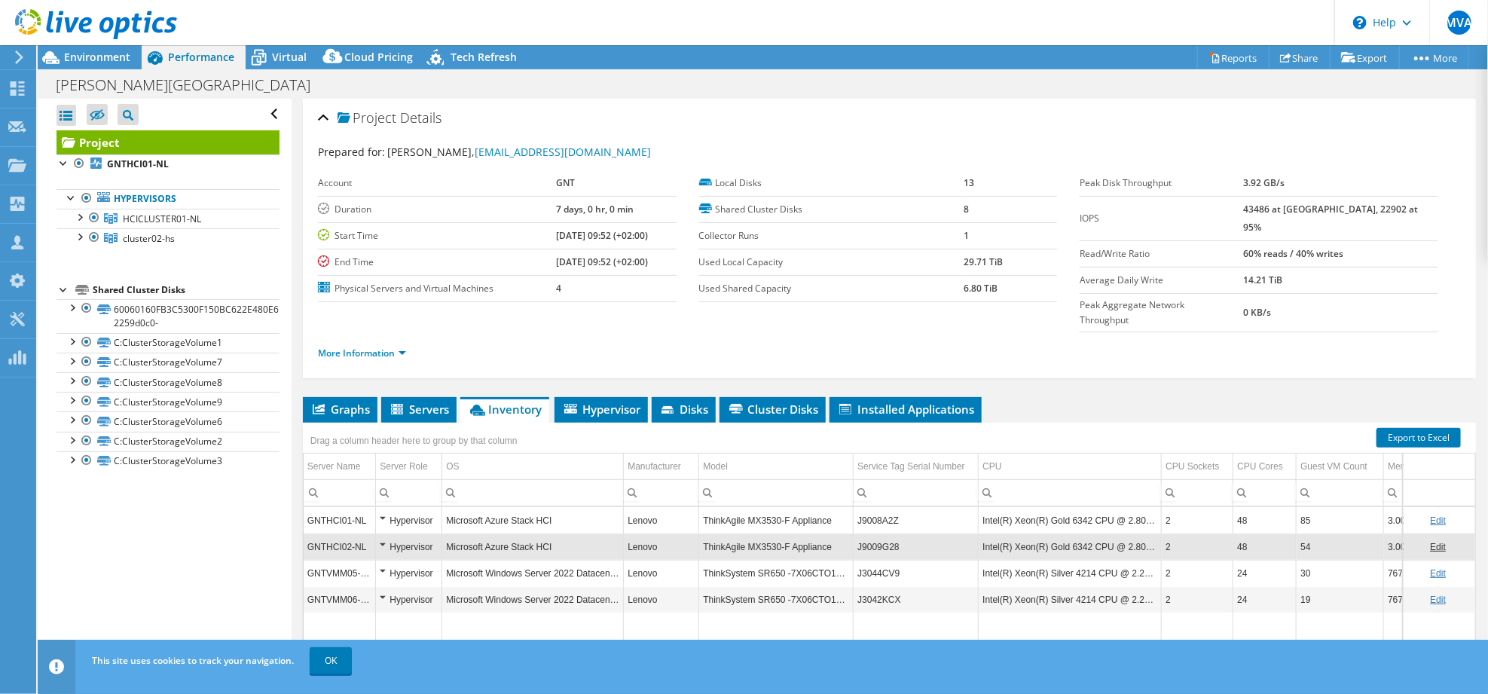
click at [848, 301] on td "Used Shared Capacity" at bounding box center [831, 288] width 265 height 26
click at [86, 50] on div at bounding box center [88, 25] width 177 height 50
click at [80, 52] on span "Environment" at bounding box center [97, 57] width 66 height 14
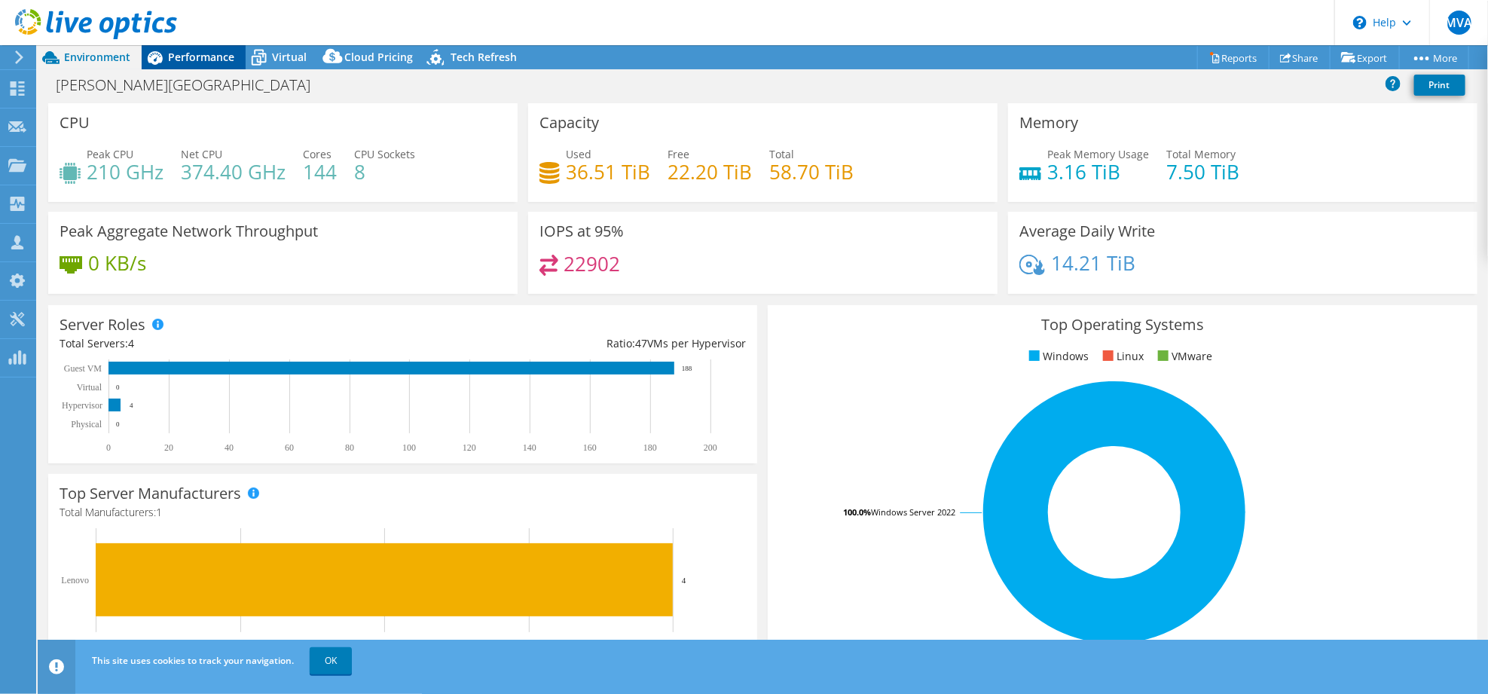
click at [182, 57] on span "Performance" at bounding box center [201, 57] width 66 height 14
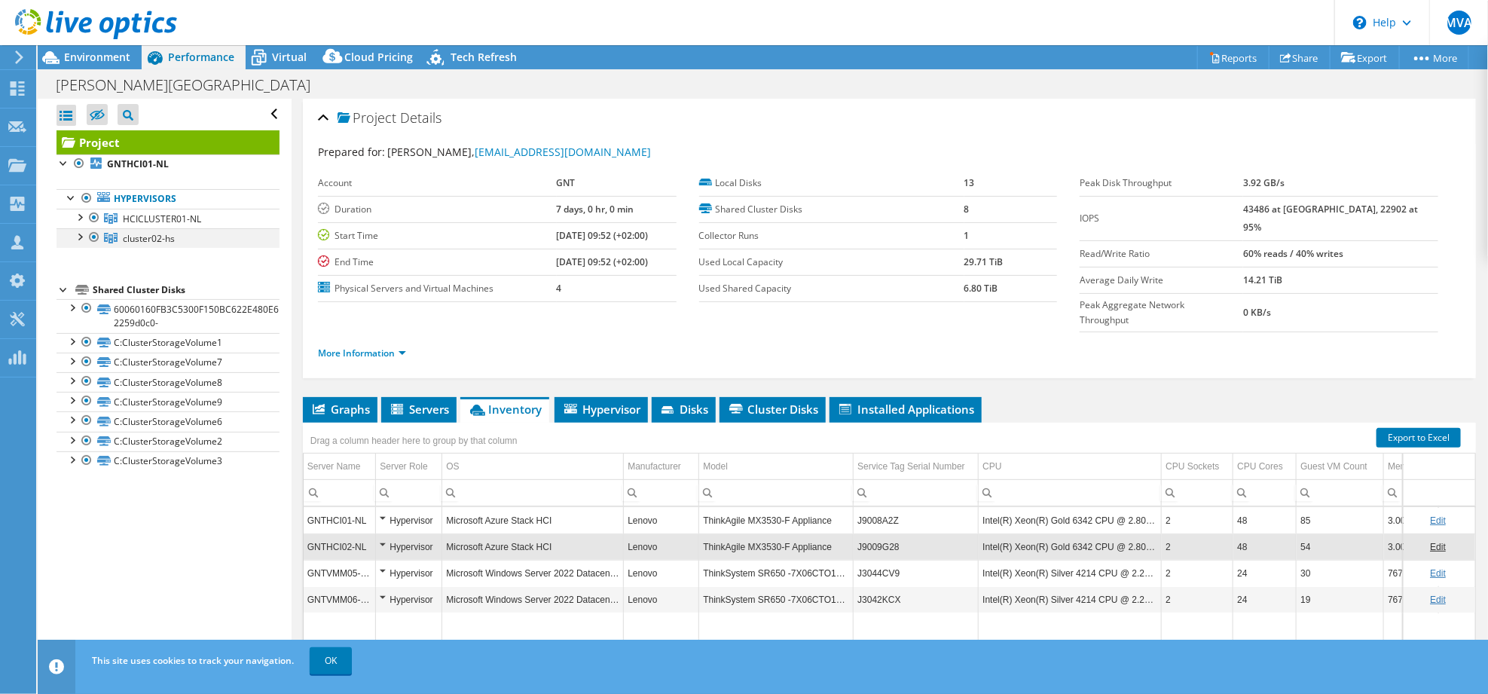
click at [93, 233] on div at bounding box center [94, 237] width 15 height 18
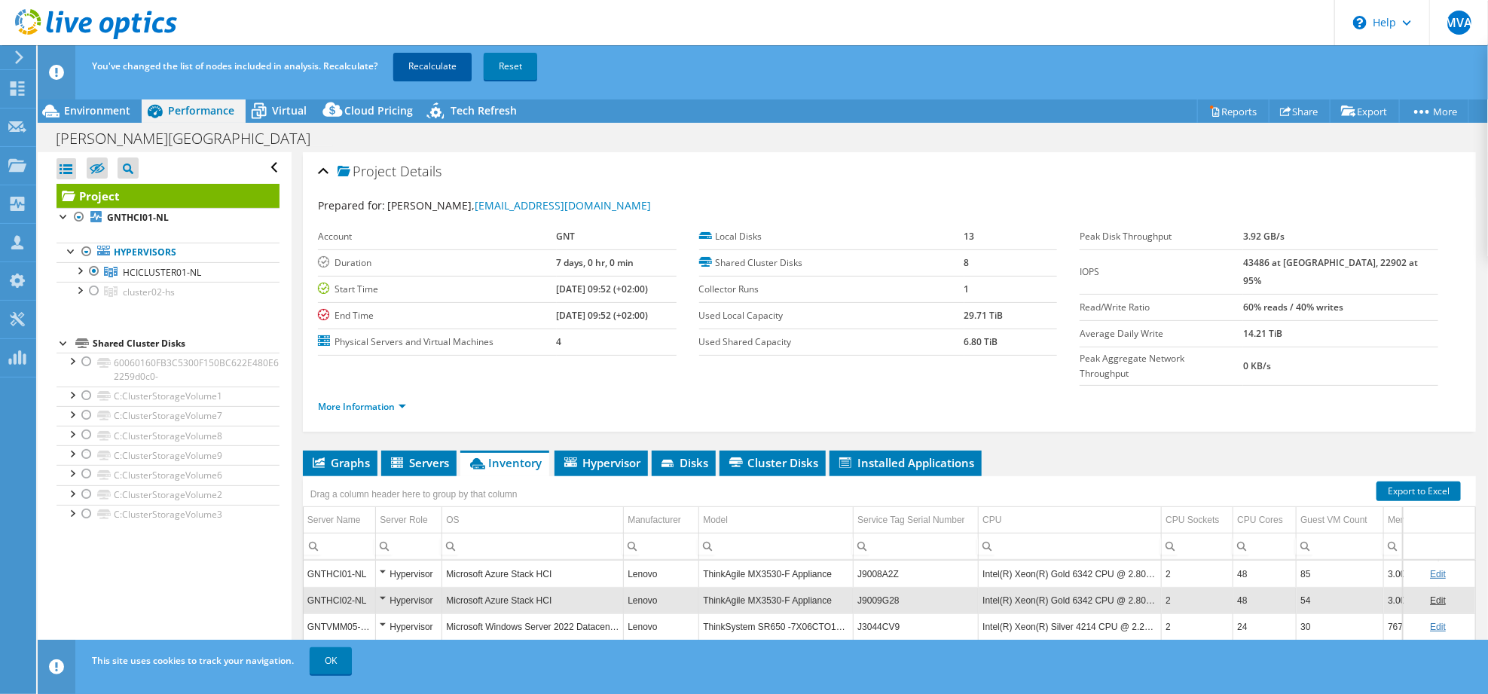
click at [428, 68] on link "Recalculate" at bounding box center [432, 66] width 78 height 27
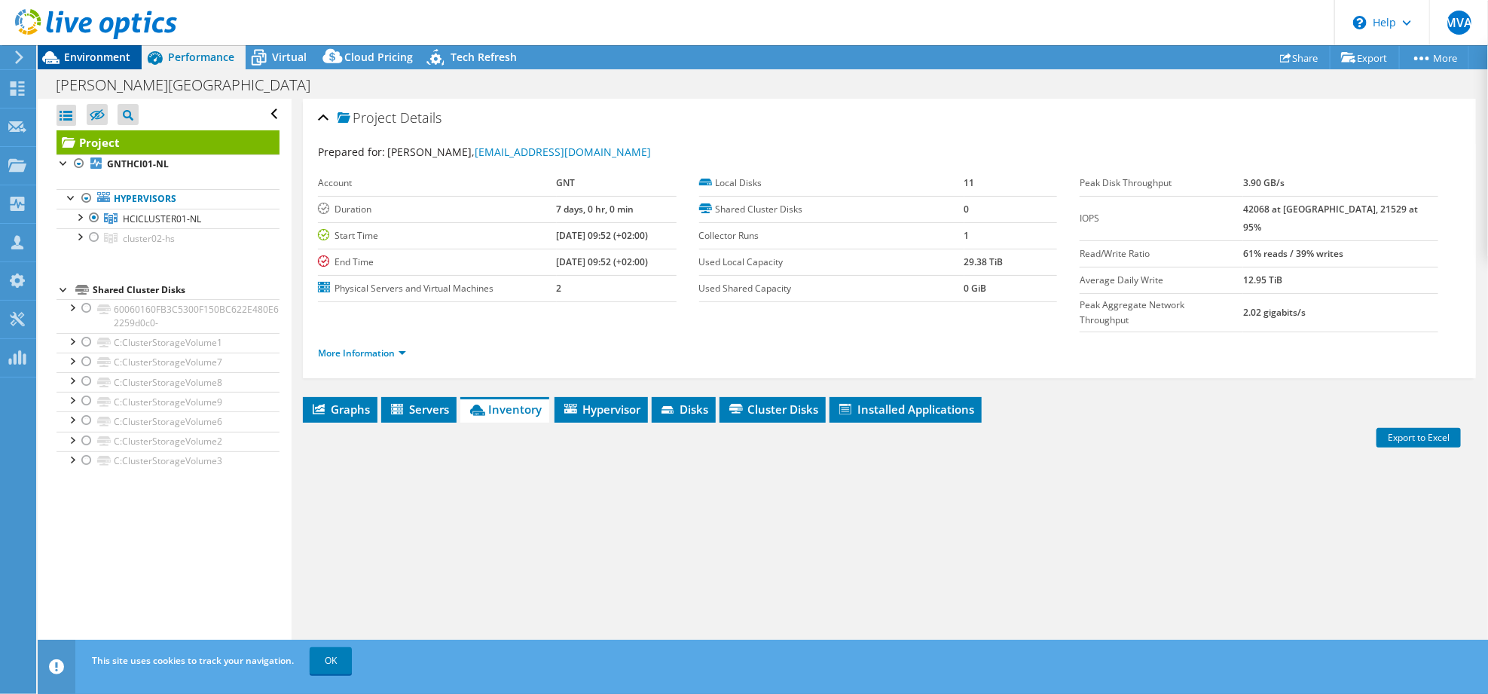
click at [79, 54] on span "Environment" at bounding box center [97, 57] width 66 height 14
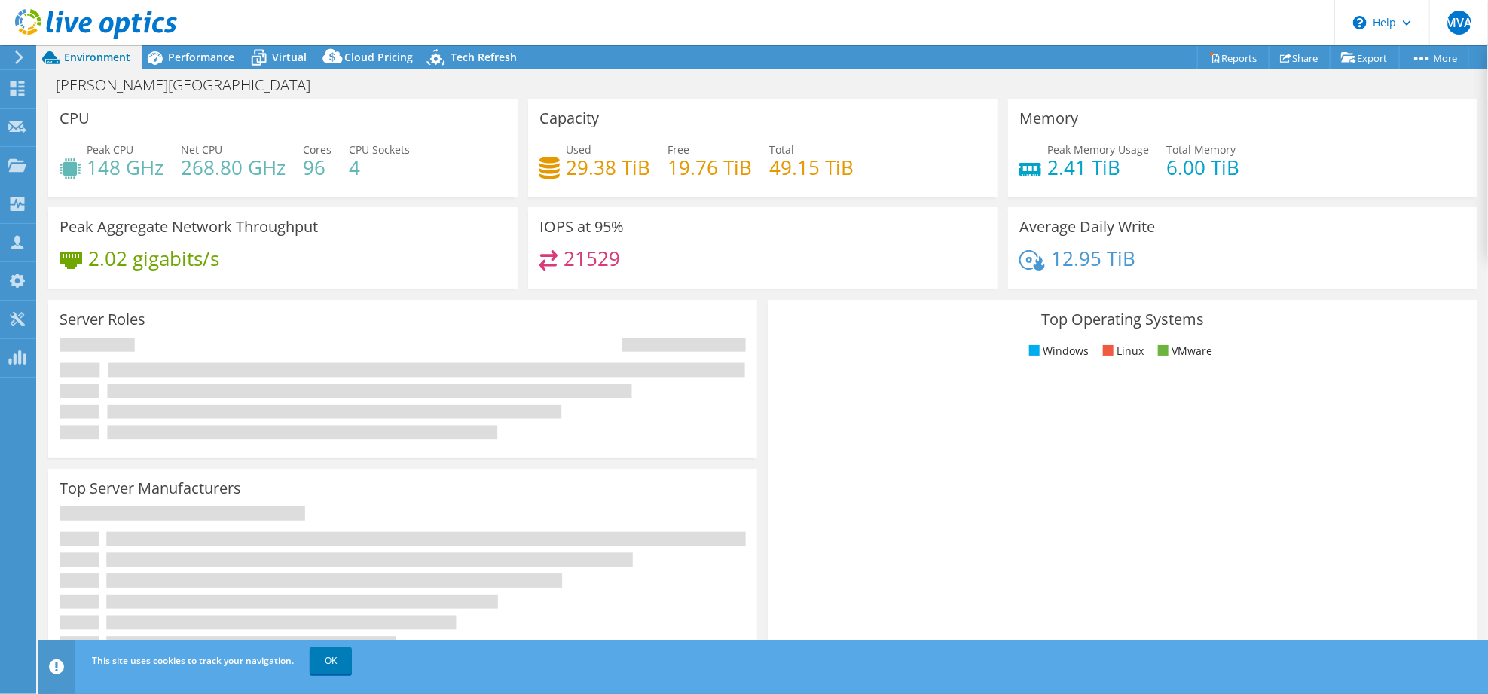
drag, startPoint x: 1071, startPoint y: 169, endPoint x: 1033, endPoint y: 157, distance: 40.3
click at [1065, 164] on div "Peak Memory Usage 2.41 TiB" at bounding box center [1084, 159] width 130 height 34
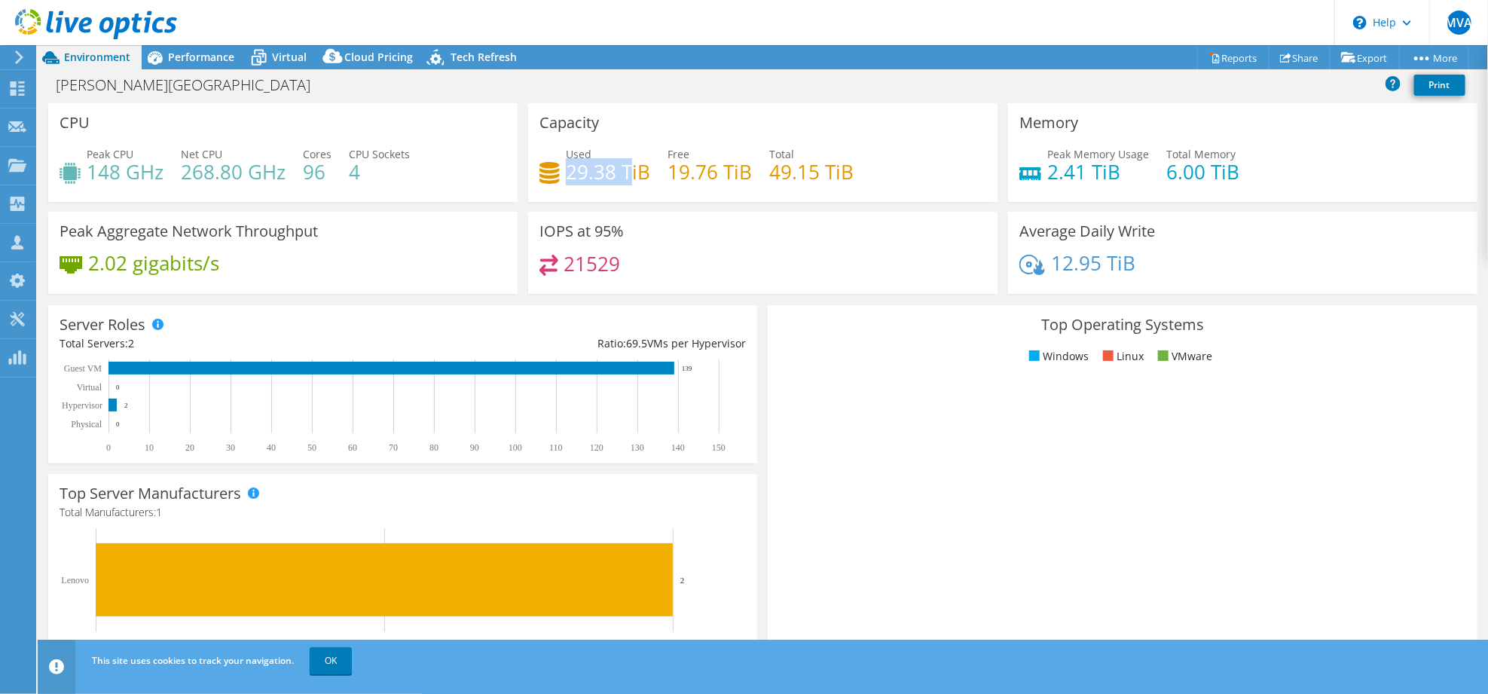
drag, startPoint x: 576, startPoint y: 180, endPoint x: 524, endPoint y: 170, distance: 53.8
click at [622, 179] on h4 "29.38 TiB" at bounding box center [608, 171] width 84 height 17
drag, startPoint x: 646, startPoint y: 170, endPoint x: 546, endPoint y: 170, distance: 99.4
click at [561, 173] on div "Used 29.38 TiB Free 19.76 TiB Total 49.15 TiB" at bounding box center [762, 170] width 447 height 49
click at [389, 26] on header "MVA Partner Team Member [PERSON_NAME] [PERSON_NAME][EMAIL_ADDRESS][DOMAIN_NAME]…" at bounding box center [744, 22] width 1488 height 45
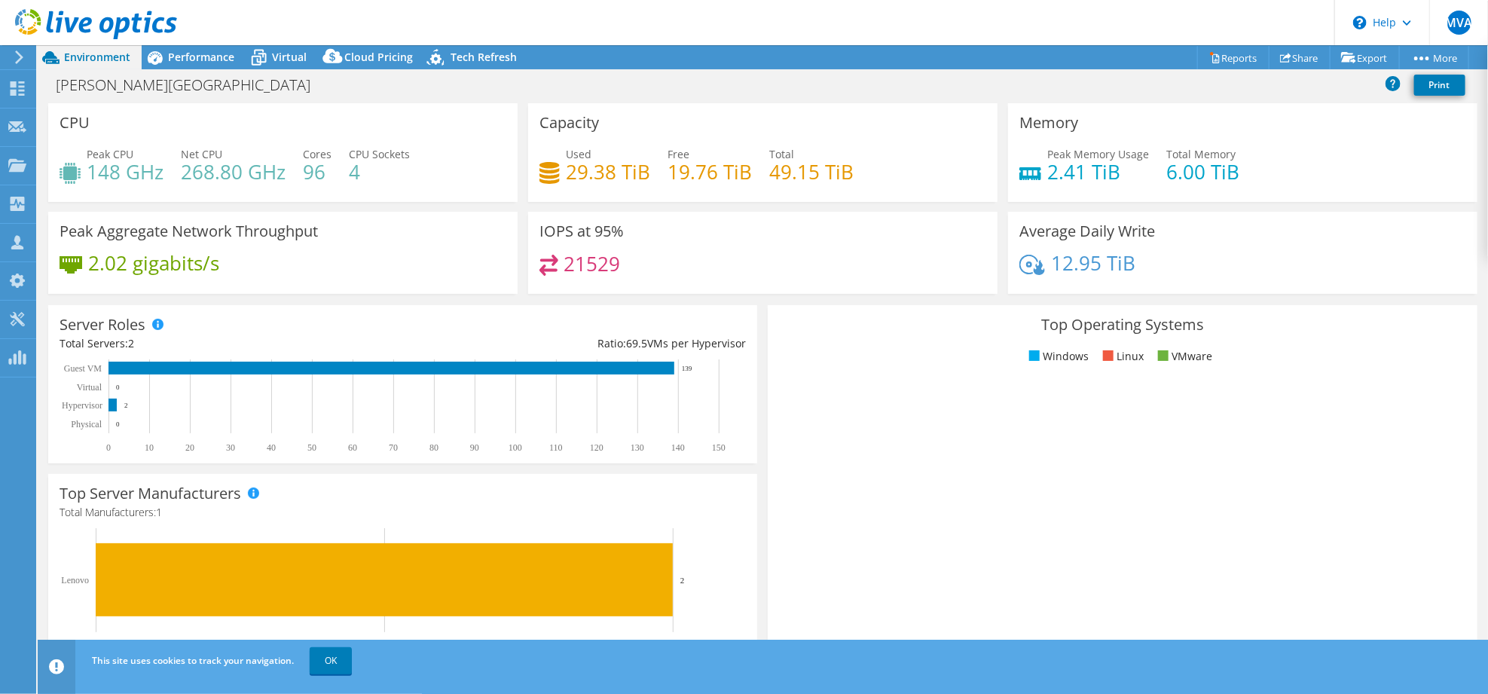
click at [227, 53] on span "Performance" at bounding box center [201, 57] width 66 height 14
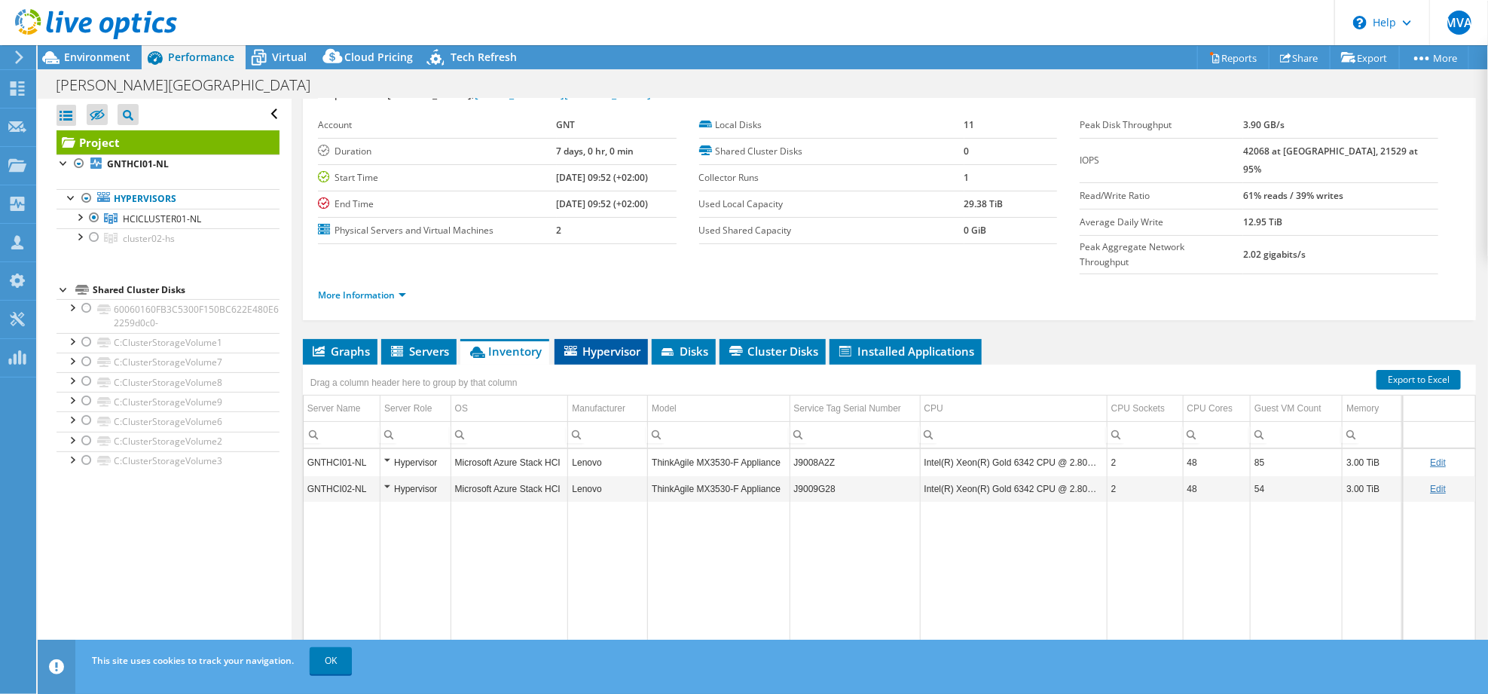
scroll to position [104, 0]
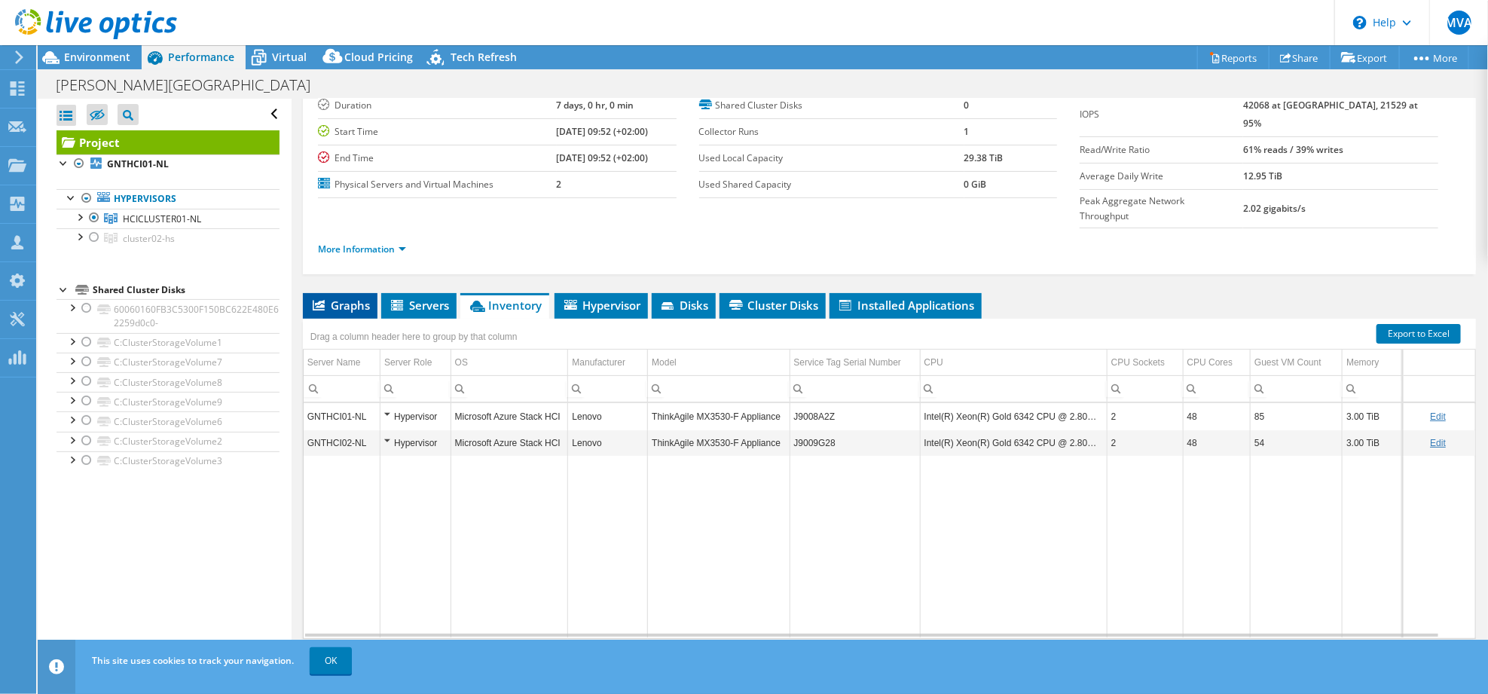
click at [320, 298] on span "Graphs" at bounding box center [340, 305] width 60 height 15
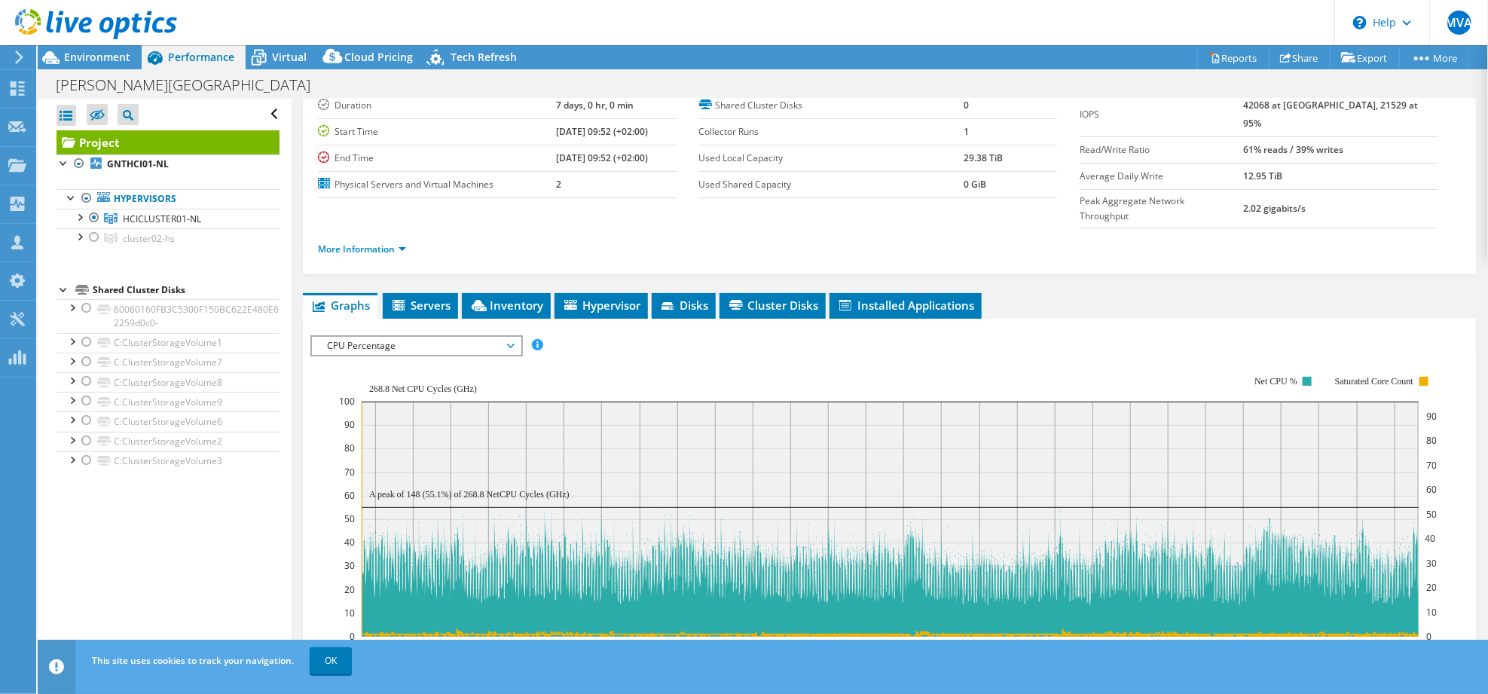
scroll to position [205, 0]
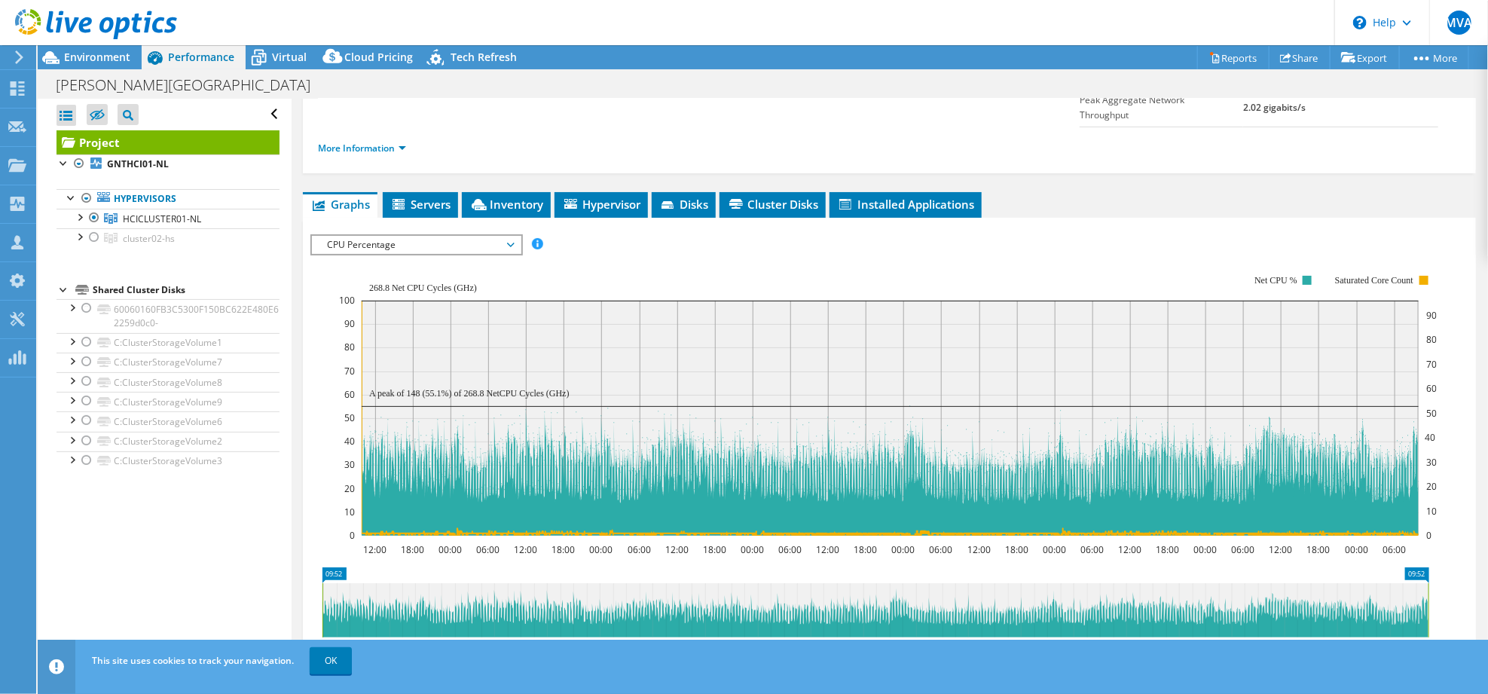
click at [353, 236] on span "CPU Percentage" at bounding box center [416, 245] width 194 height 18
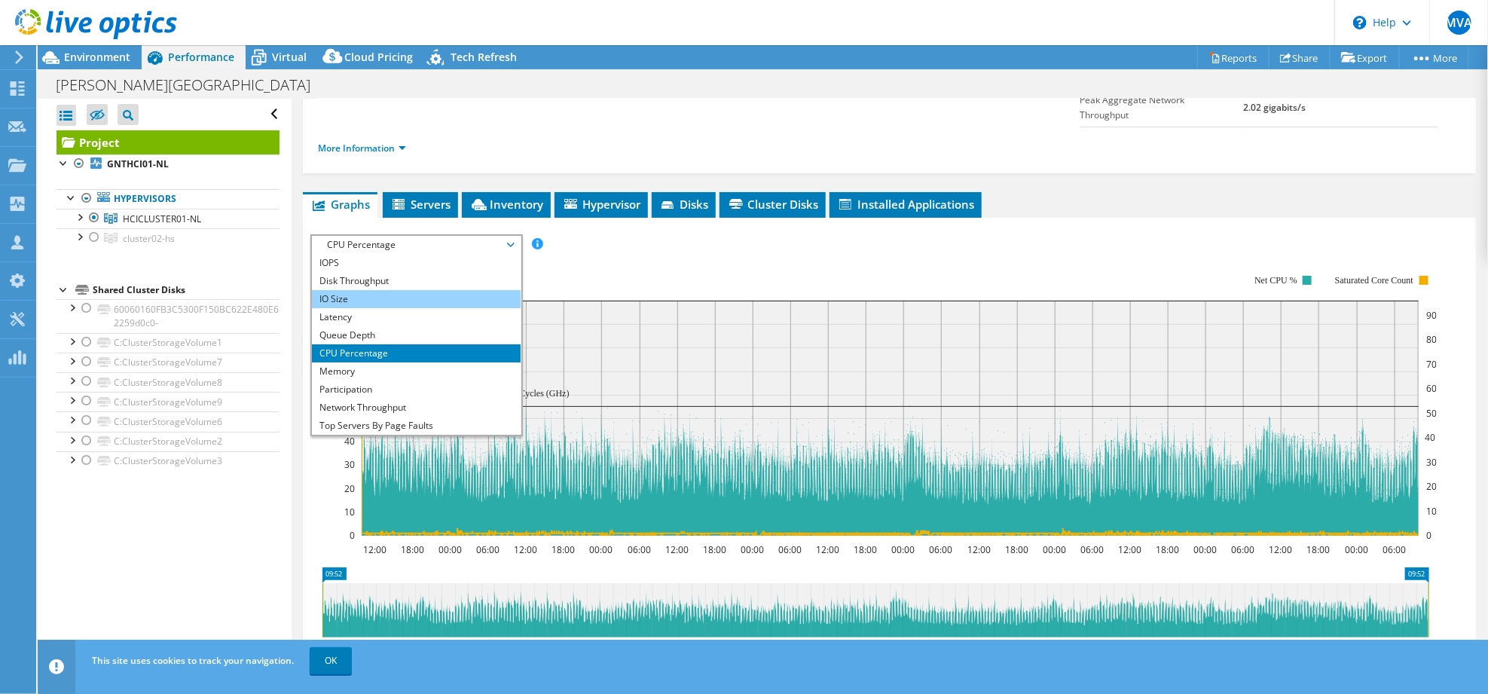
click at [360, 290] on li "IO Size" at bounding box center [416, 299] width 209 height 18
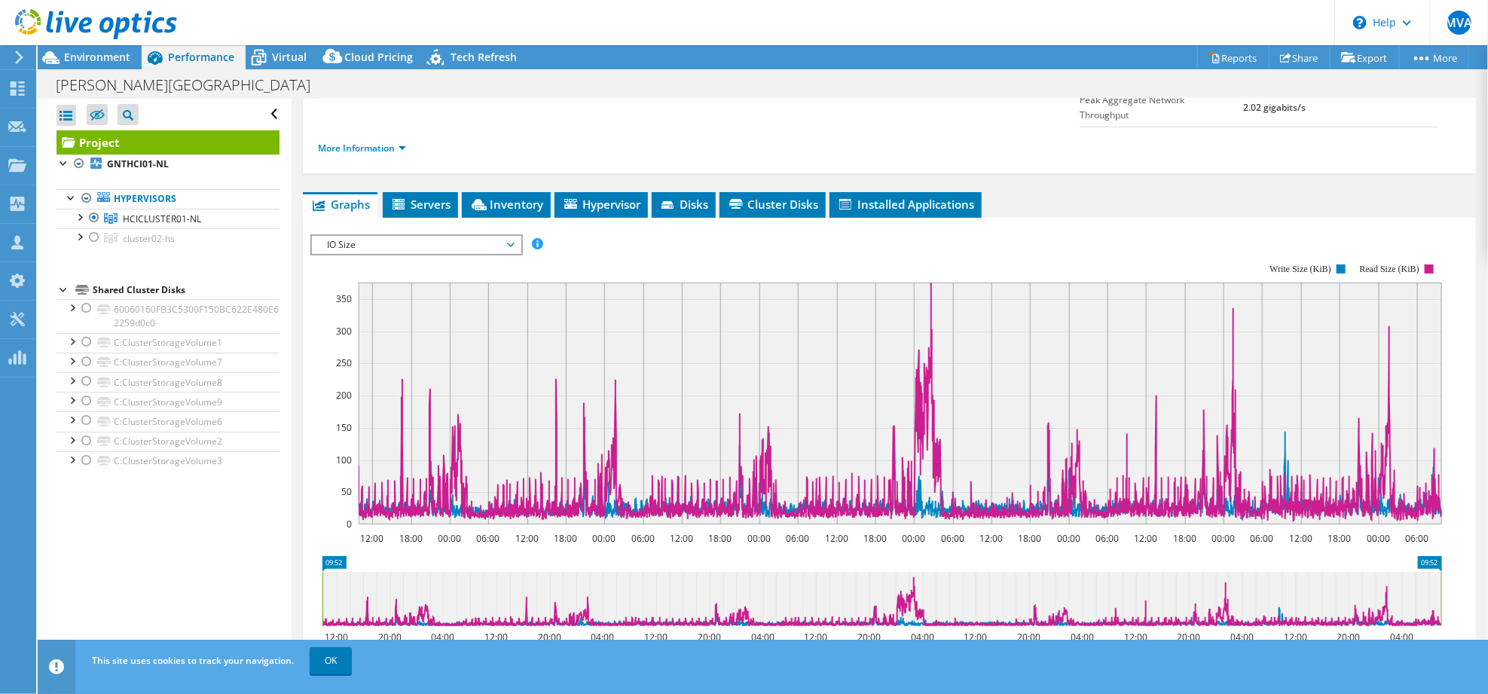
click at [95, 45] on div at bounding box center [88, 25] width 177 height 50
click at [364, 236] on span "IO Size" at bounding box center [416, 245] width 194 height 18
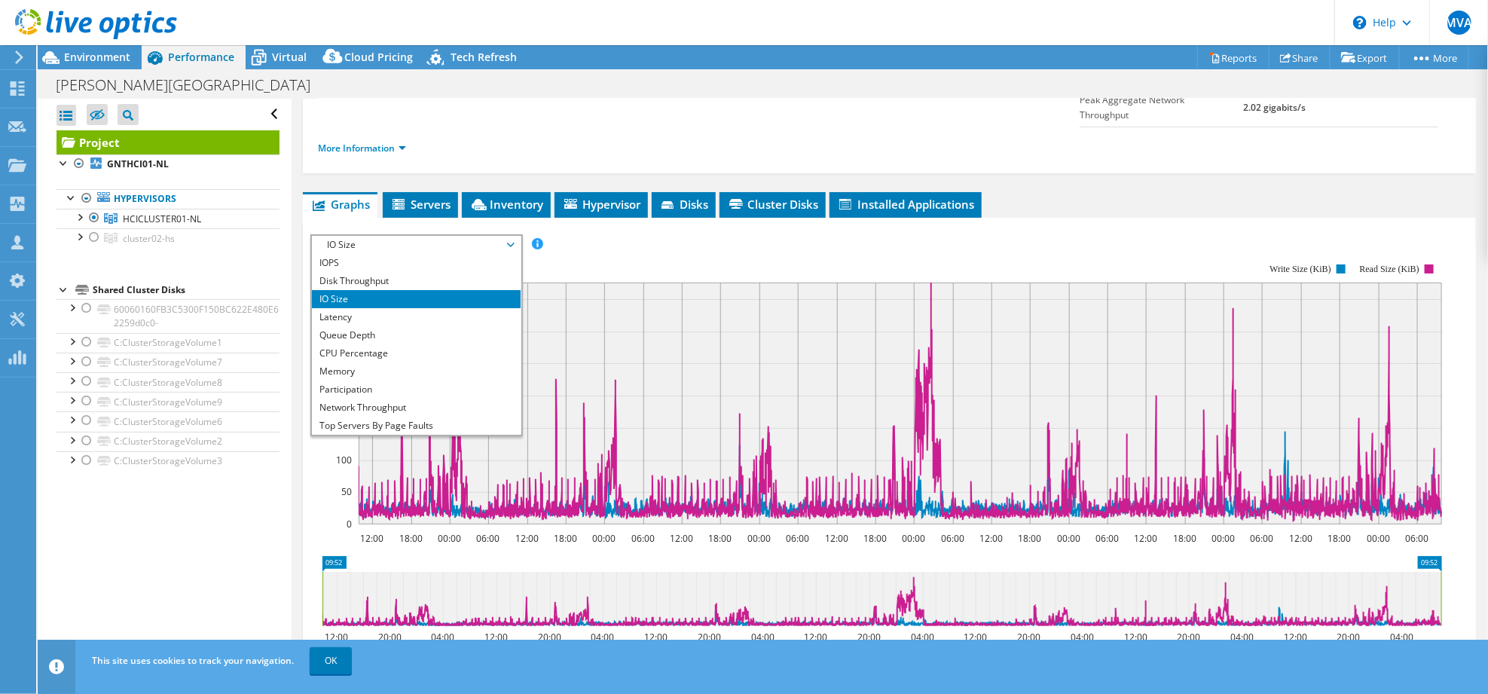
scroll to position [0, 0]
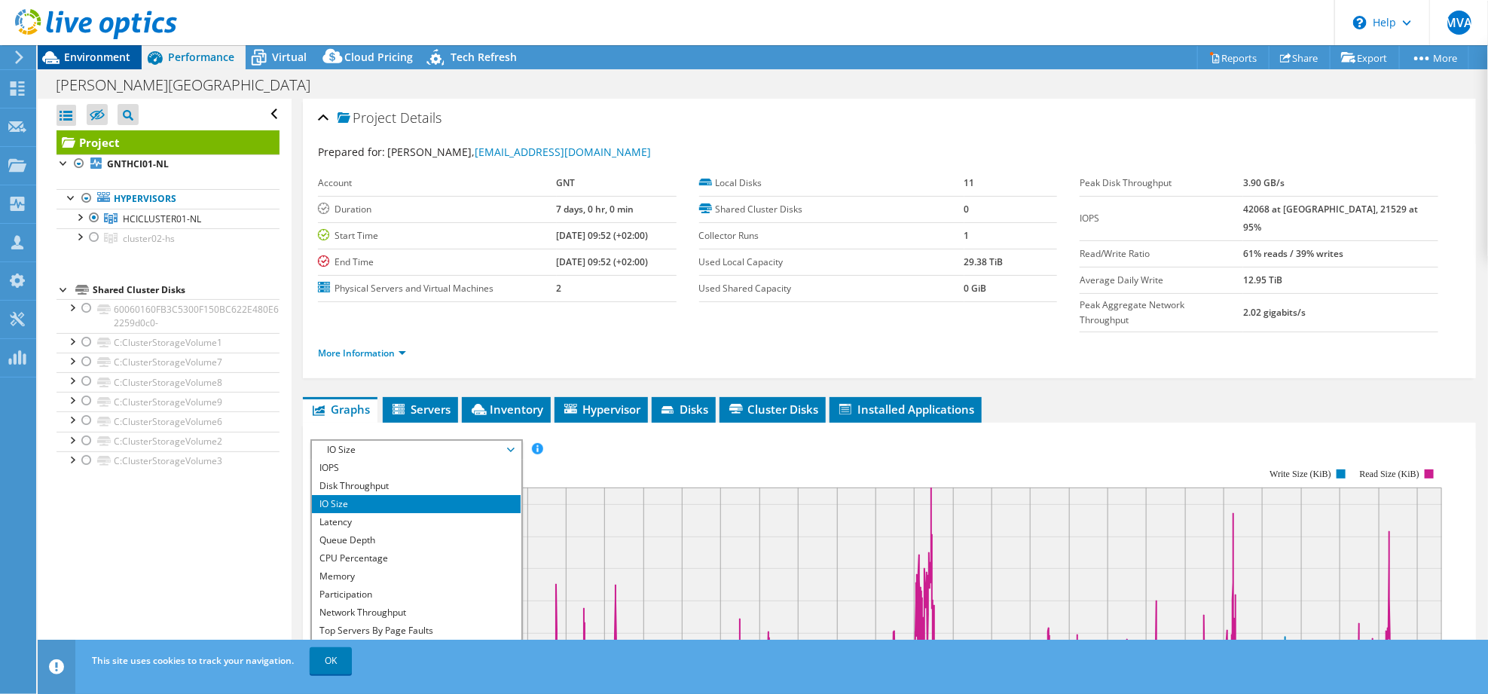
click at [94, 63] on span "Environment" at bounding box center [97, 57] width 66 height 14
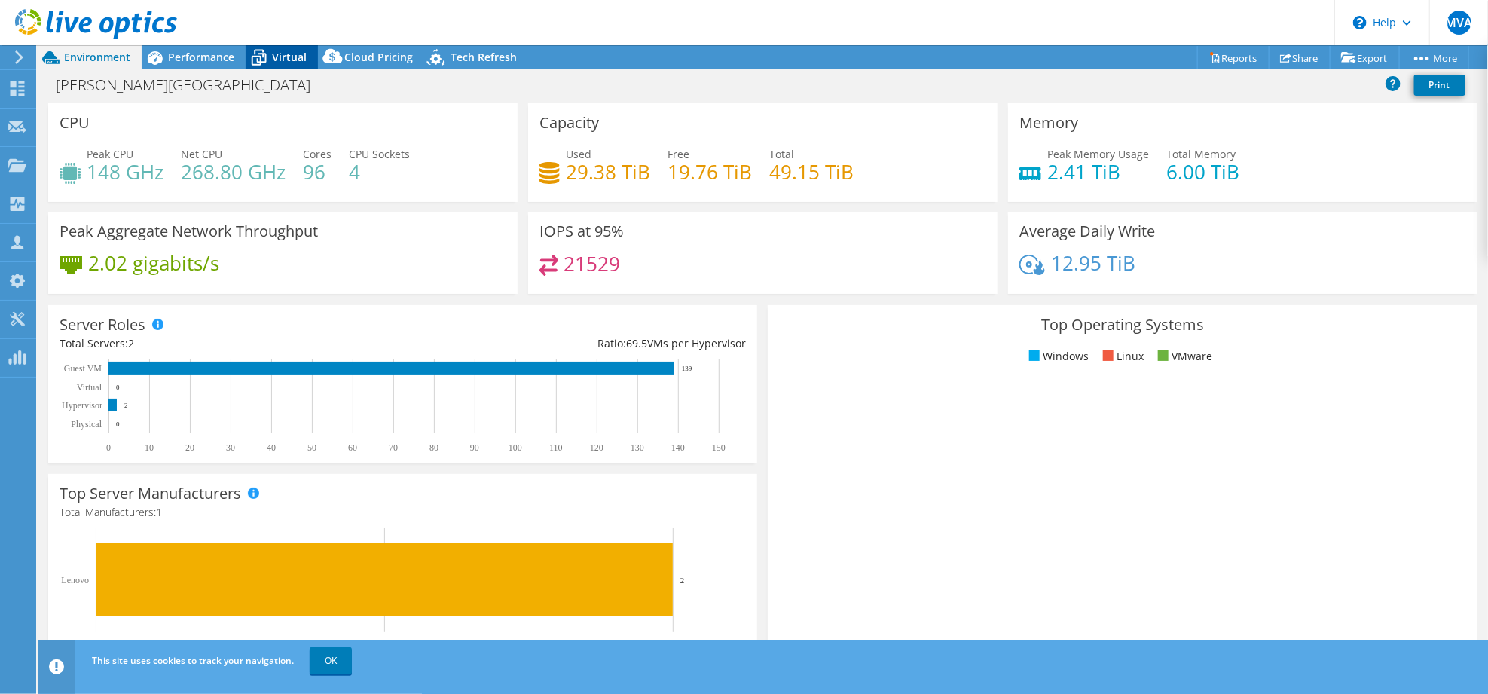
click at [292, 54] on span "Virtual" at bounding box center [289, 57] width 35 height 14
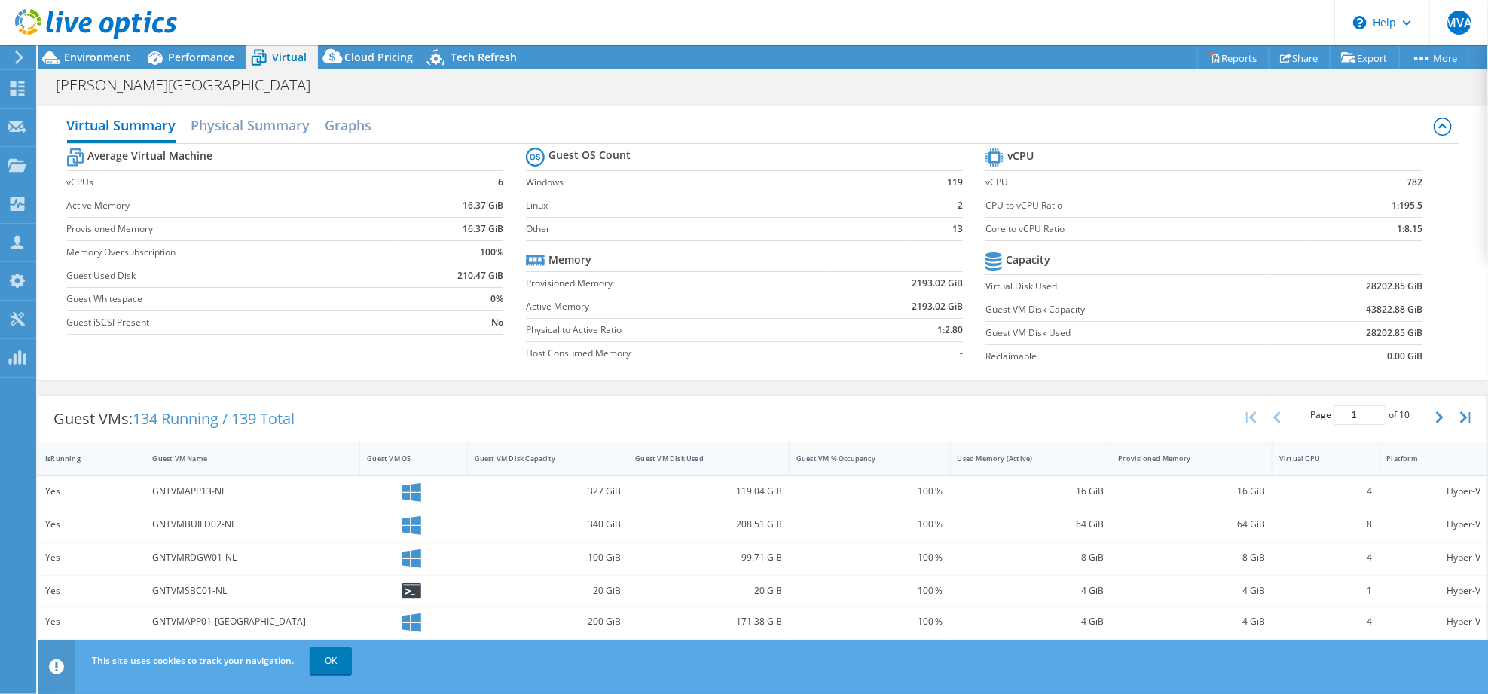
click at [196, 60] on span "Performance" at bounding box center [201, 57] width 66 height 14
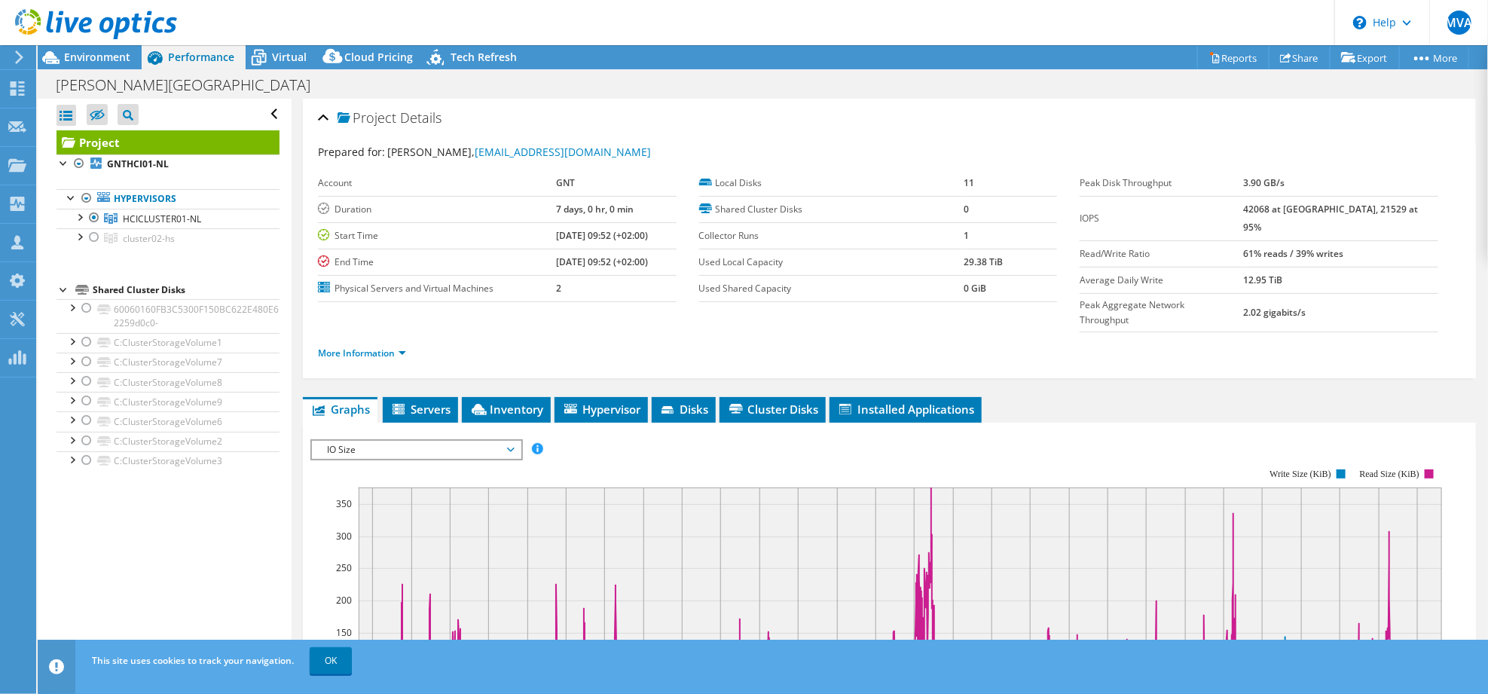
drag, startPoint x: 1269, startPoint y: 238, endPoint x: 1379, endPoint y: 237, distance: 110.0
click at [1379, 240] on tr "Read/Write Ratio 61% reads / 39% writes" at bounding box center [1259, 253] width 359 height 26
click at [106, 67] on div "Environment" at bounding box center [90, 57] width 104 height 24
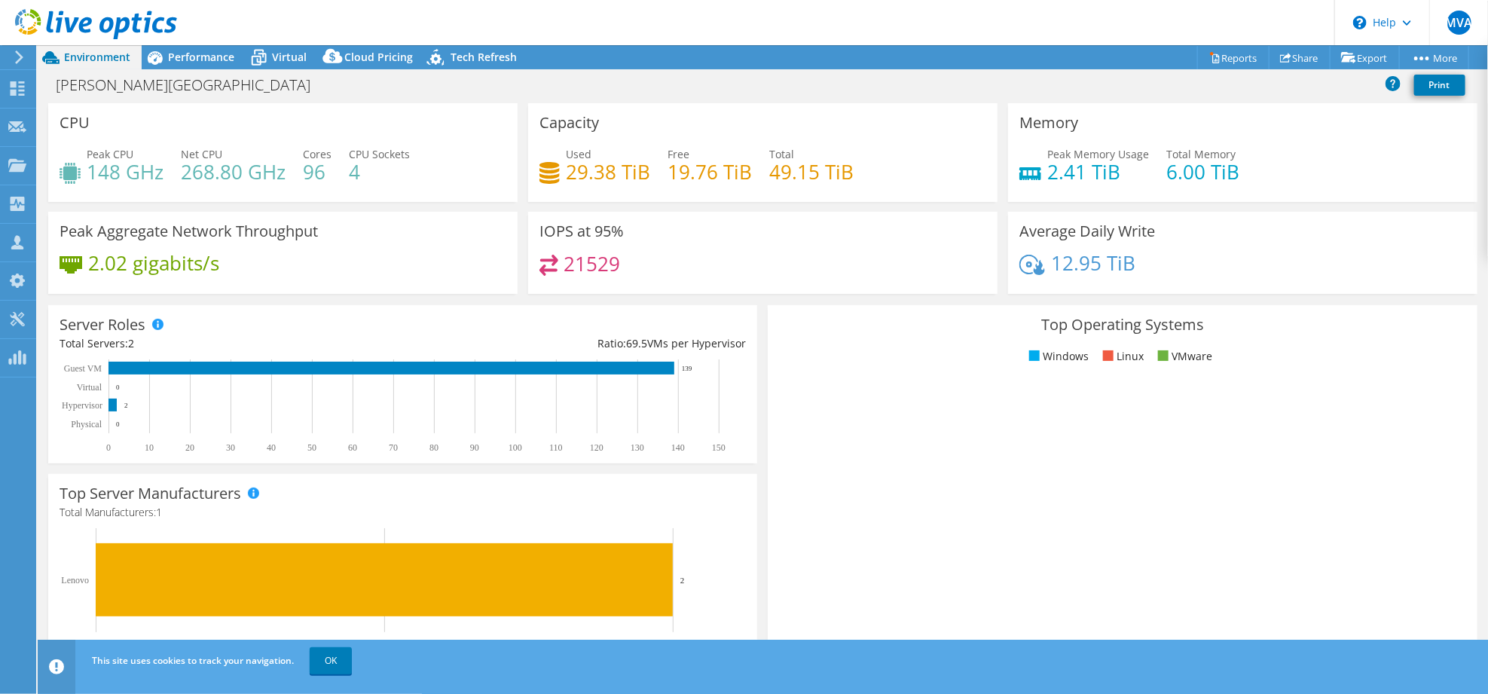
drag, startPoint x: 863, startPoint y: 29, endPoint x: 854, endPoint y: 29, distance: 9.0
click at [864, 29] on header "MVA Partner Team Member [PERSON_NAME] [PERSON_NAME][EMAIL_ADDRESS][DOMAIN_NAME]…" at bounding box center [744, 22] width 1488 height 45
drag, startPoint x: 1043, startPoint y: 180, endPoint x: 1078, endPoint y: 182, distance: 34.7
click at [1078, 180] on h4 "2.41 TiB" at bounding box center [1098, 171] width 102 height 17
click at [738, 127] on div "Capacity Used 29.38 TiB Free 19.76 TiB Total 49.15 TiB" at bounding box center [762, 152] width 469 height 99
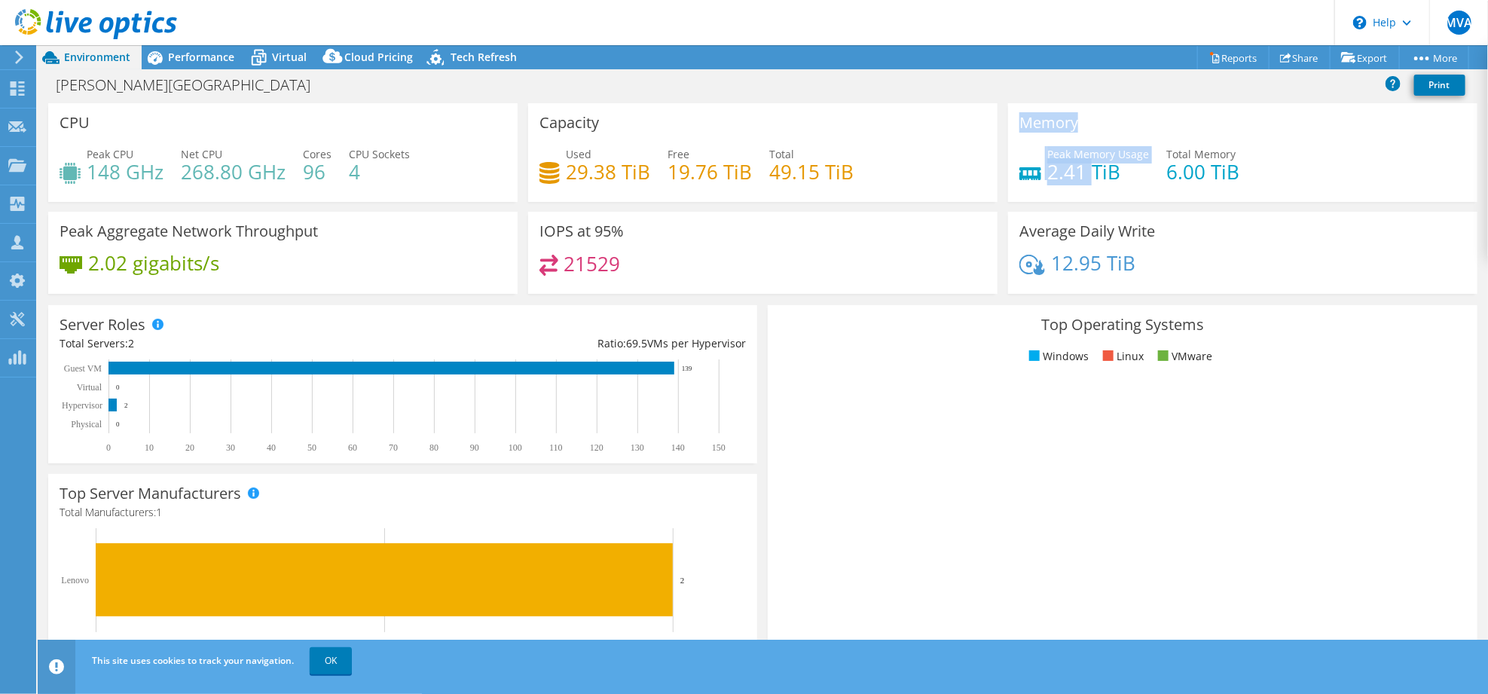
drag, startPoint x: 1083, startPoint y: 175, endPoint x: 989, endPoint y: 182, distance: 93.7
click at [989, 182] on div "CPU Peak CPU 148 GHz Net CPU 268.80 GHz Cores 96 CPU Sockets 4 Capacity Used 29…" at bounding box center [763, 203] width 1440 height 200
click at [1068, 168] on h4 "2.41 TiB" at bounding box center [1098, 171] width 102 height 17
drag, startPoint x: 1077, startPoint y: 173, endPoint x: 1037, endPoint y: 175, distance: 40.0
click at [1047, 175] on h4 "2.41 TiB" at bounding box center [1098, 171] width 102 height 17
